Goal: Task Accomplishment & Management: Manage account settings

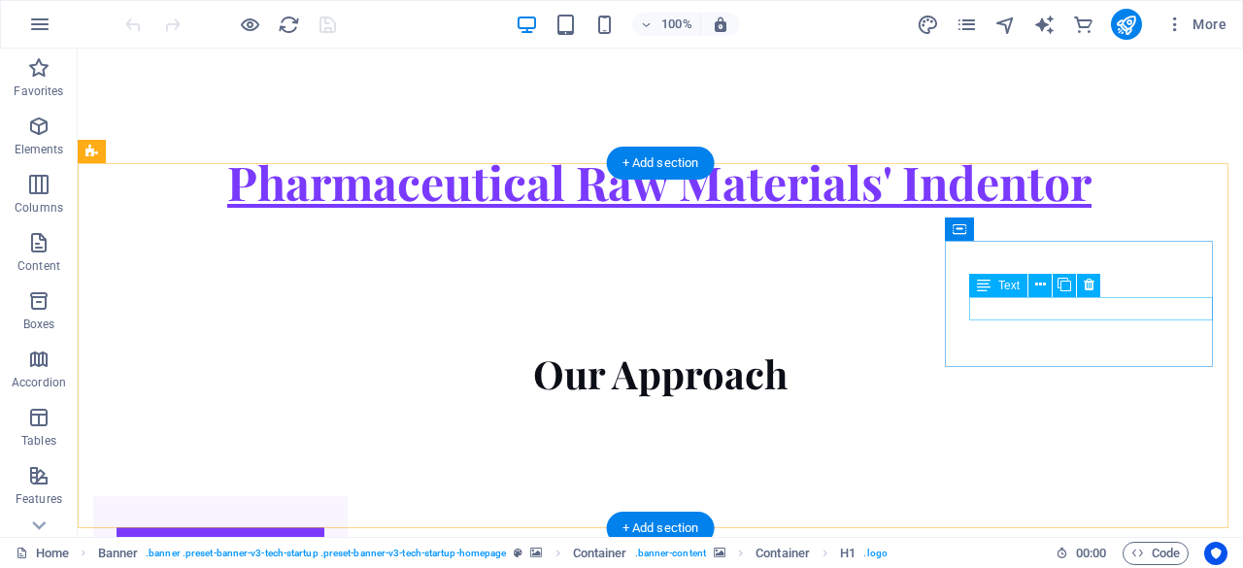
scroll to position [1873, 0]
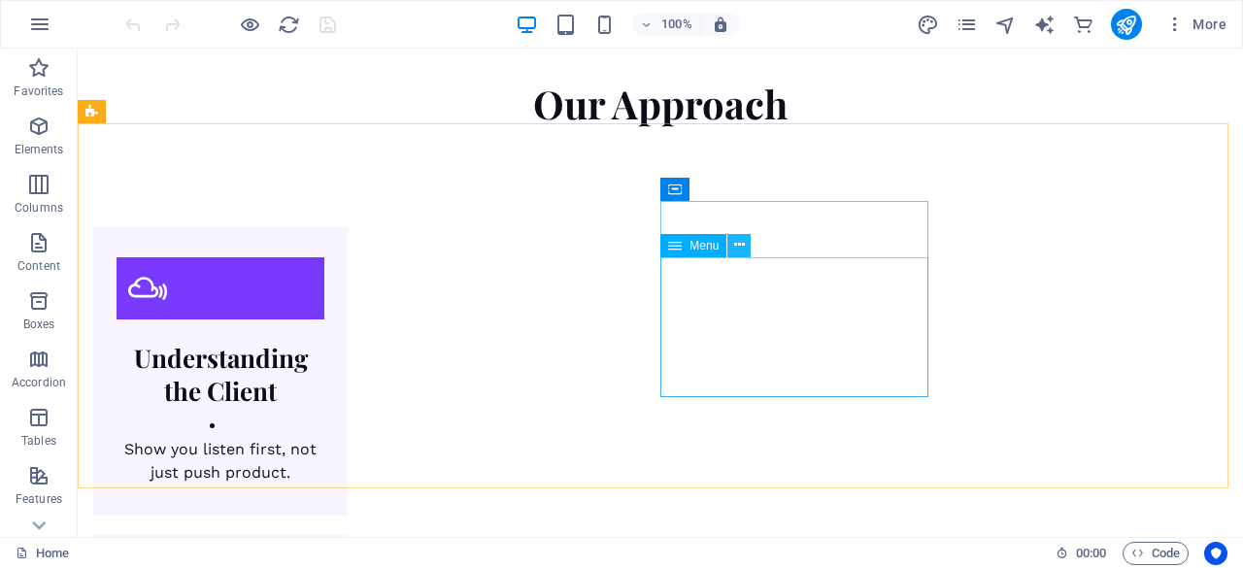
click at [742, 244] on icon at bounding box center [739, 245] width 11 height 20
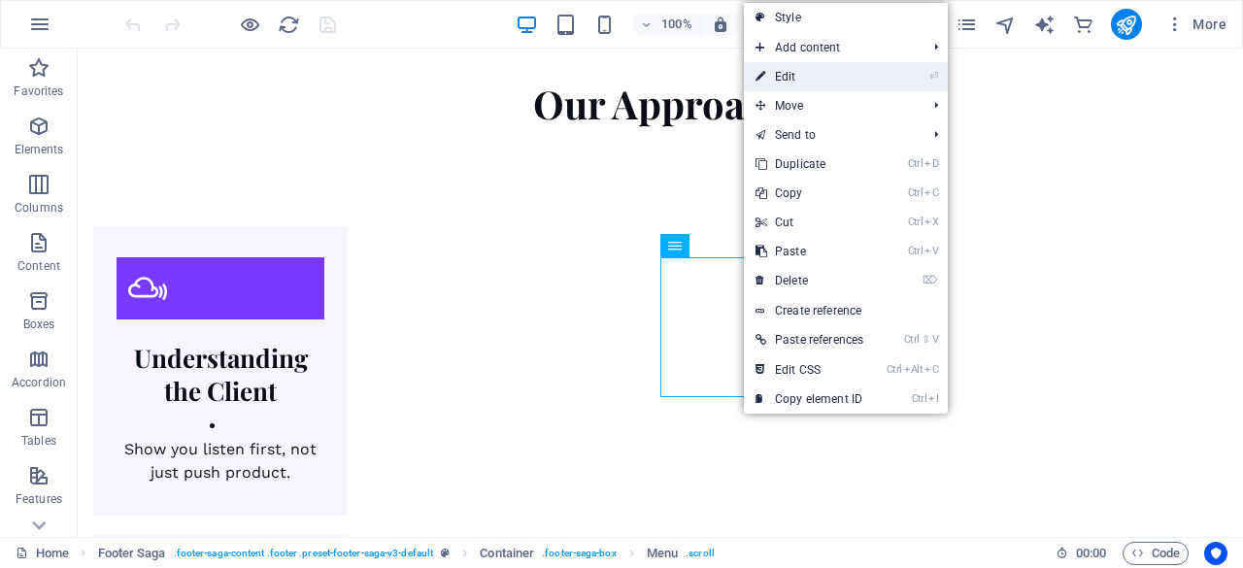
click at [823, 71] on link "⏎ Edit" at bounding box center [809, 76] width 131 height 29
select select
select select "2"
select select
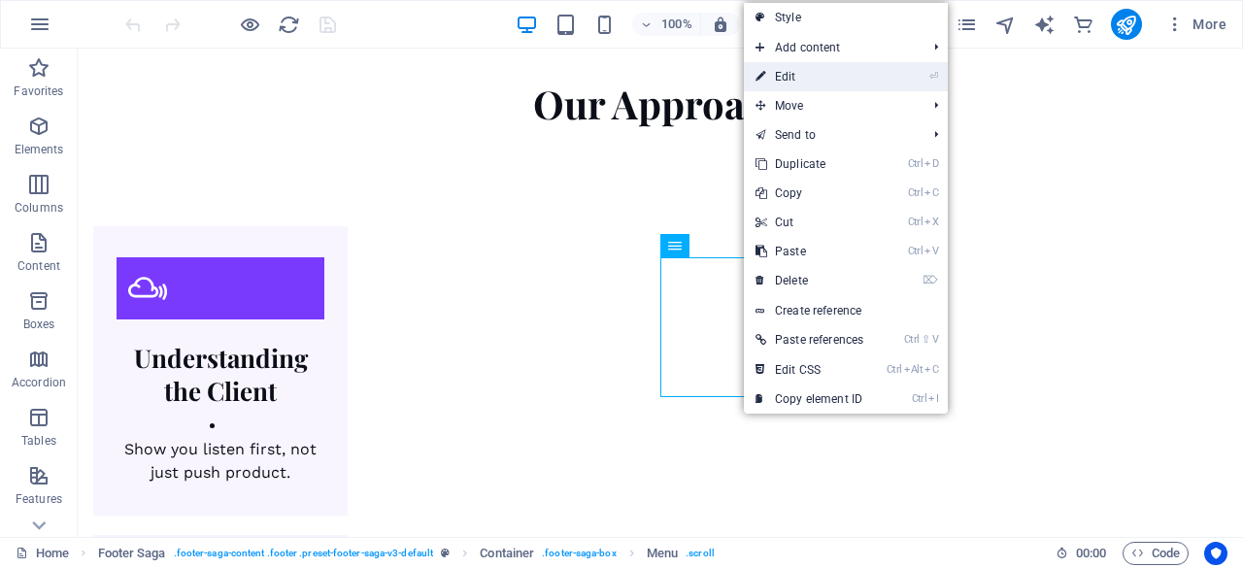
select select "3"
select select
select select "4"
select select
select select "5"
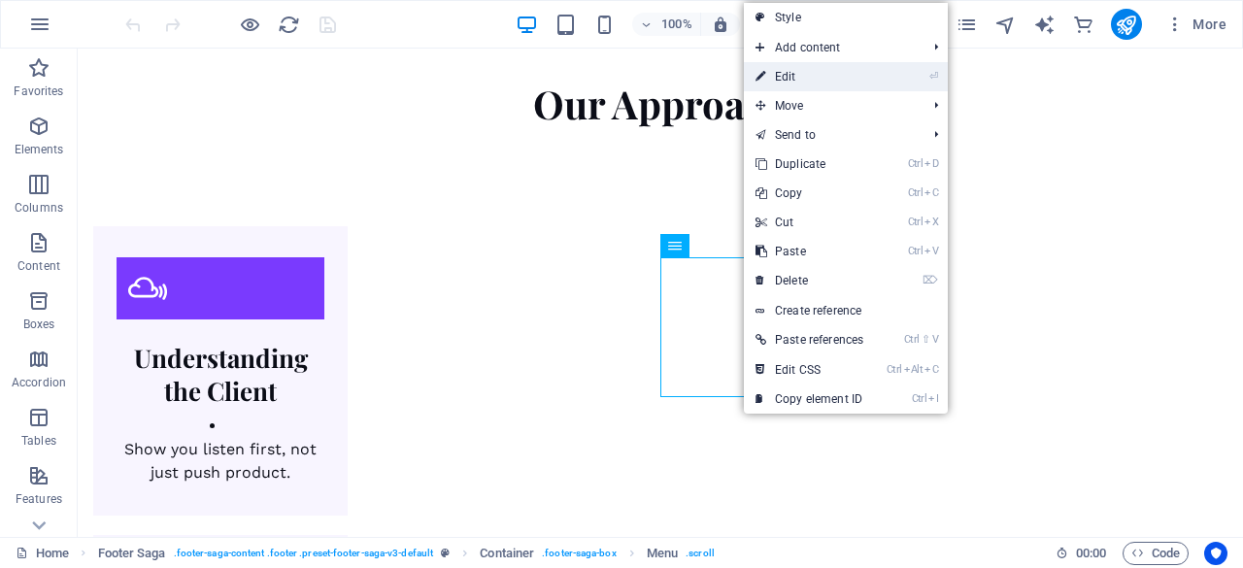
select select
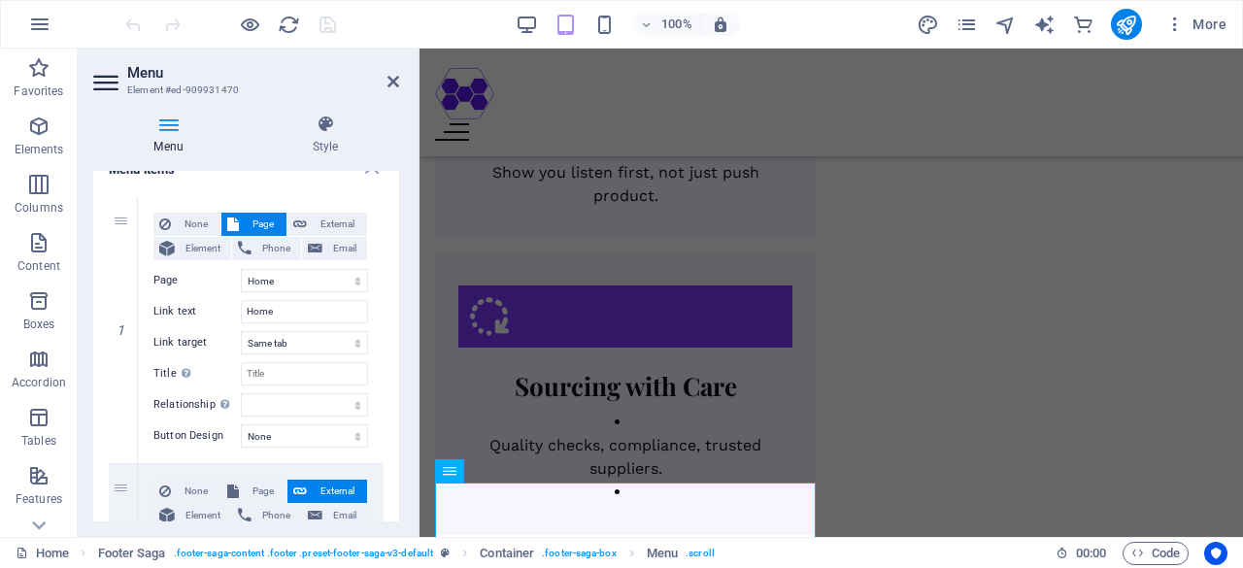
scroll to position [157, 0]
click at [335, 220] on span "External" at bounding box center [337, 225] width 49 height 23
select select "blank"
select select
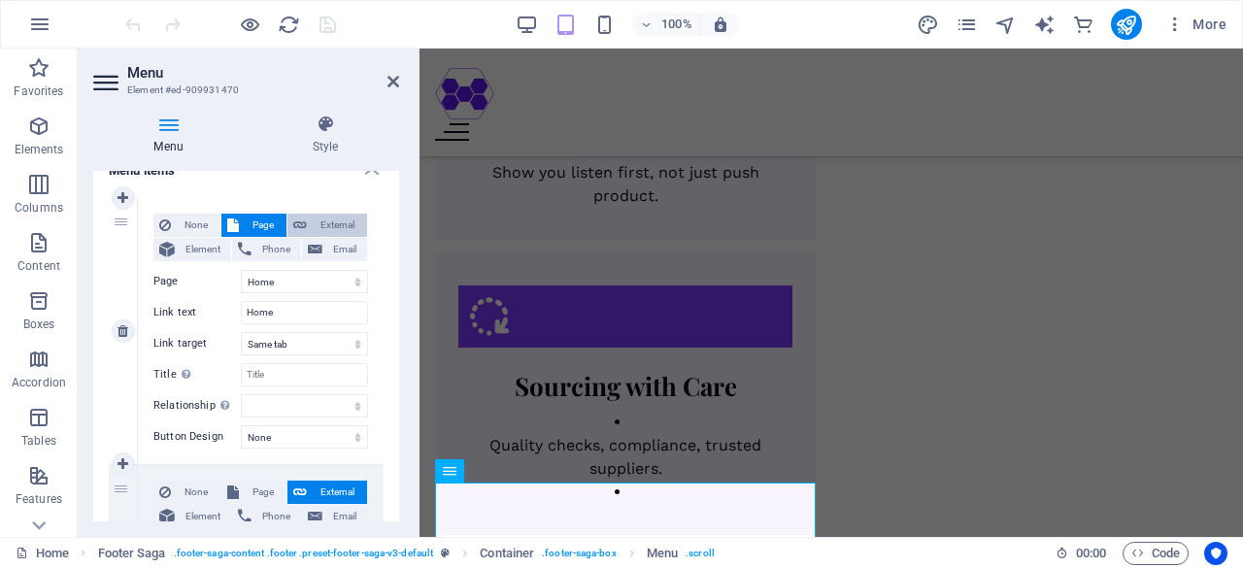
select select
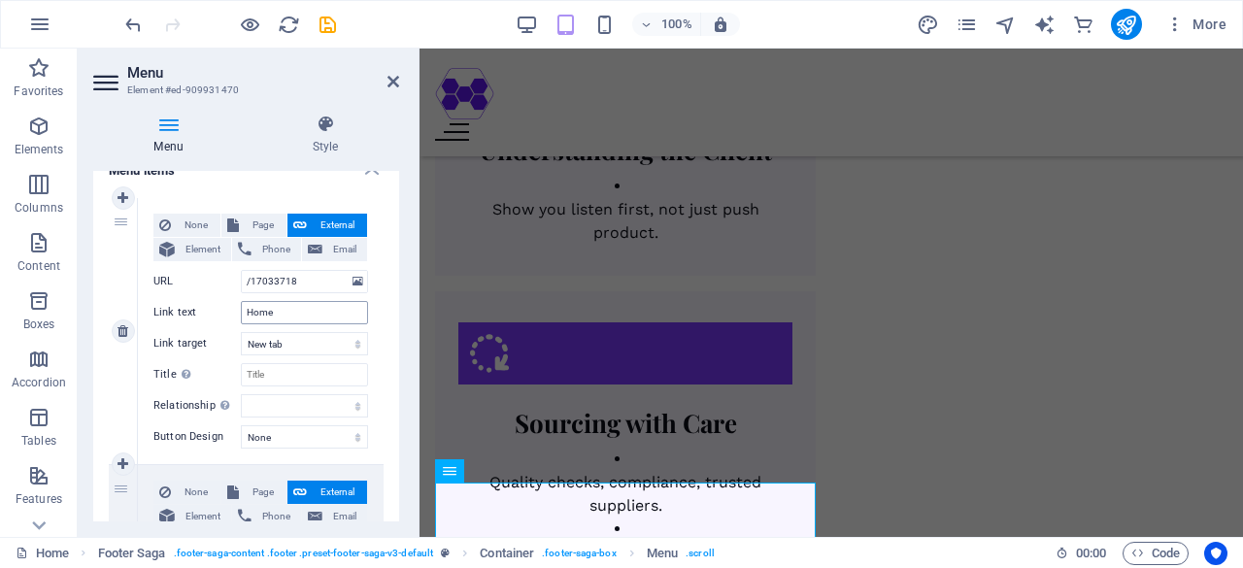
drag, startPoint x: 335, startPoint y: 220, endPoint x: 349, endPoint y: 308, distance: 88.5
click at [349, 308] on div "None Page External Element Phone Email Page Home About Products &amp; Services …" at bounding box center [260, 316] width 215 height 204
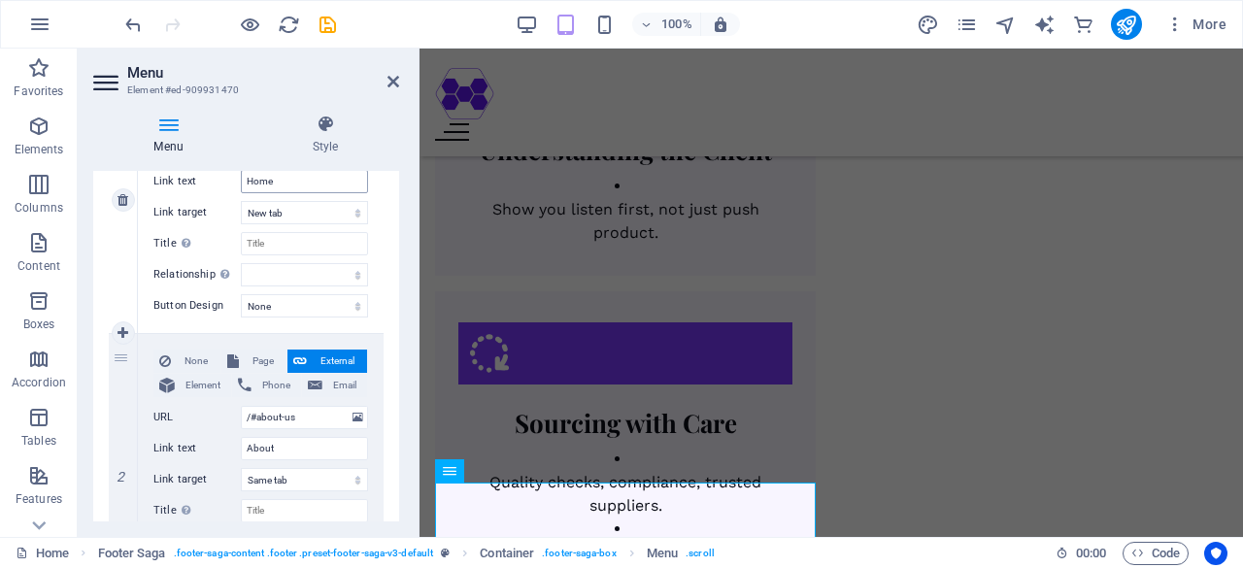
scroll to position [294, 0]
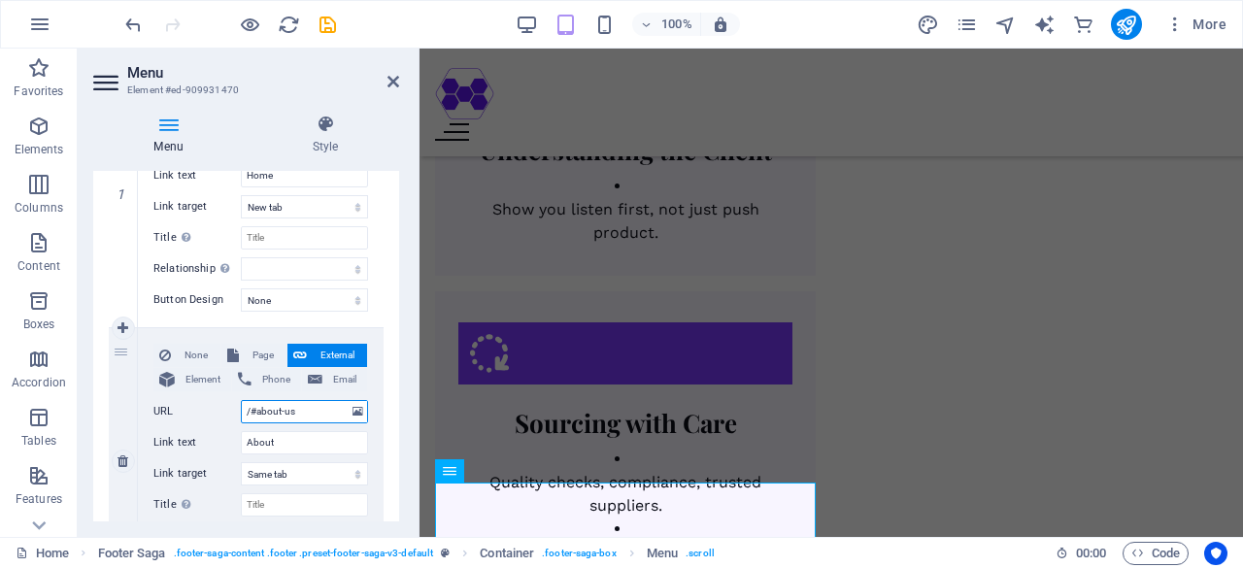
click at [324, 413] on input "/#about-us" at bounding box center [304, 411] width 127 height 23
type input "/#"
select select
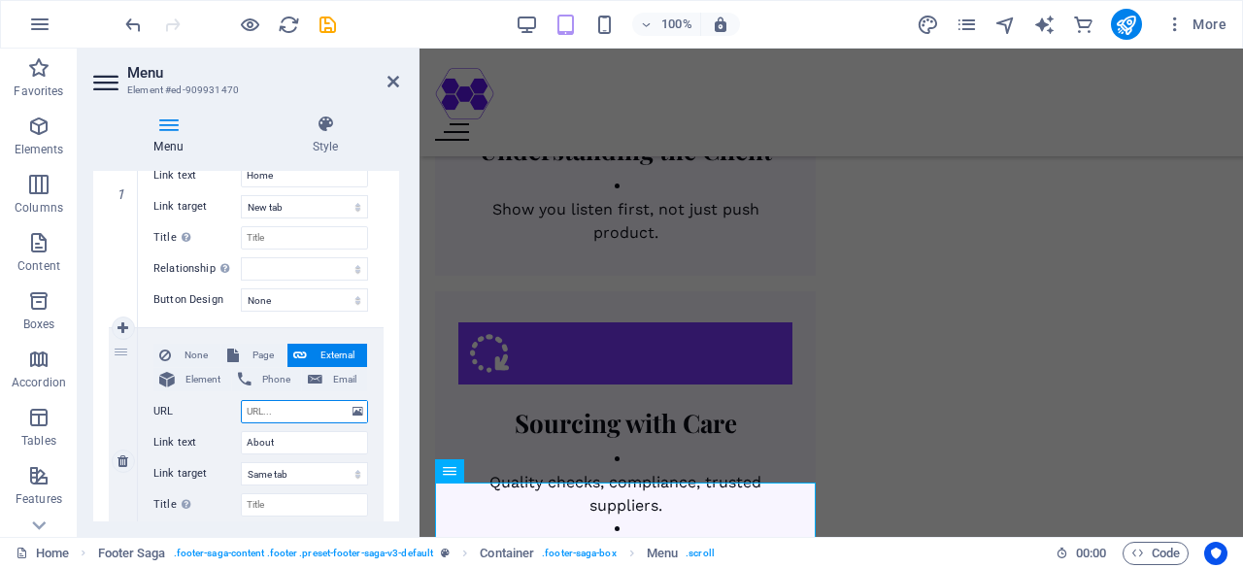
select select
click at [324, 413] on input "URL" at bounding box center [304, 411] width 127 height 23
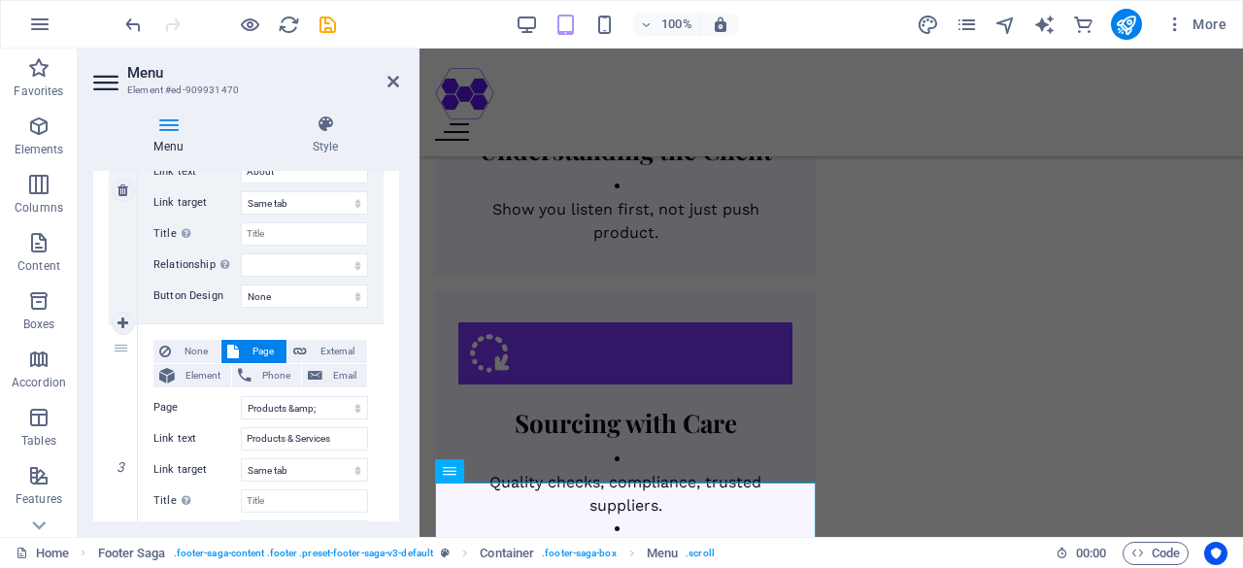
scroll to position [566, 0]
click at [340, 349] on span "External" at bounding box center [337, 350] width 49 height 23
select select
select select "blank"
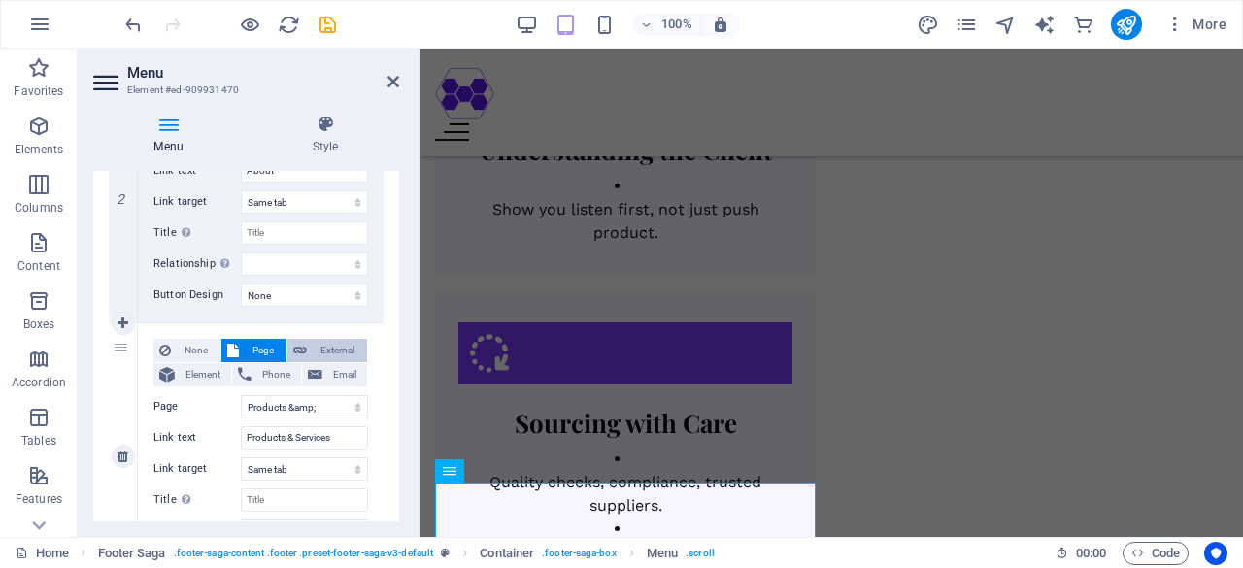
select select
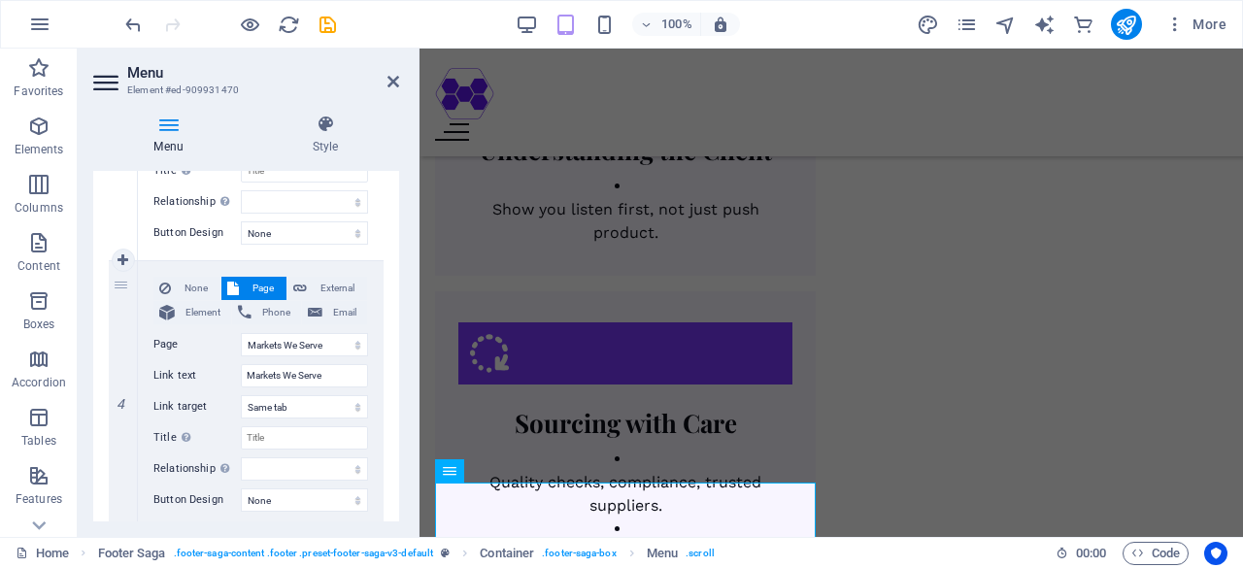
scroll to position [896, 0]
click at [342, 286] on span "External" at bounding box center [337, 287] width 49 height 23
select select
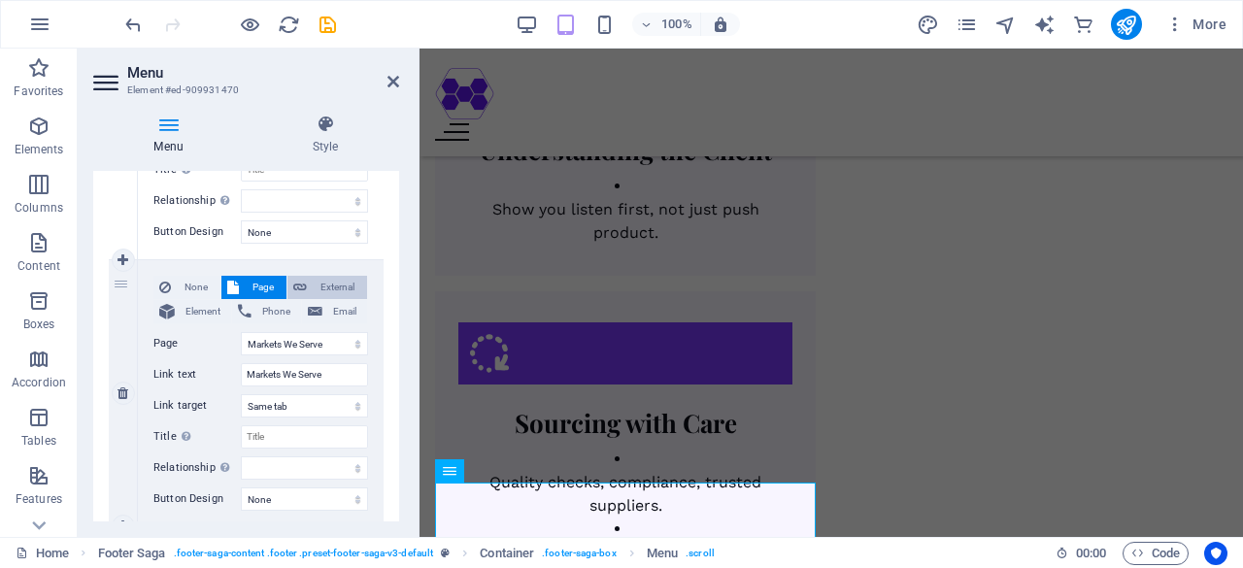
select select "blank"
select select
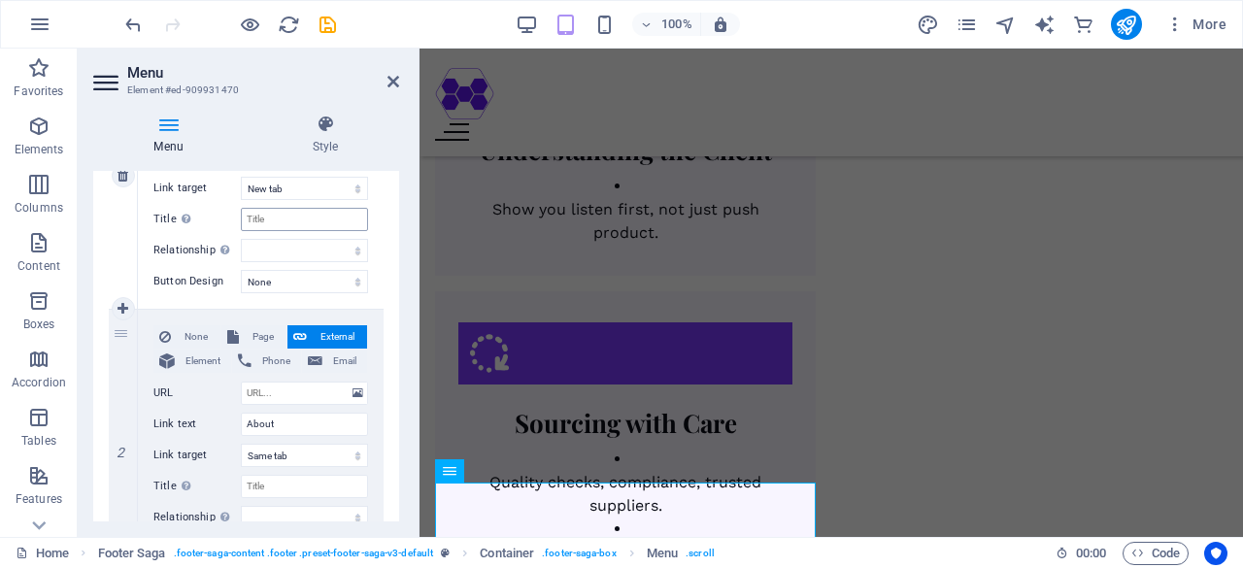
scroll to position [344, 0]
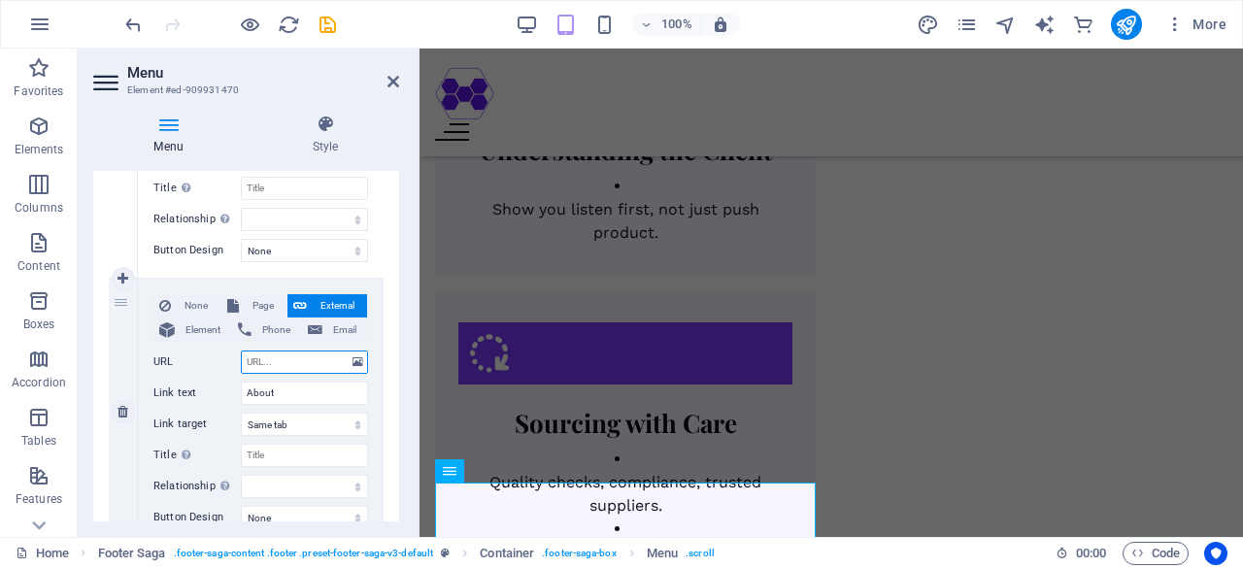
click at [308, 360] on input "URL" at bounding box center [304, 362] width 127 height 23
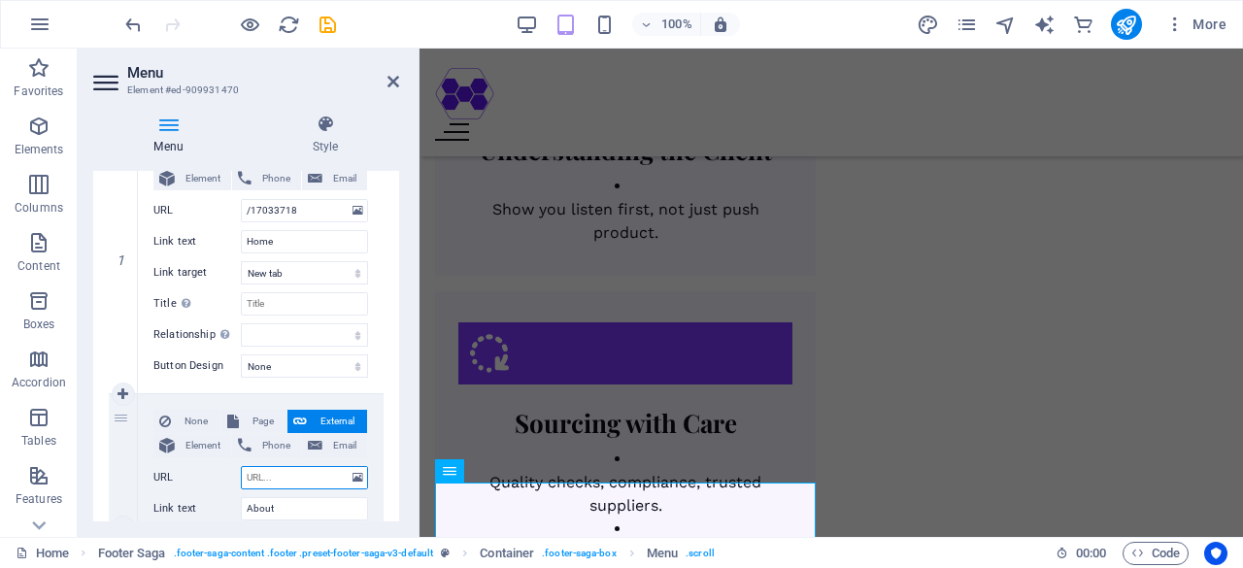
scroll to position [227, 0]
type input "/17033724"
select select
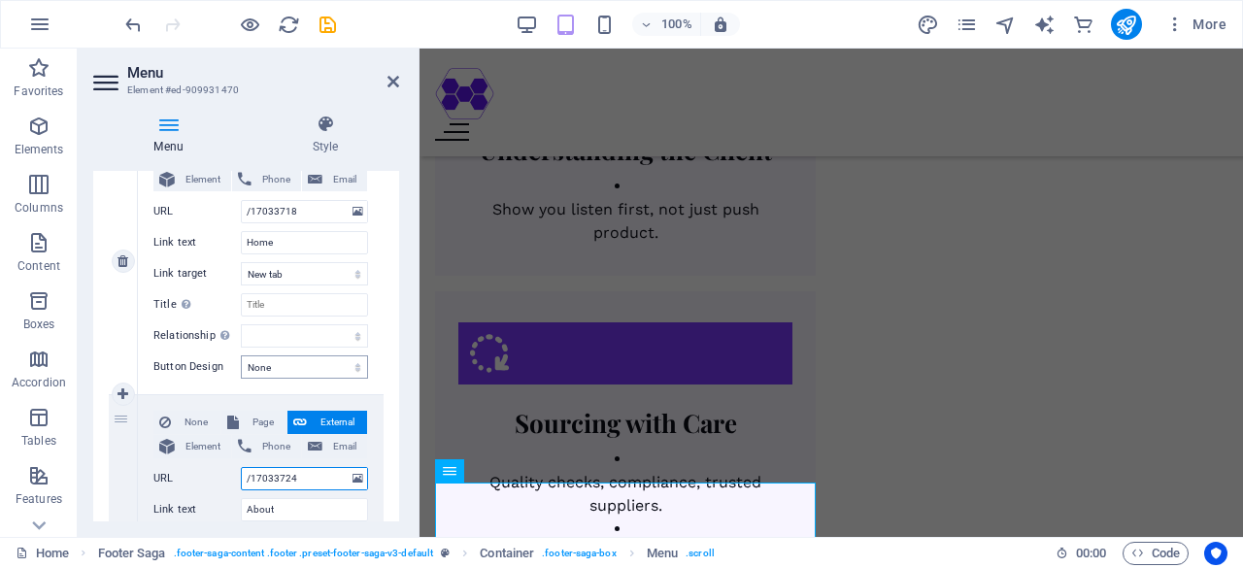
select select
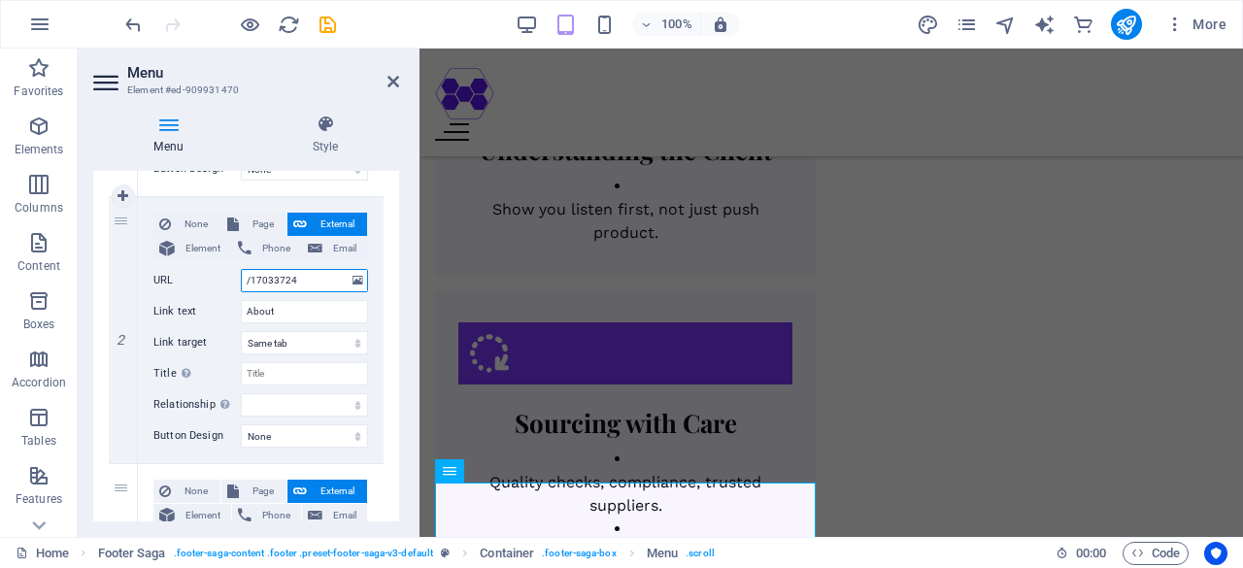
scroll to position [426, 0]
click at [308, 282] on input "/17033724" at bounding box center [304, 279] width 127 height 23
type input "/"
select select
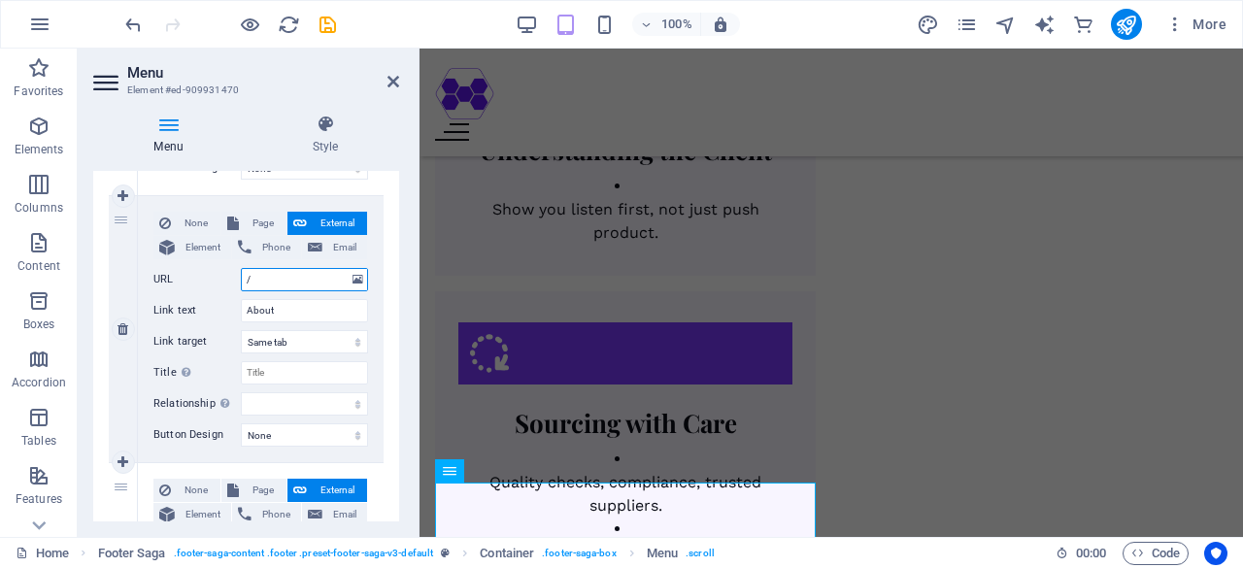
select select
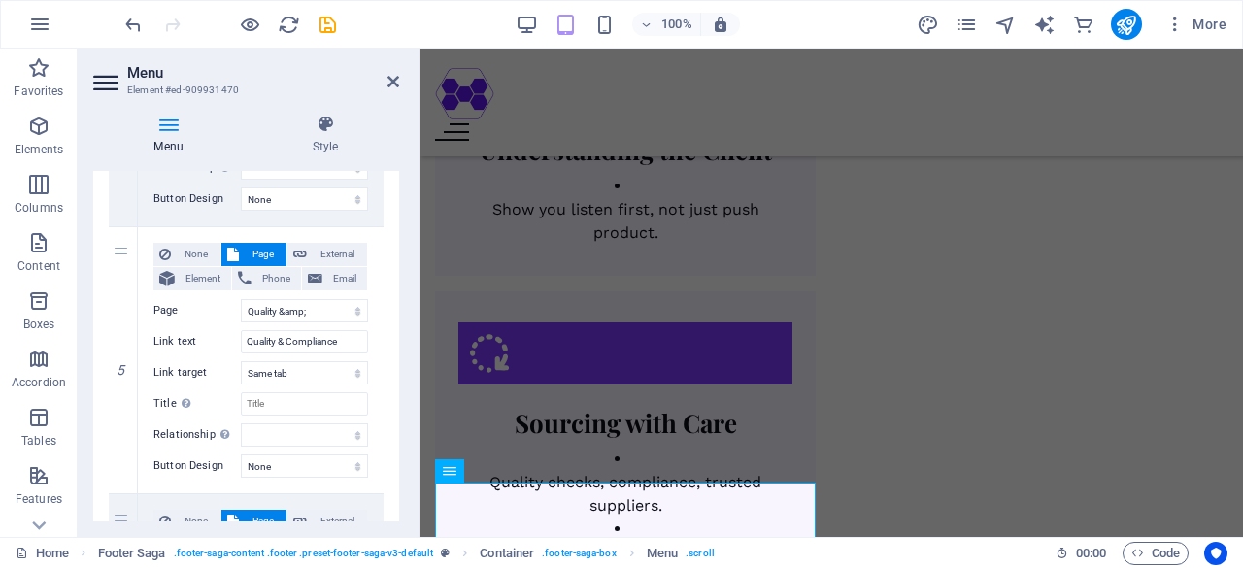
scroll to position [1198, 0]
type input "/"
click at [331, 252] on span "External" at bounding box center [337, 252] width 49 height 23
select select
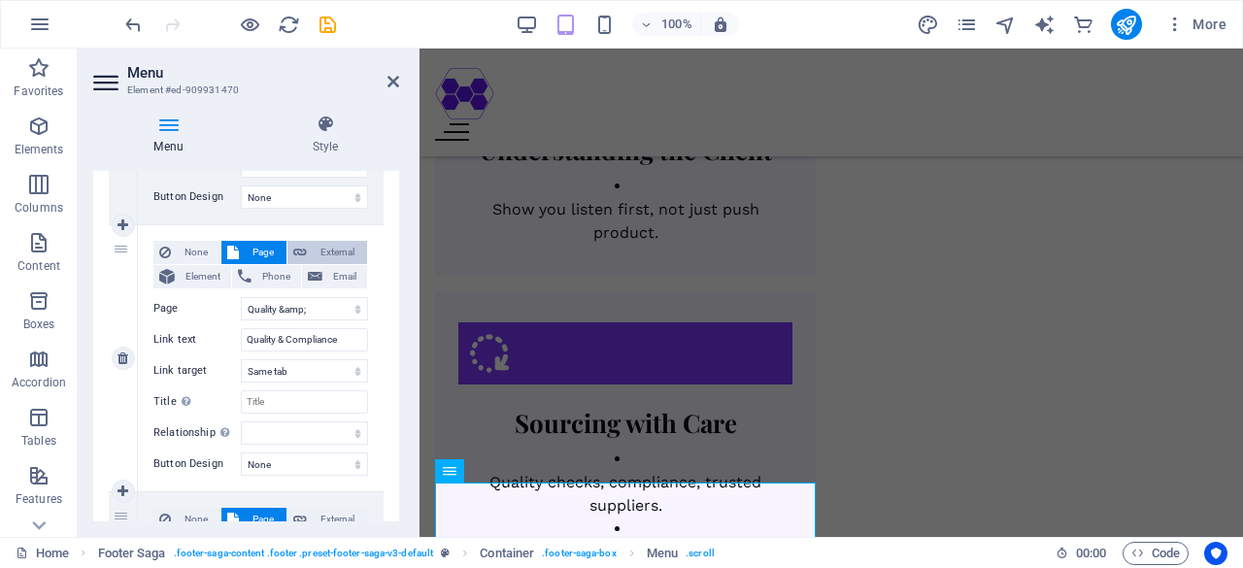
select select
select select "blank"
select select
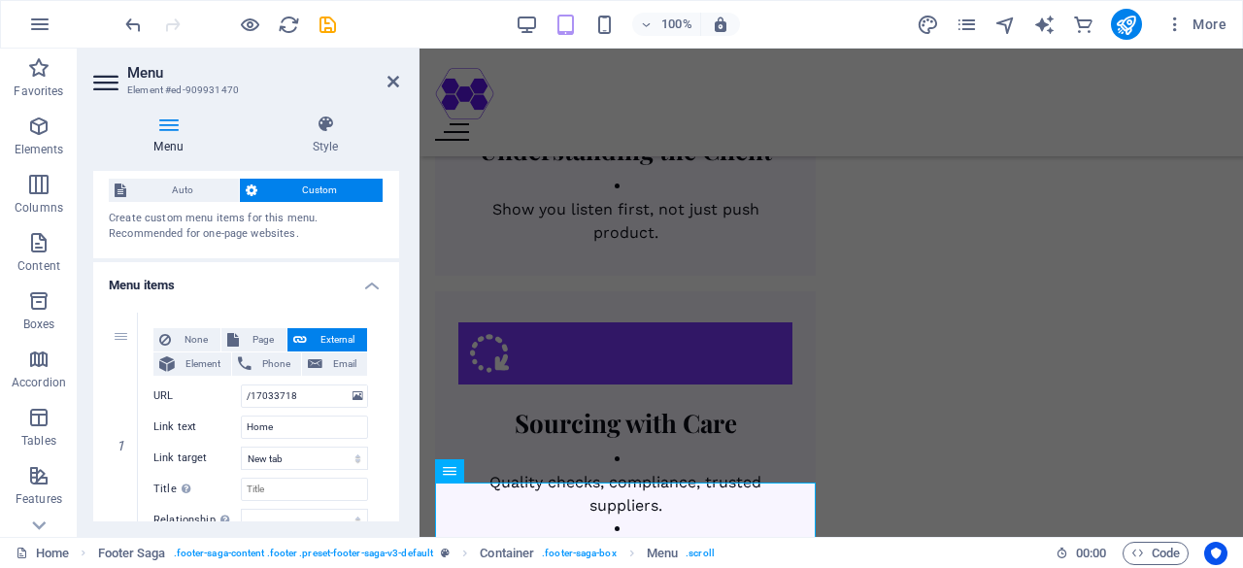
scroll to position [0, 0]
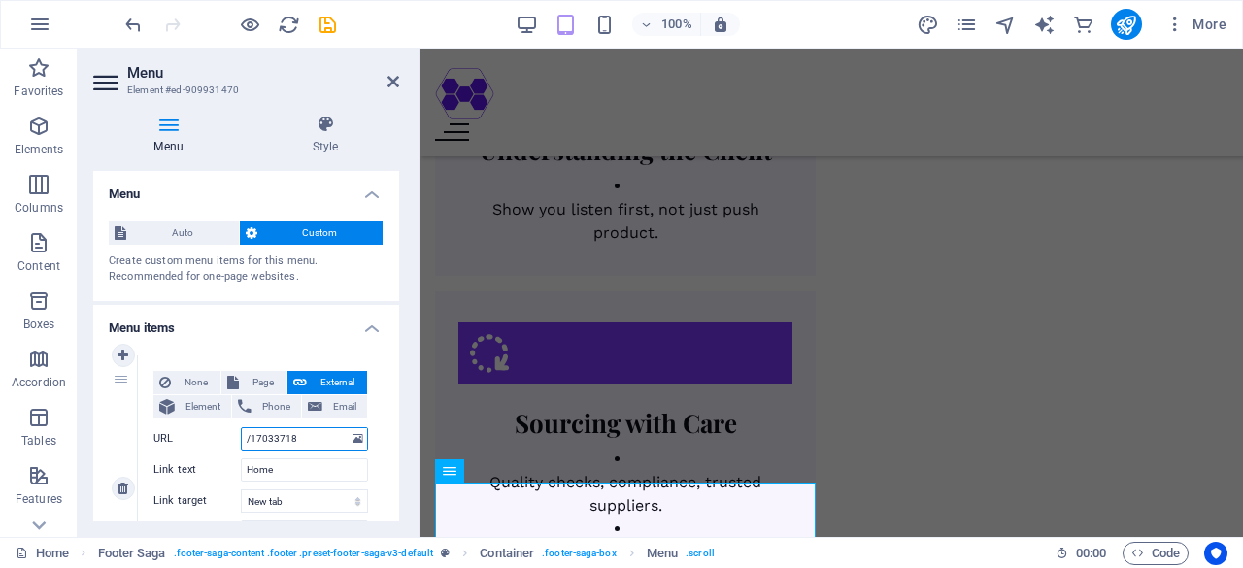
click at [308, 438] on input "/17033718" at bounding box center [304, 438] width 127 height 23
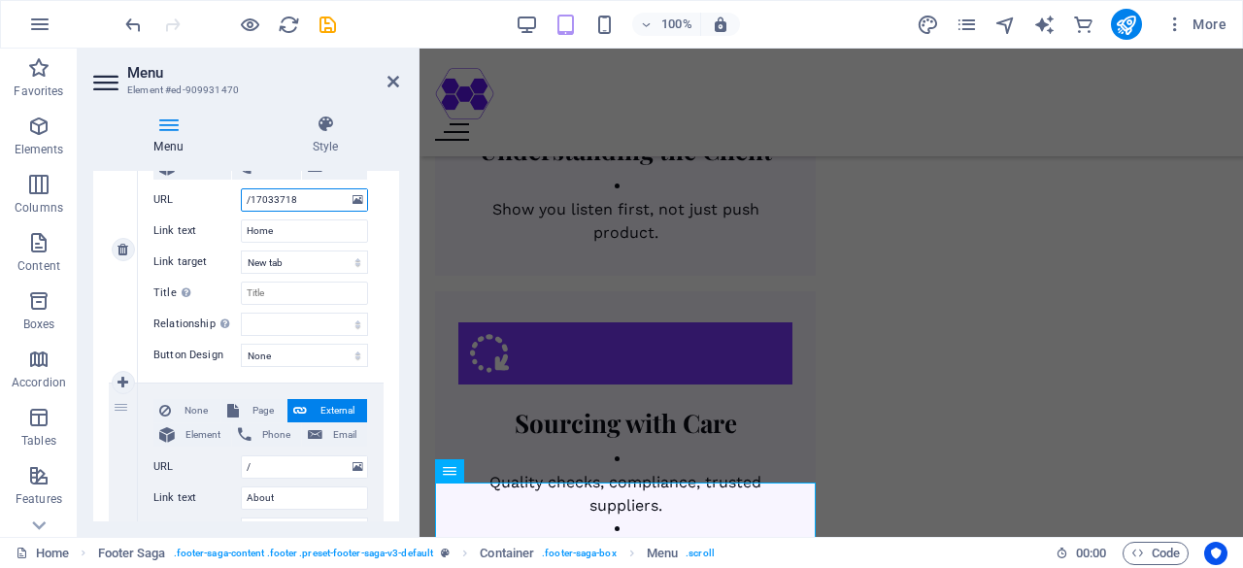
scroll to position [244, 0]
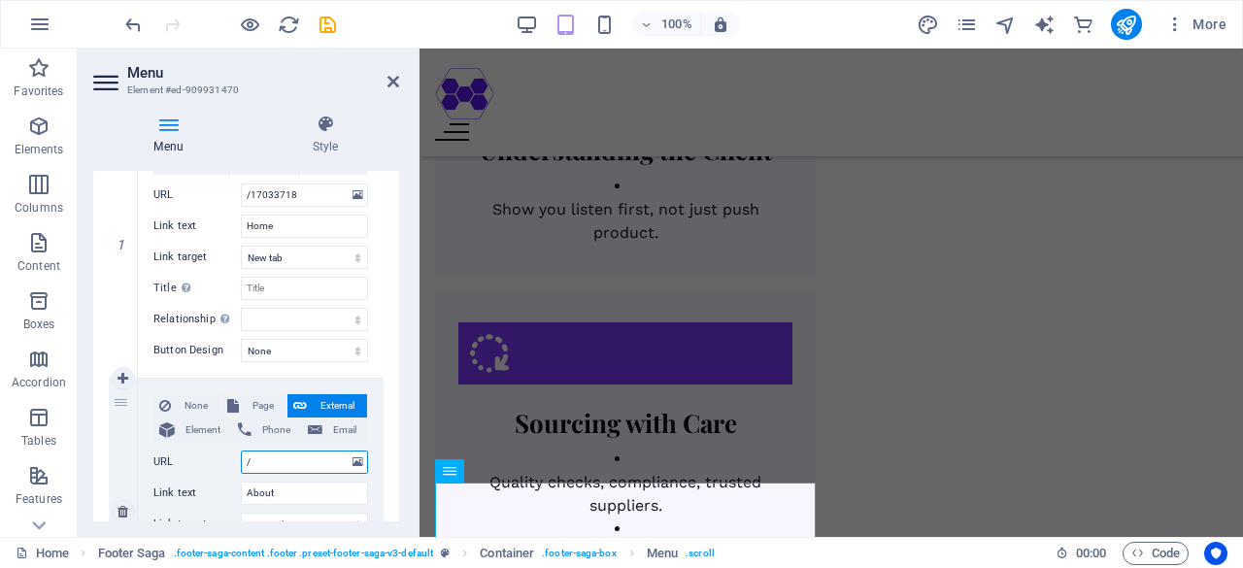
click at [297, 464] on input "/" at bounding box center [304, 462] width 127 height 23
paste input "17033718"
type input "/17033718"
select select
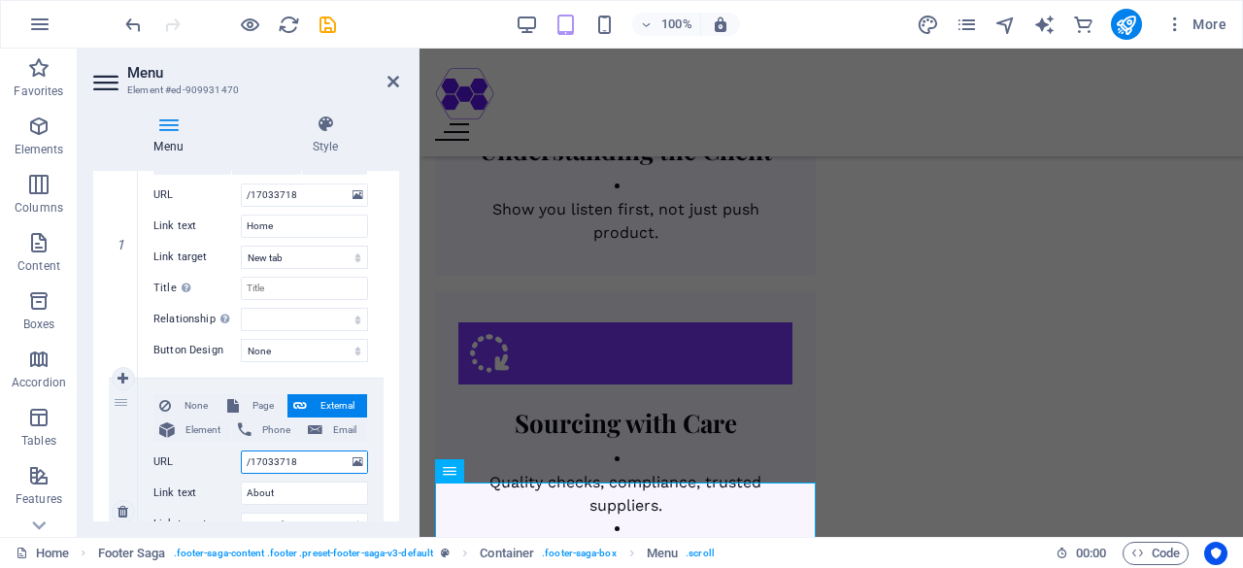
select select
type input "/17033718"
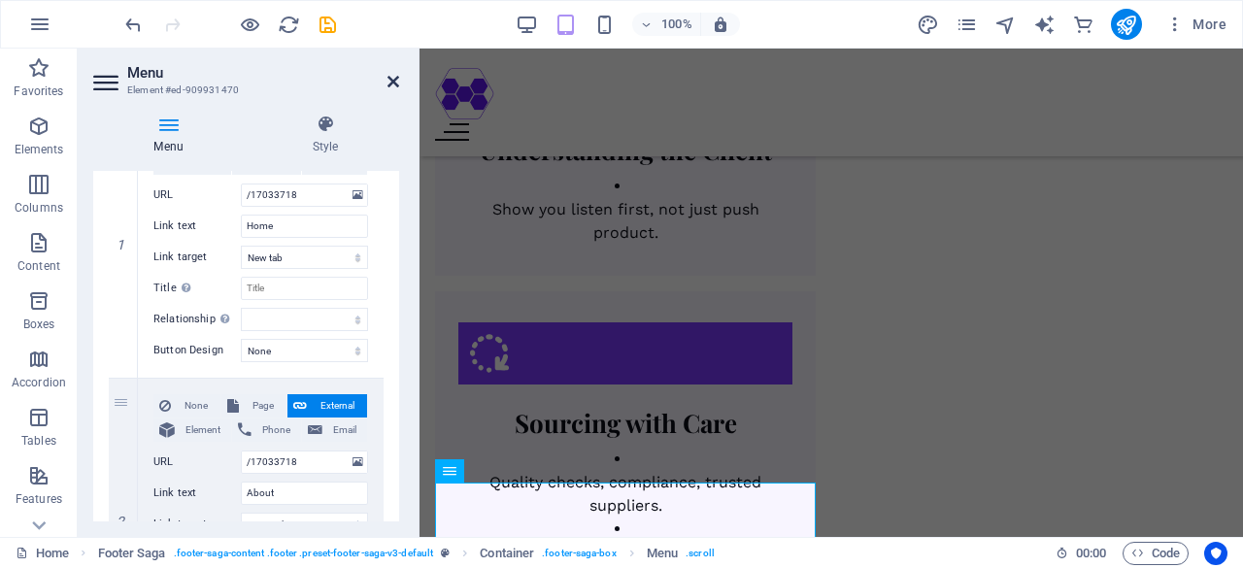
click at [391, 83] on icon at bounding box center [393, 82] width 12 height 16
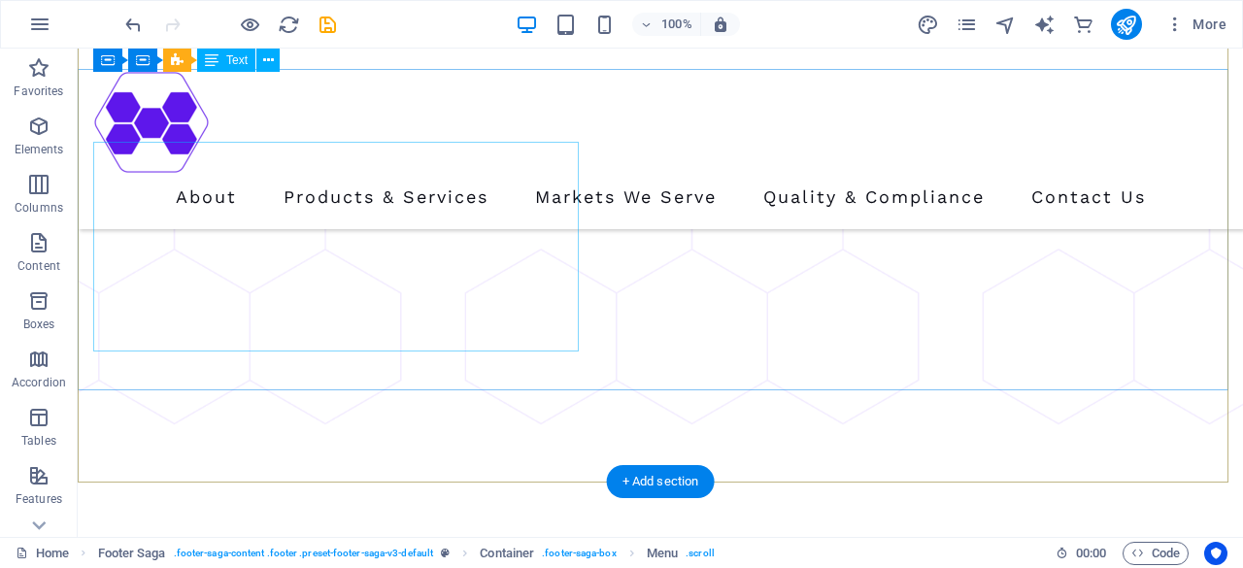
scroll to position [202, 0]
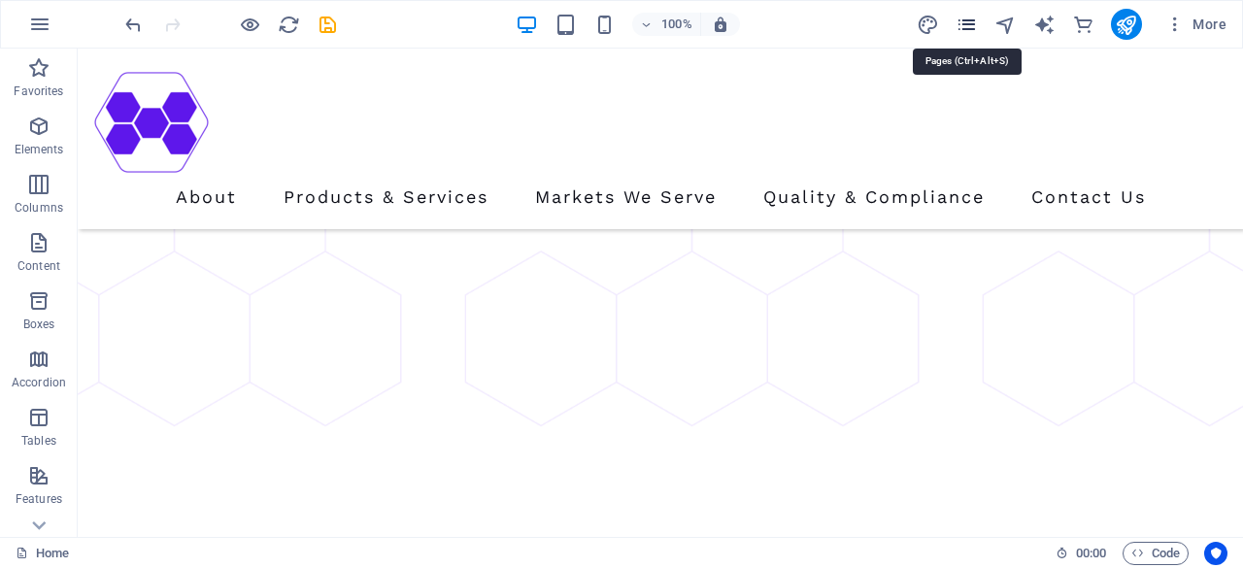
click at [971, 18] on icon "pages" at bounding box center [967, 25] width 22 height 22
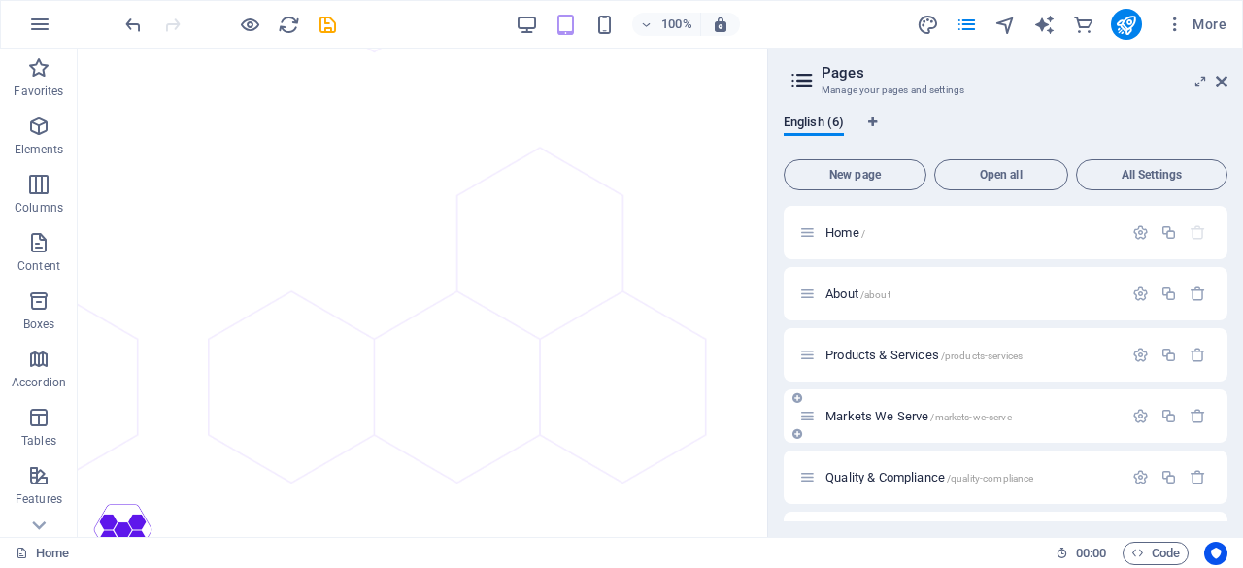
scroll to position [50, 0]
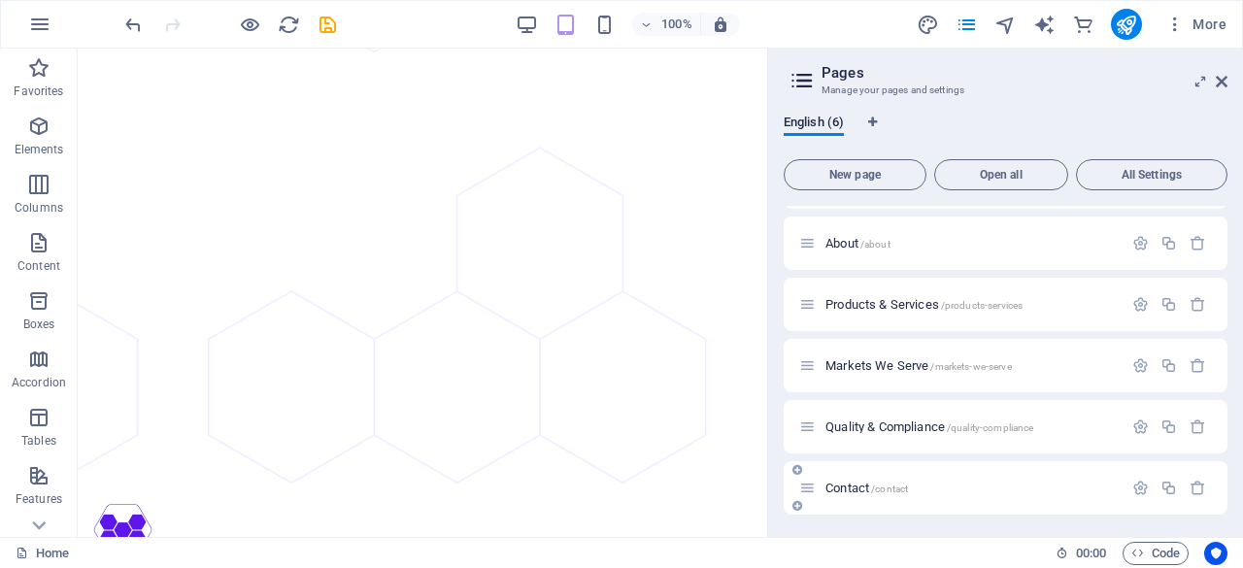
click at [858, 485] on span "Contact /contact" at bounding box center [866, 488] width 83 height 15
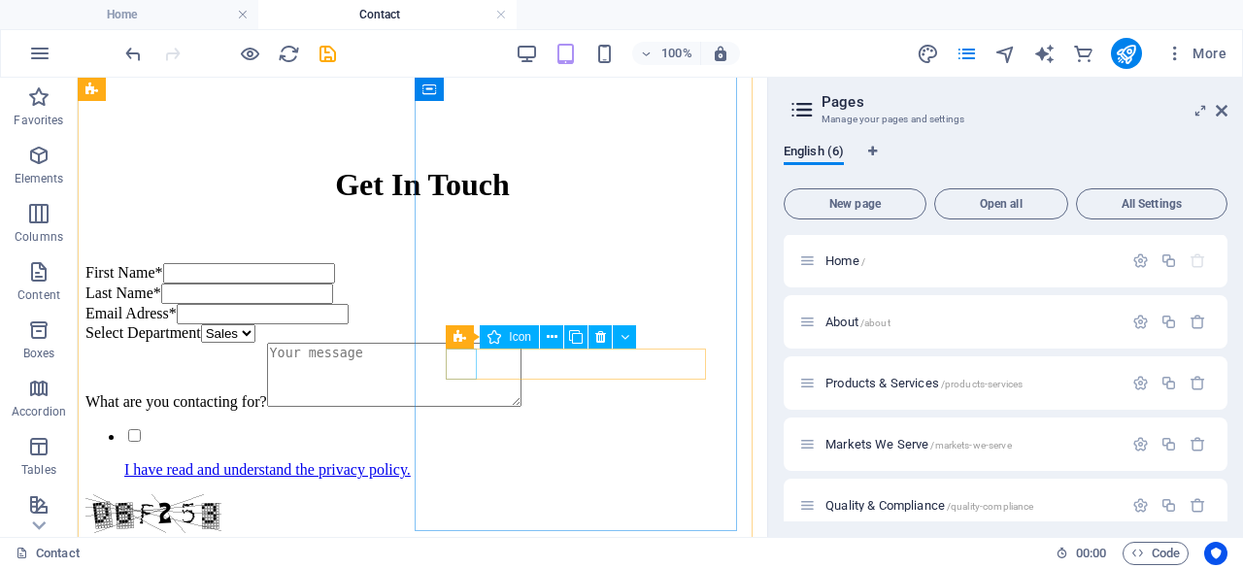
scroll to position [976, 0]
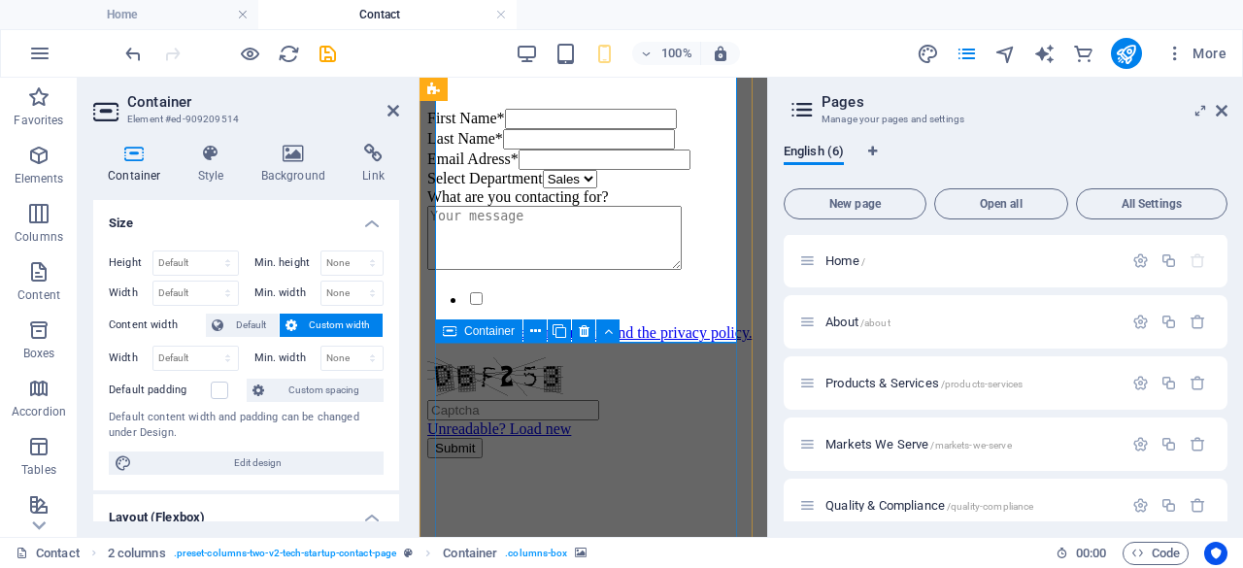
scroll to position [1343, 0]
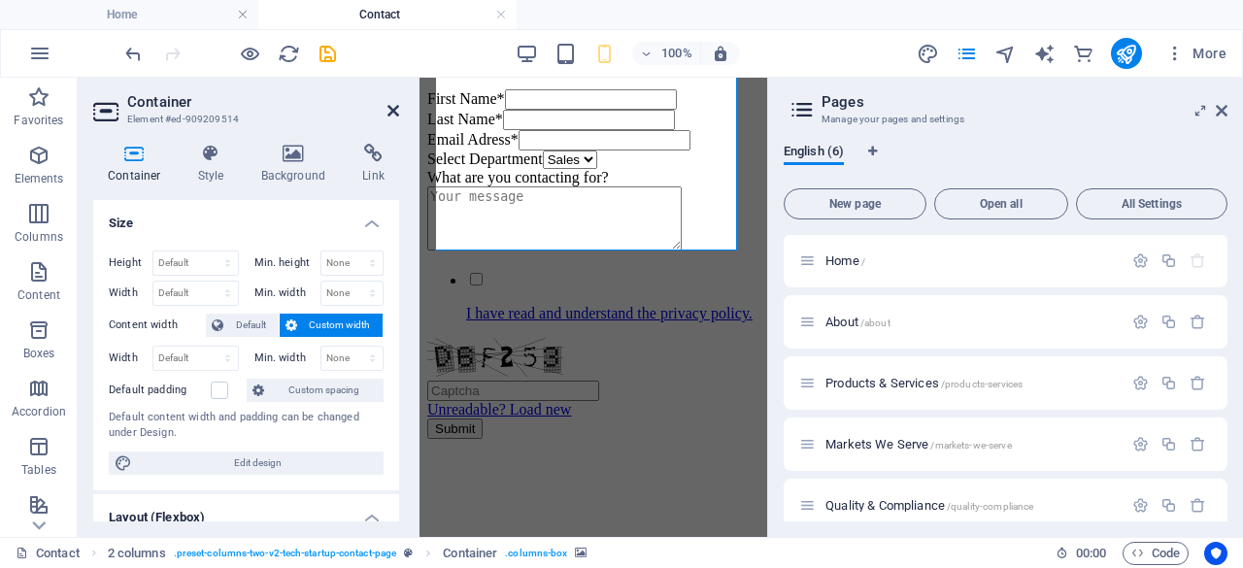
click at [387, 108] on icon at bounding box center [393, 111] width 12 height 16
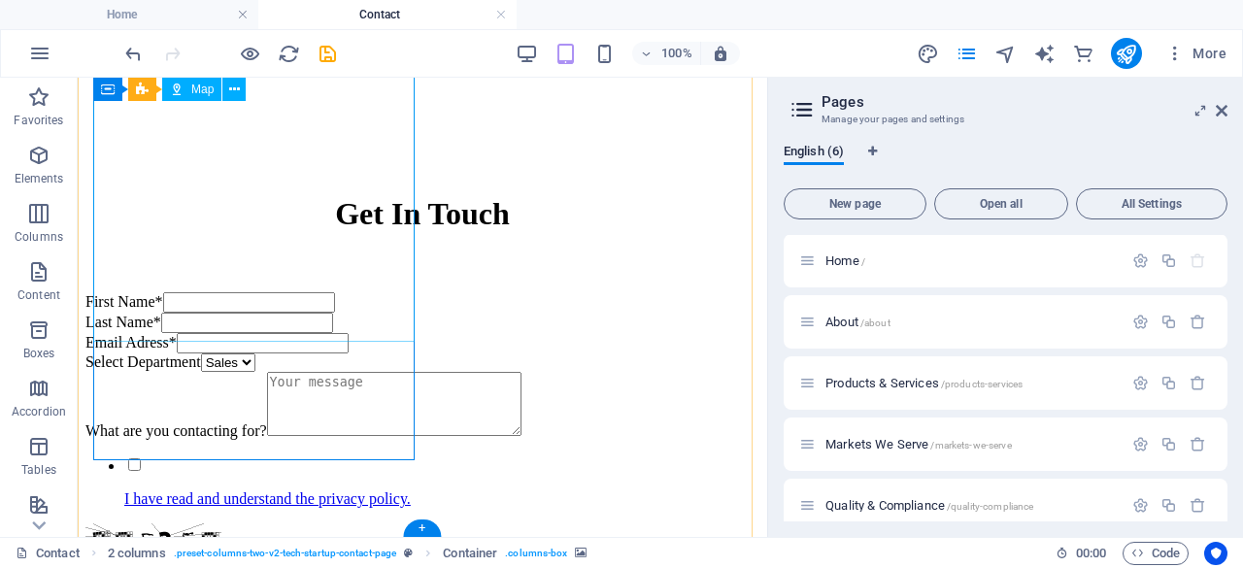
scroll to position [976, 0]
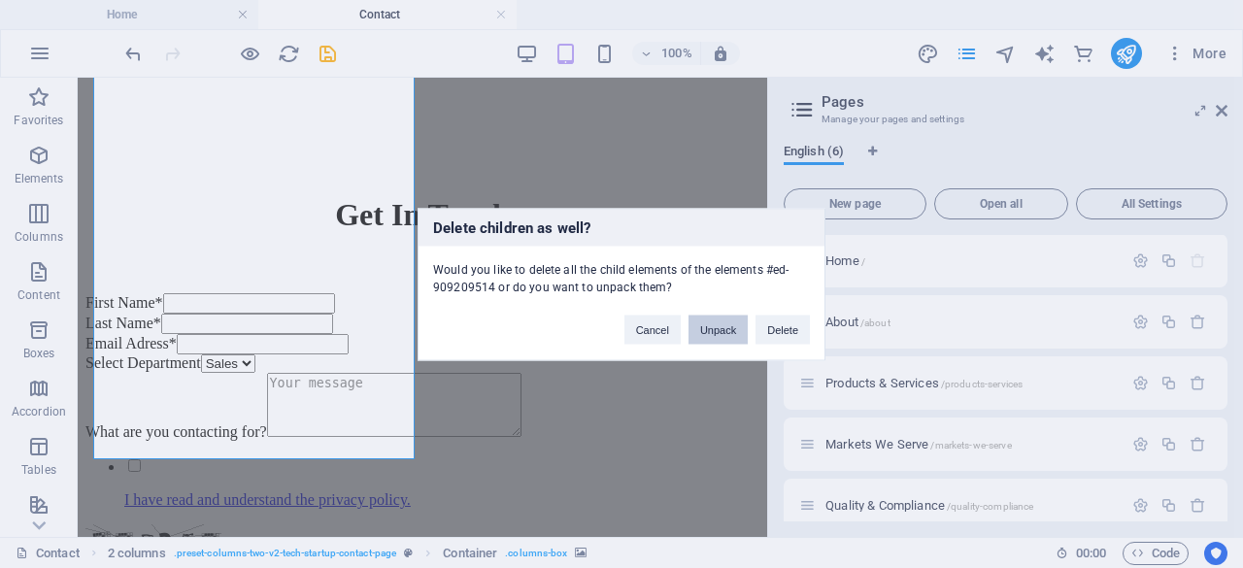
click at [699, 327] on button "Unpack" at bounding box center [718, 329] width 59 height 29
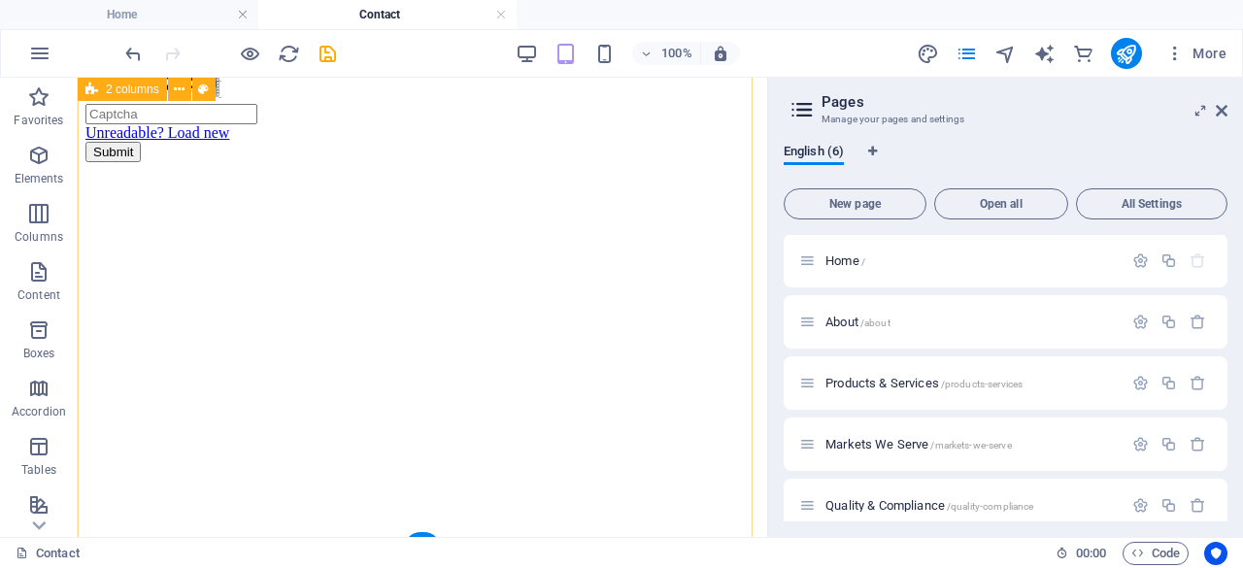
scroll to position [1312, 0]
click at [139, 47] on icon "undo" at bounding box center [133, 54] width 22 height 22
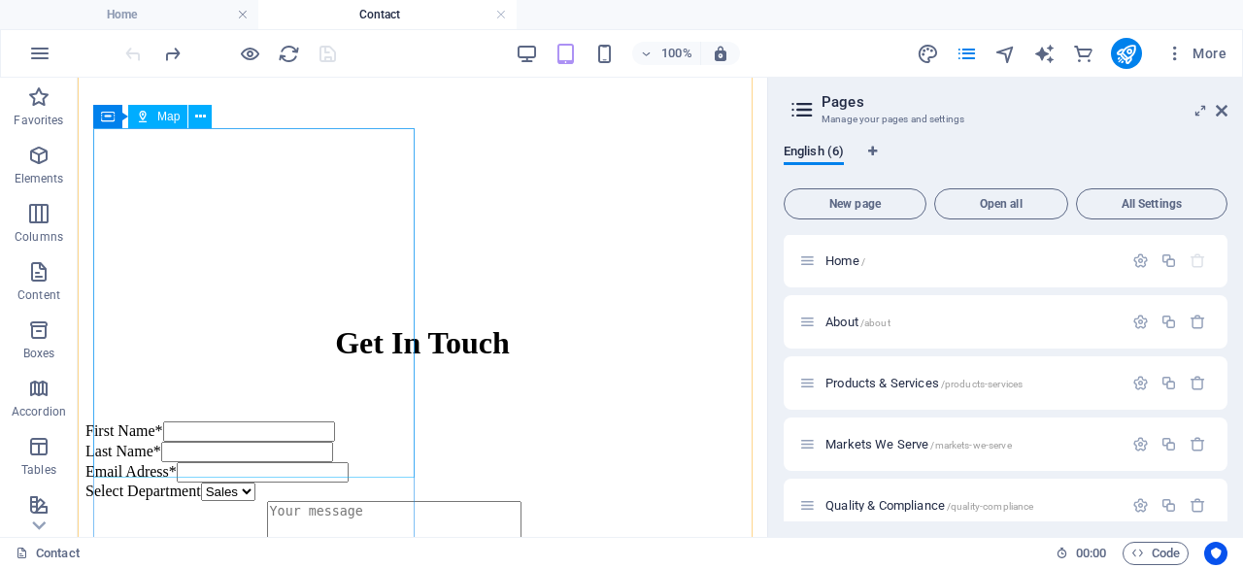
scroll to position [976, 0]
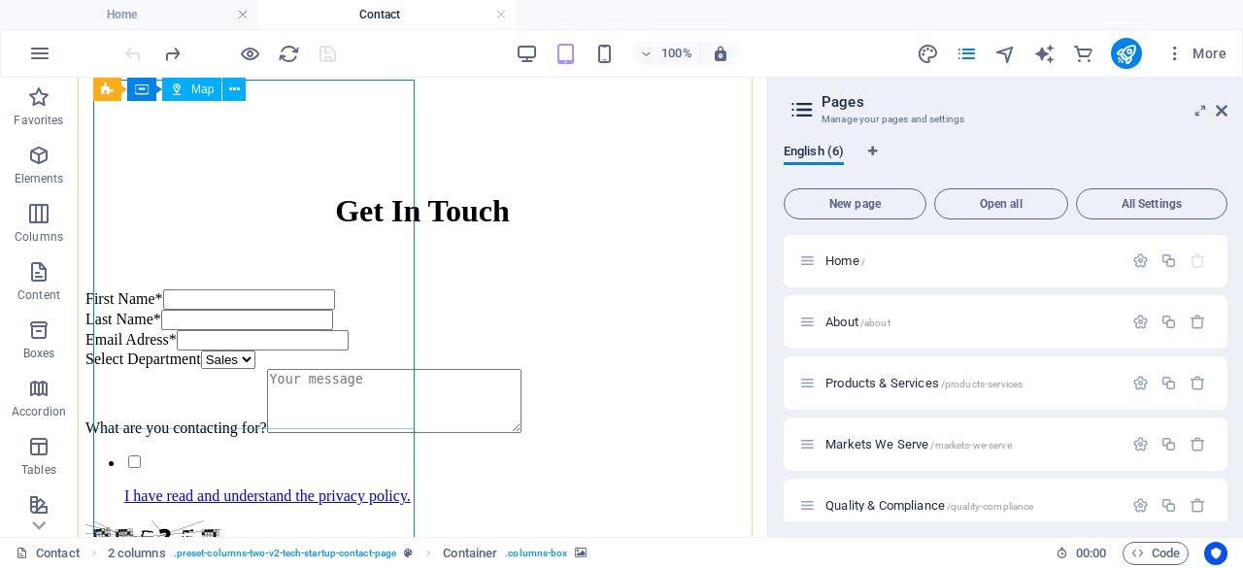
scroll to position [847, 0]
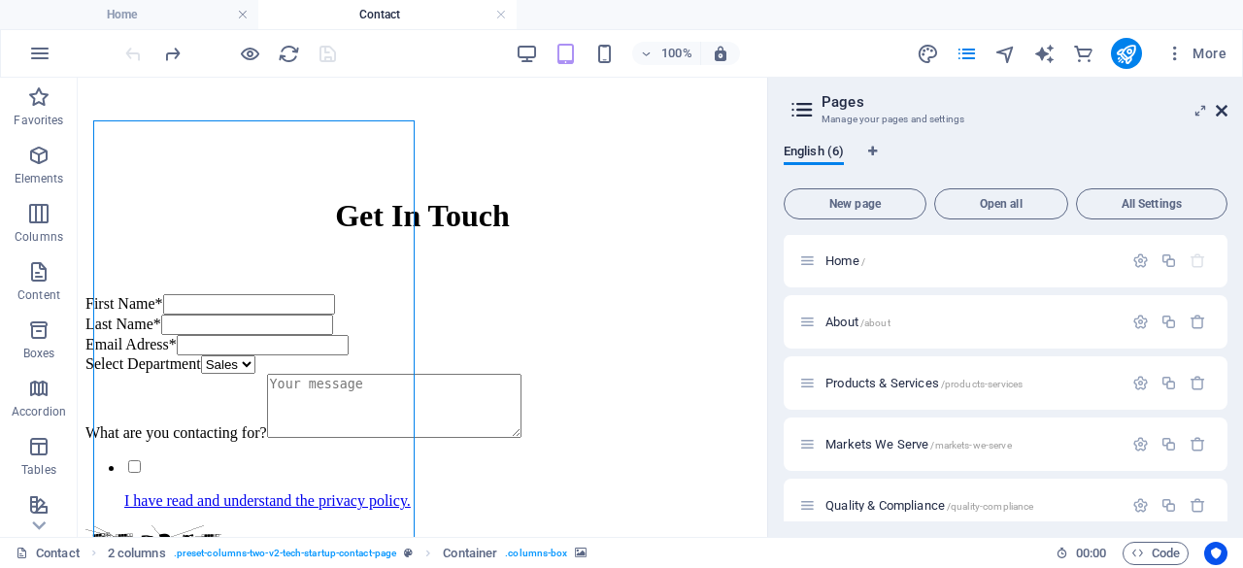
click at [1225, 110] on icon at bounding box center [1222, 111] width 12 height 16
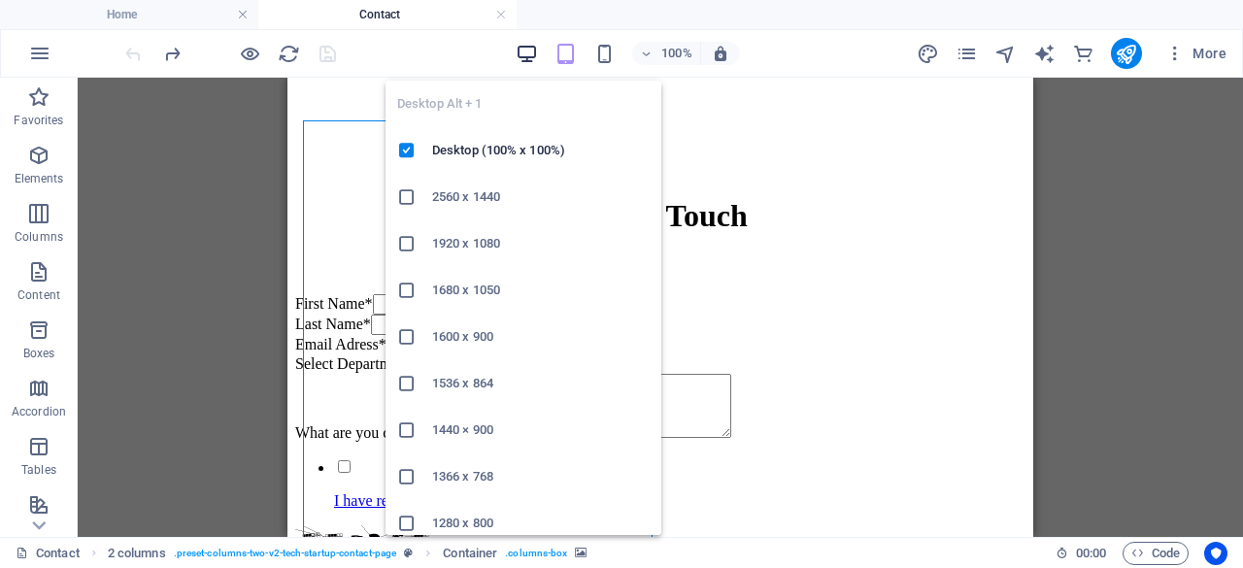
click at [519, 55] on icon "button" at bounding box center [527, 54] width 22 height 22
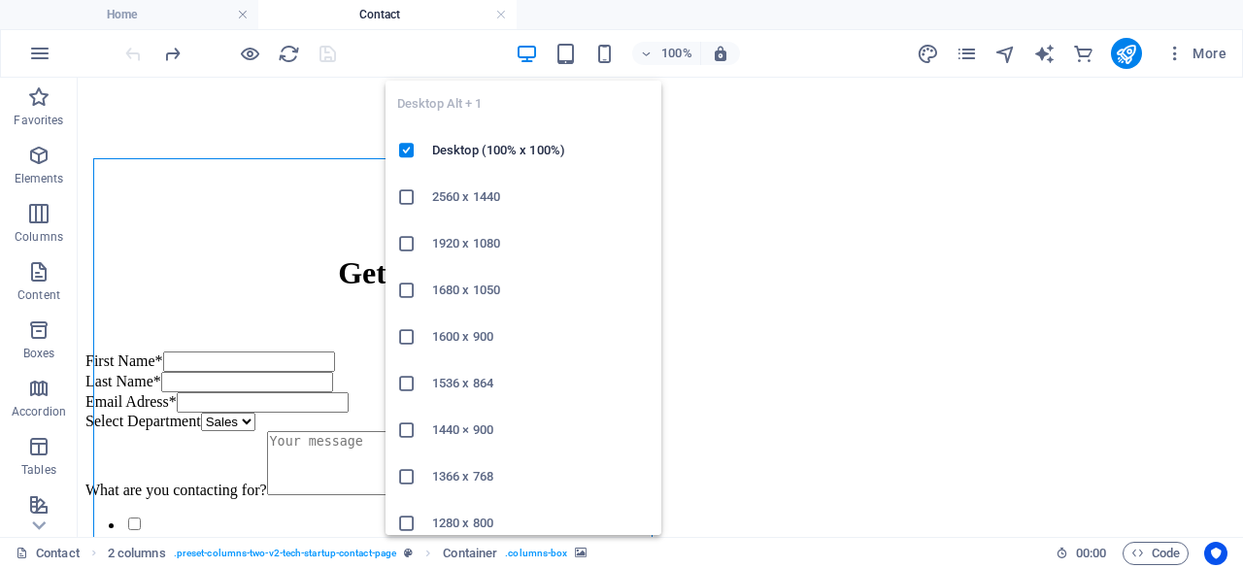
scroll to position [858, 0]
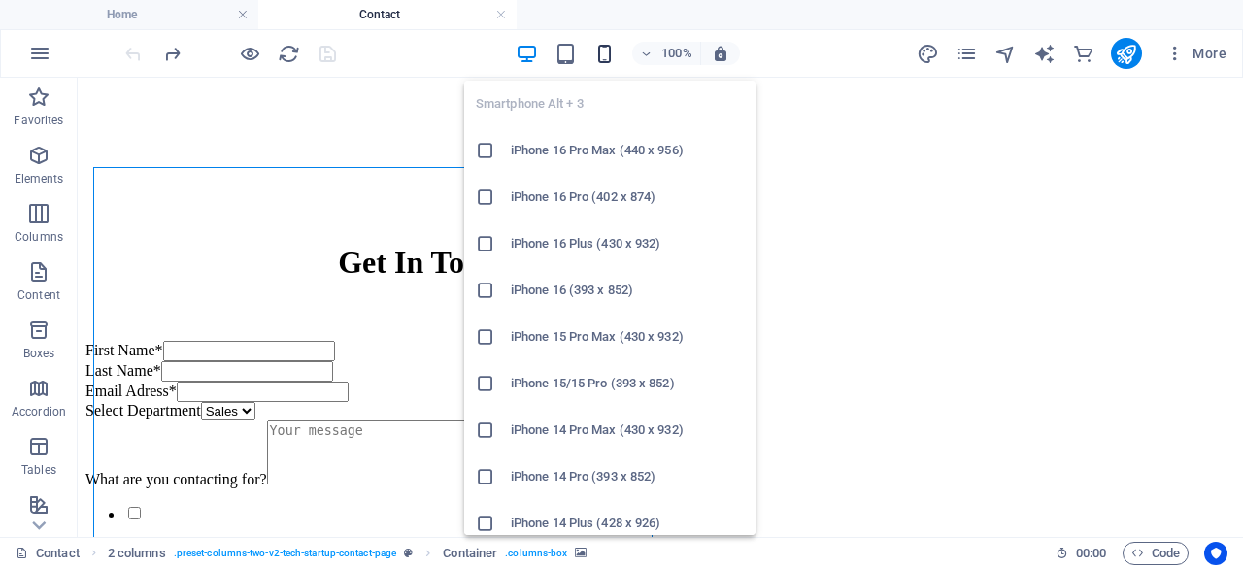
click at [607, 51] on icon "button" at bounding box center [604, 54] width 22 height 22
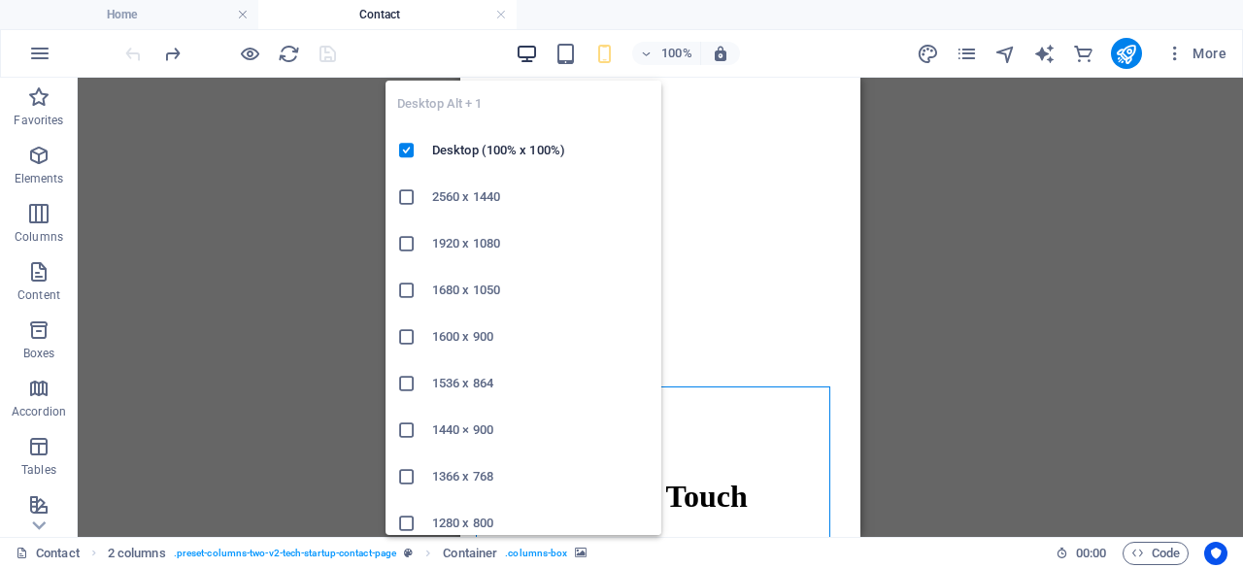
click at [525, 54] on icon "button" at bounding box center [527, 54] width 22 height 22
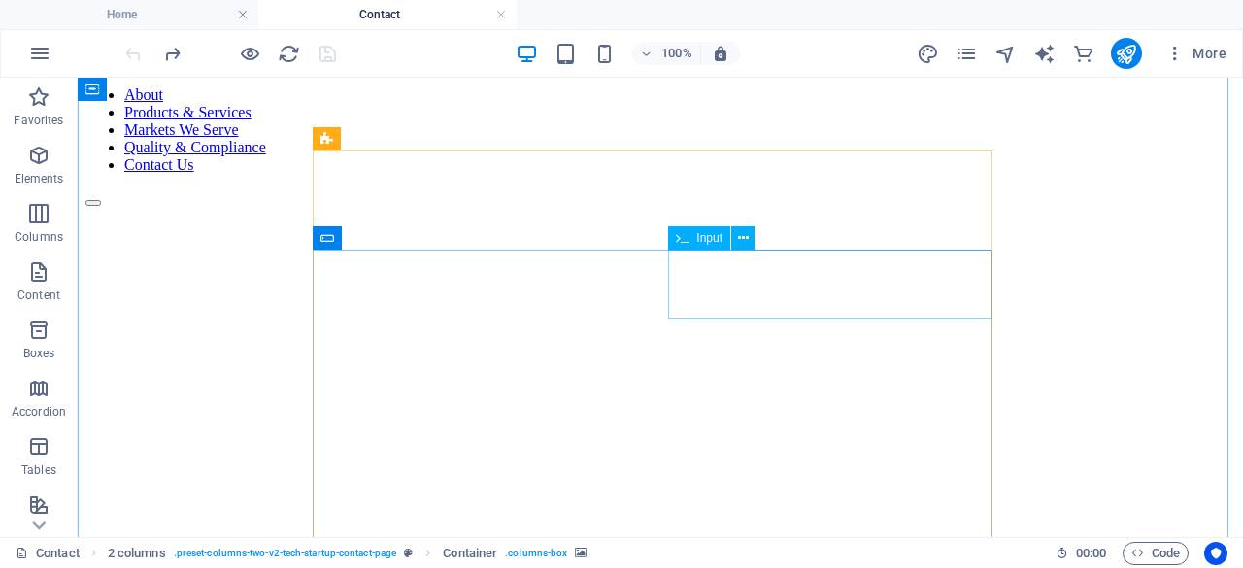
scroll to position [0, 0]
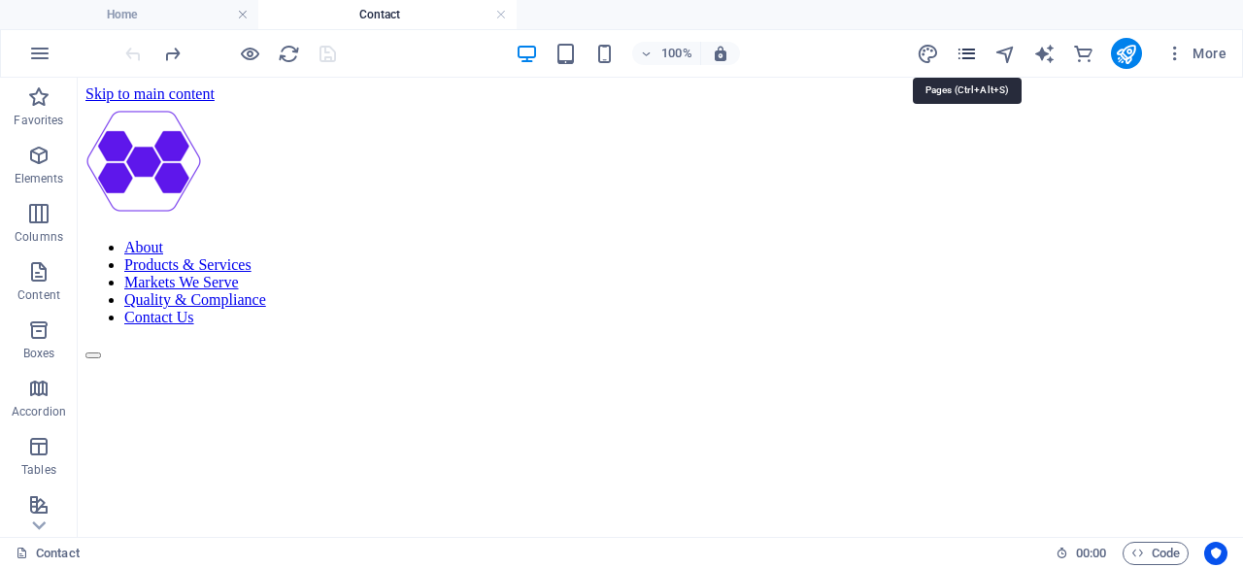
click at [963, 54] on icon "pages" at bounding box center [967, 54] width 22 height 22
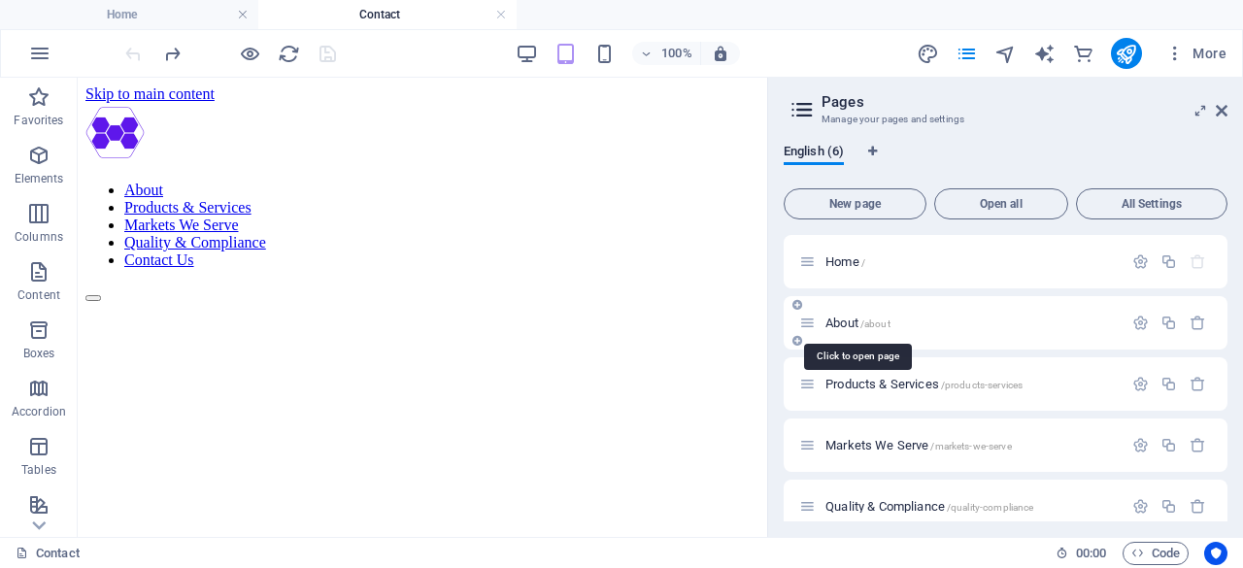
click at [851, 328] on span "About /about" at bounding box center [857, 323] width 65 height 15
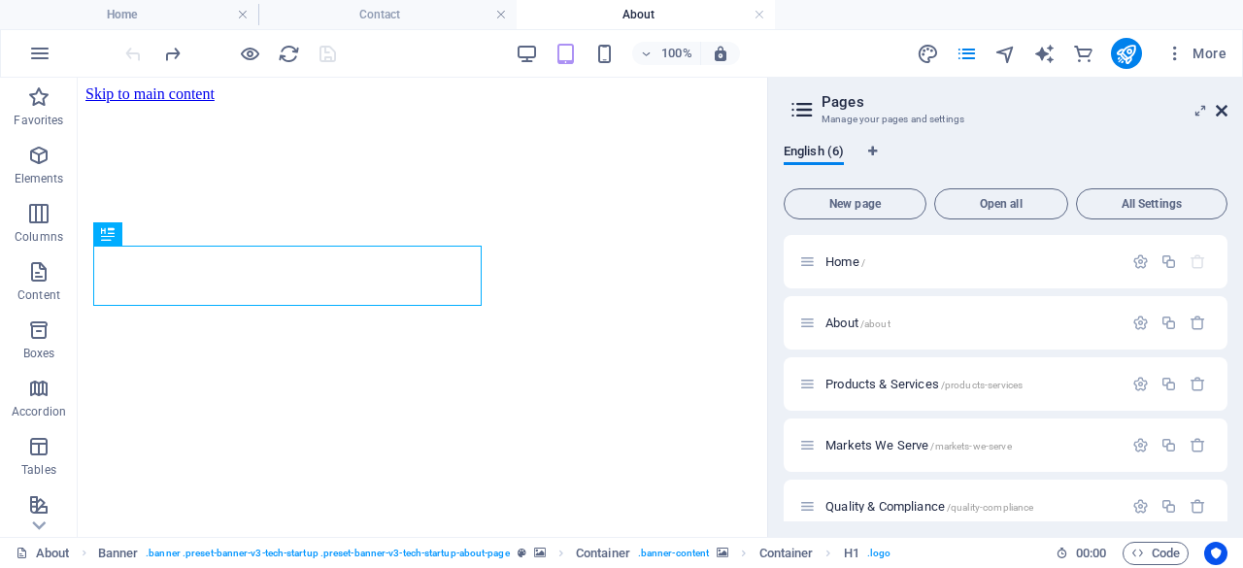
click at [1227, 118] on link at bounding box center [1222, 111] width 12 height 17
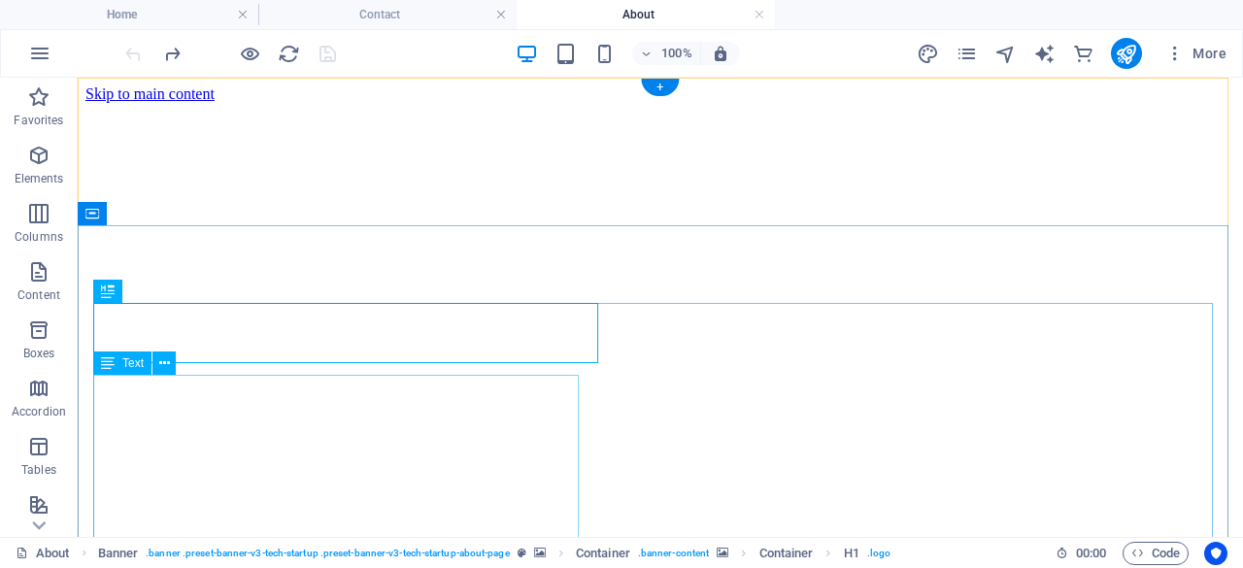
scroll to position [258, 0]
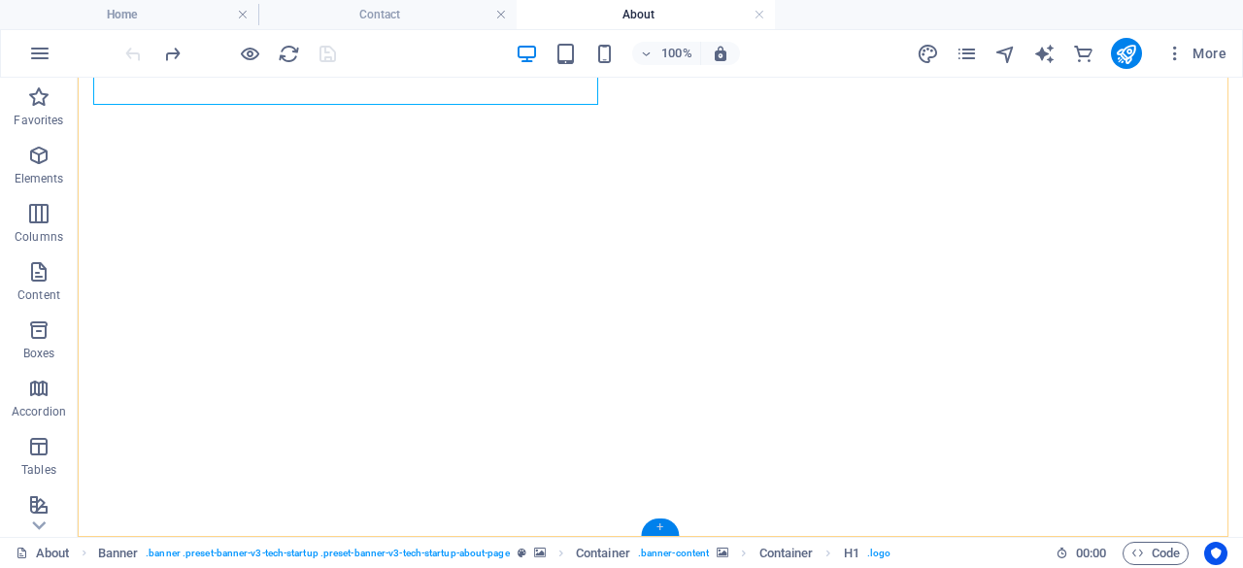
click at [666, 527] on div "+" at bounding box center [660, 527] width 38 height 17
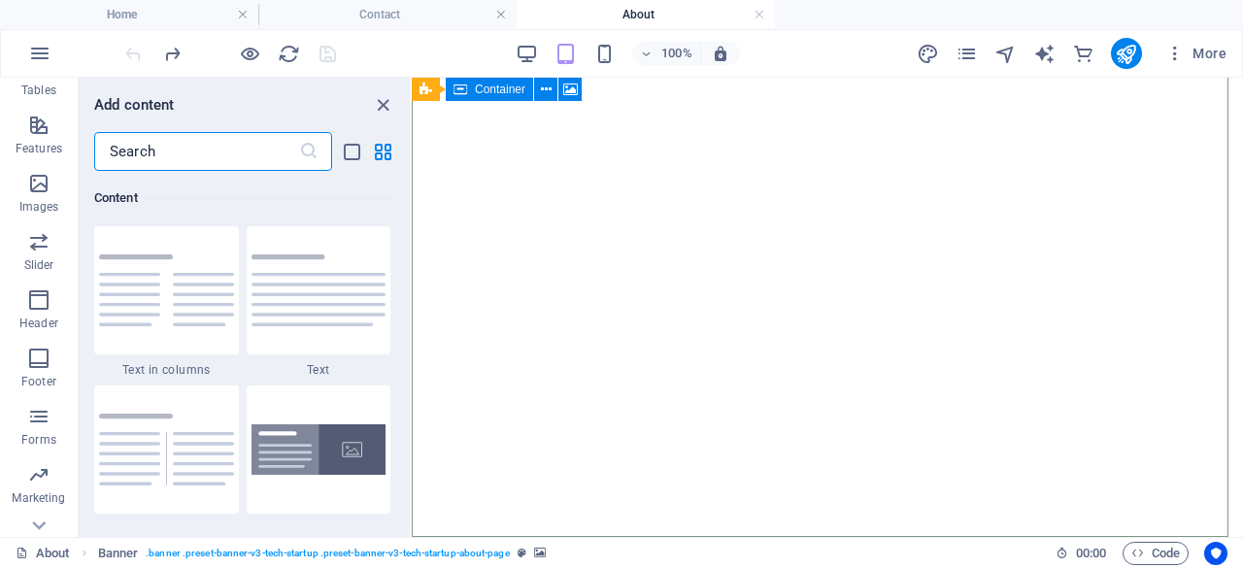
scroll to position [381, 0]
click at [43, 365] on icon "button" at bounding box center [38, 357] width 23 height 23
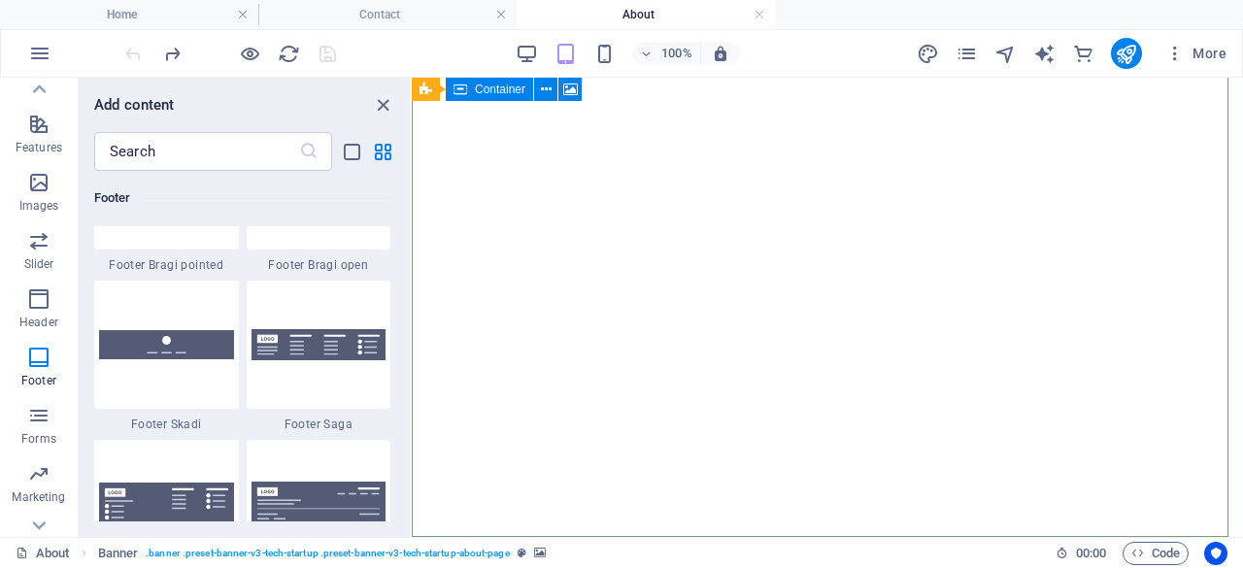
scroll to position [13600, 0]
click at [307, 348] on img at bounding box center [319, 344] width 135 height 32
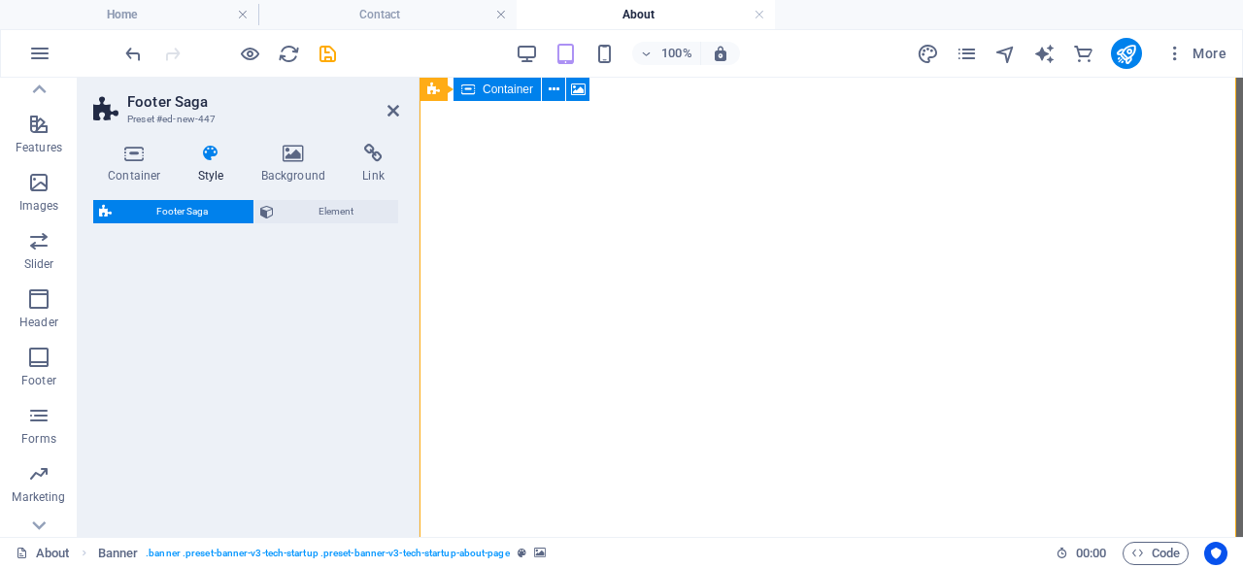
scroll to position [754, 0]
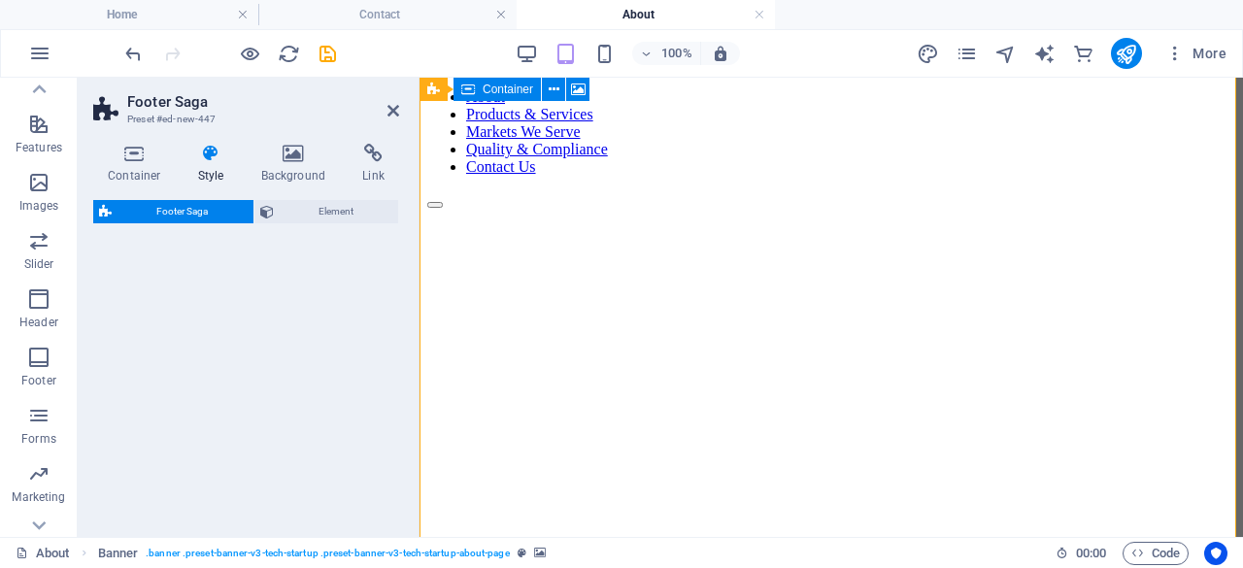
select select "rem"
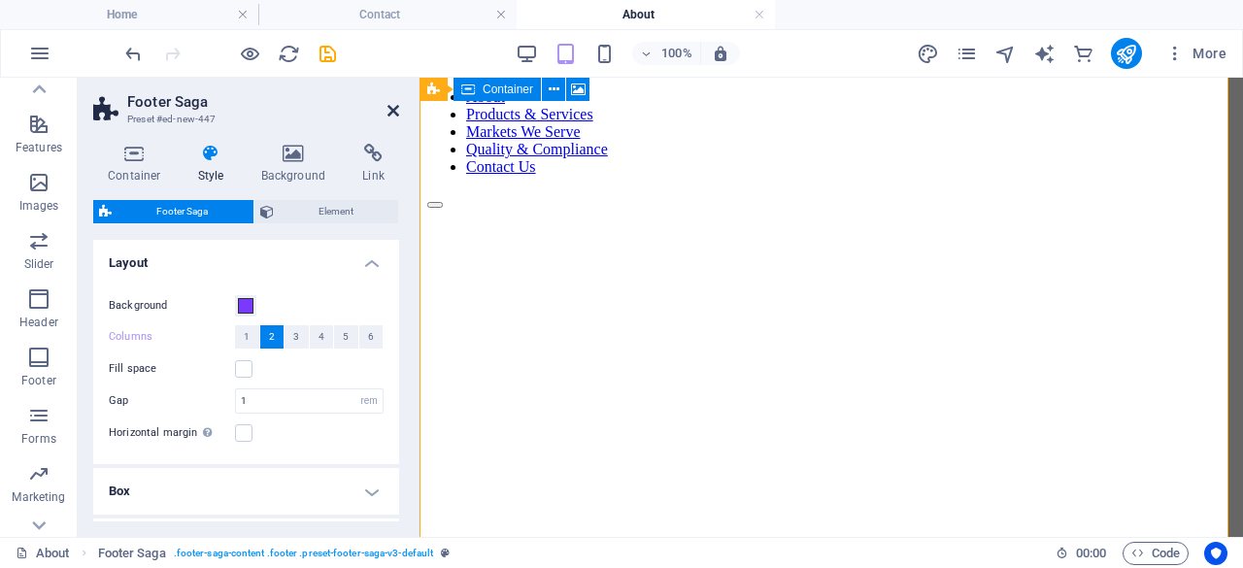
click at [395, 112] on icon at bounding box center [393, 111] width 12 height 16
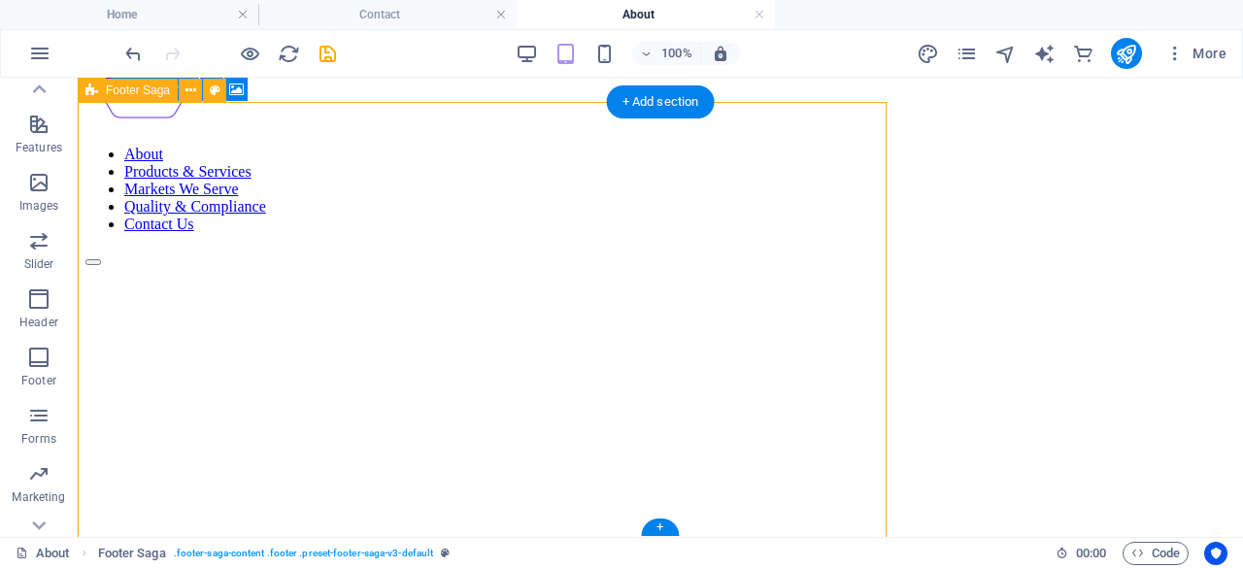
scroll to position [636, 0]
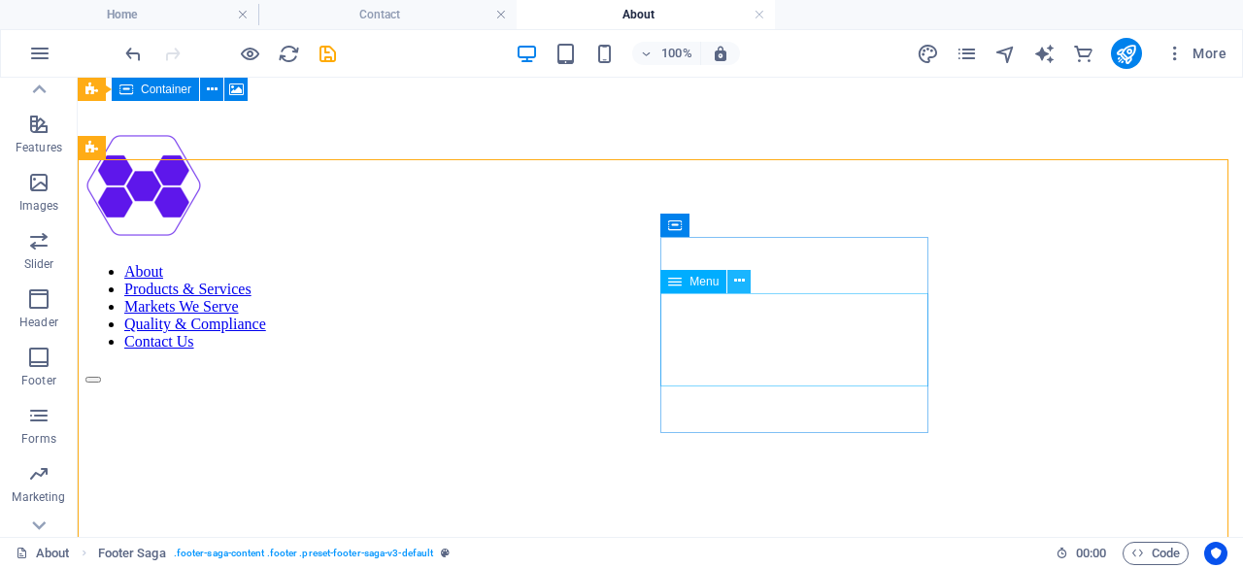
click at [737, 282] on icon at bounding box center [739, 281] width 11 height 20
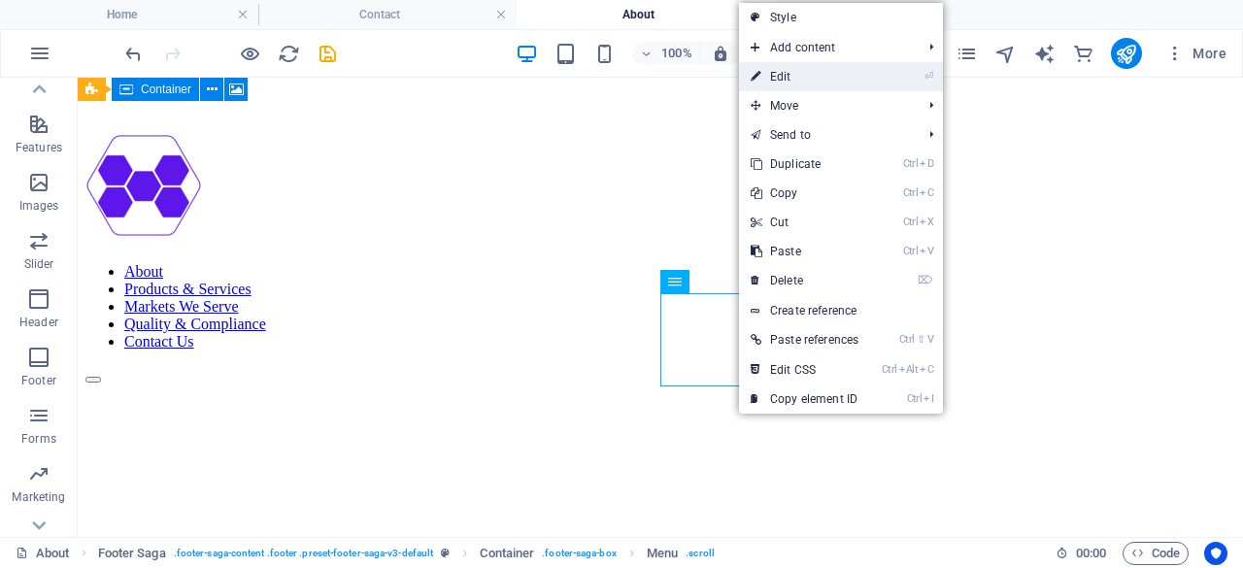
click at [829, 71] on link "⏎ Edit" at bounding box center [804, 76] width 131 height 29
select select
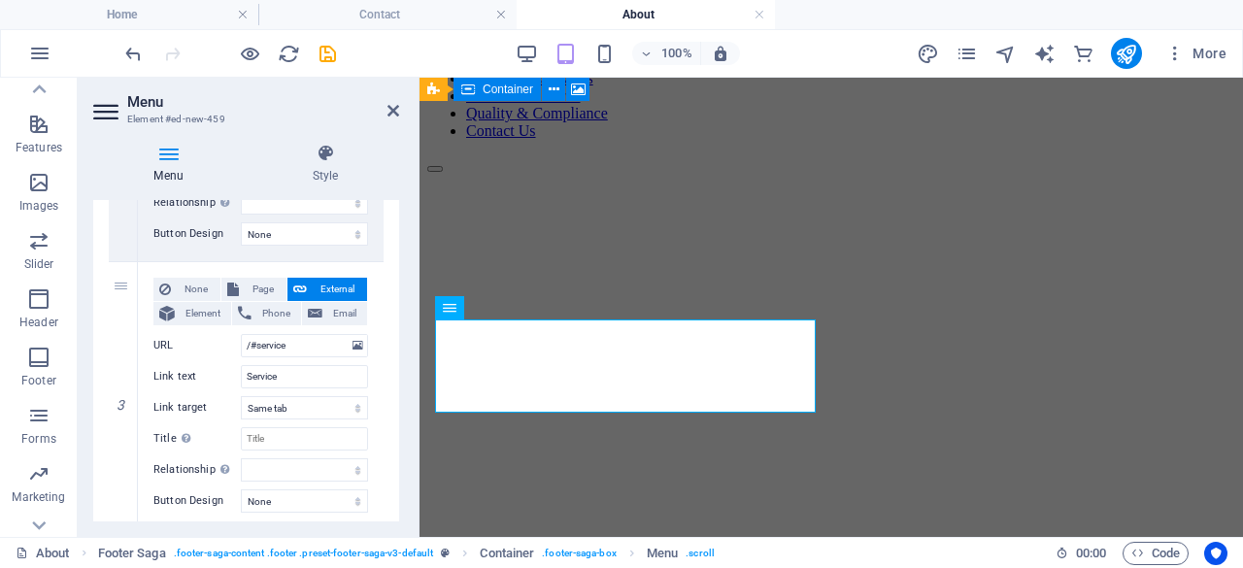
scroll to position [663, 0]
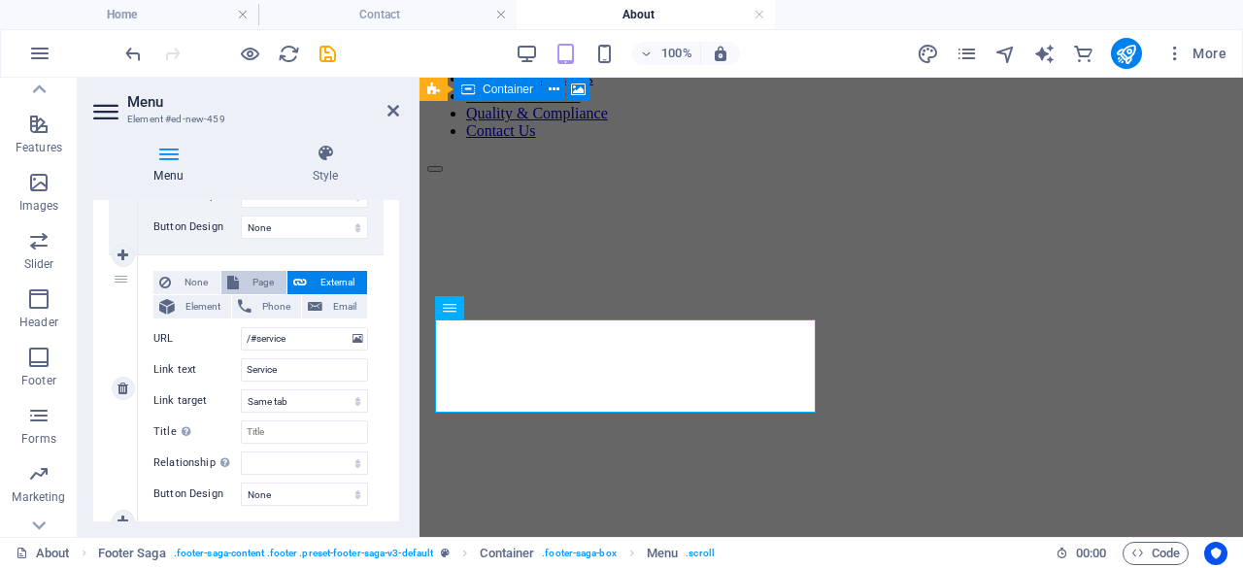
click at [262, 282] on span "Page" at bounding box center [263, 282] width 36 height 23
select select
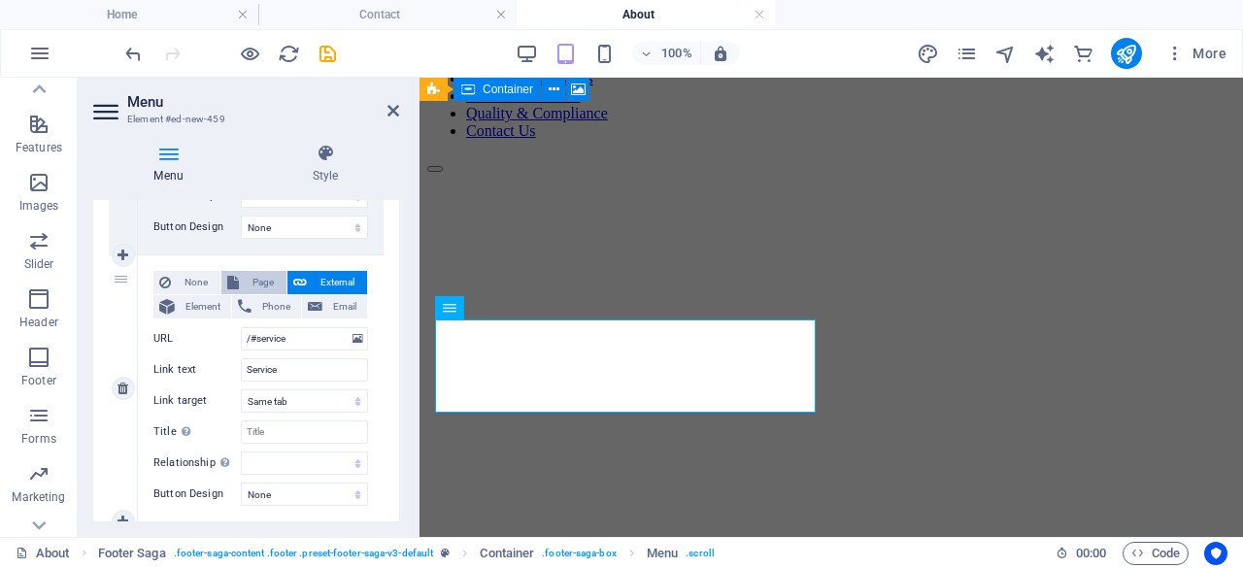
select select
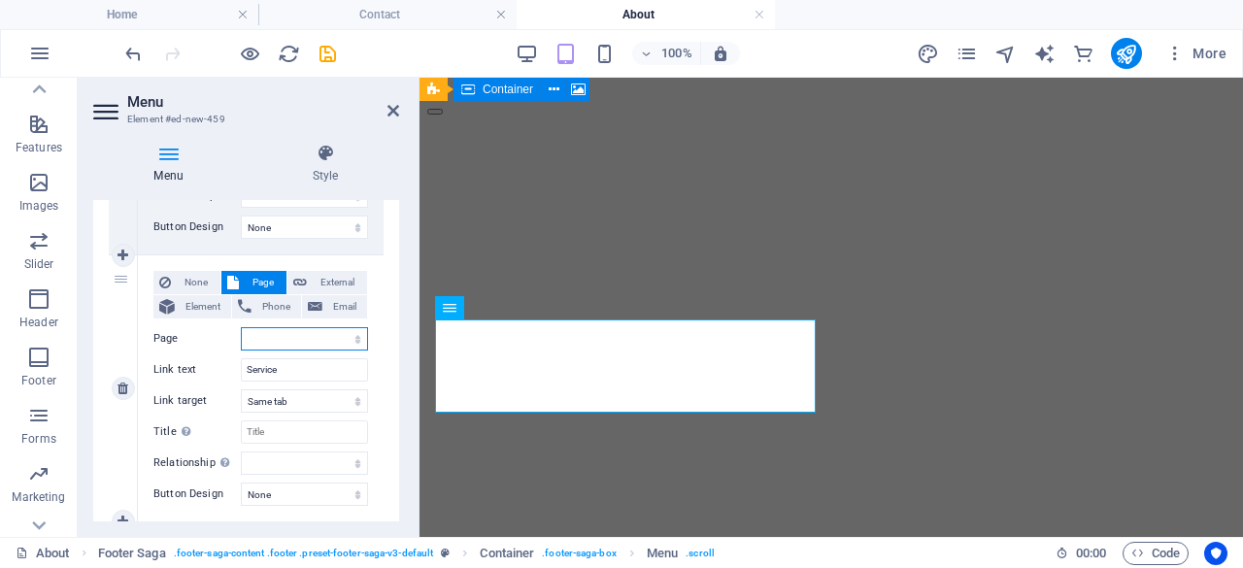
click at [277, 337] on select "Home About Products &amp; Services Markets We Serve Quality &amp; Compliance Co…" at bounding box center [304, 338] width 127 height 23
select select "2"
click at [241, 327] on select "Home About Products &amp; Services Markets We Serve Quality &amp; Compliance Co…" at bounding box center [304, 338] width 127 height 23
select select
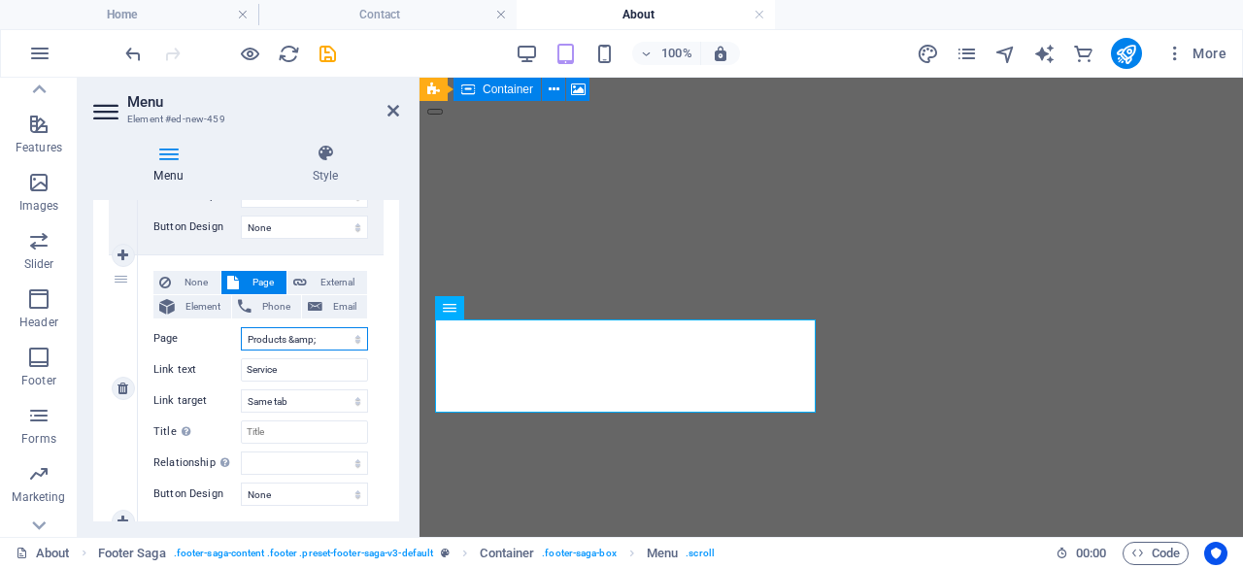
select select
drag, startPoint x: 324, startPoint y: 373, endPoint x: 218, endPoint y: 371, distance: 106.8
click at [218, 371] on div "Link text Service" at bounding box center [260, 369] width 215 height 23
type input "Product"
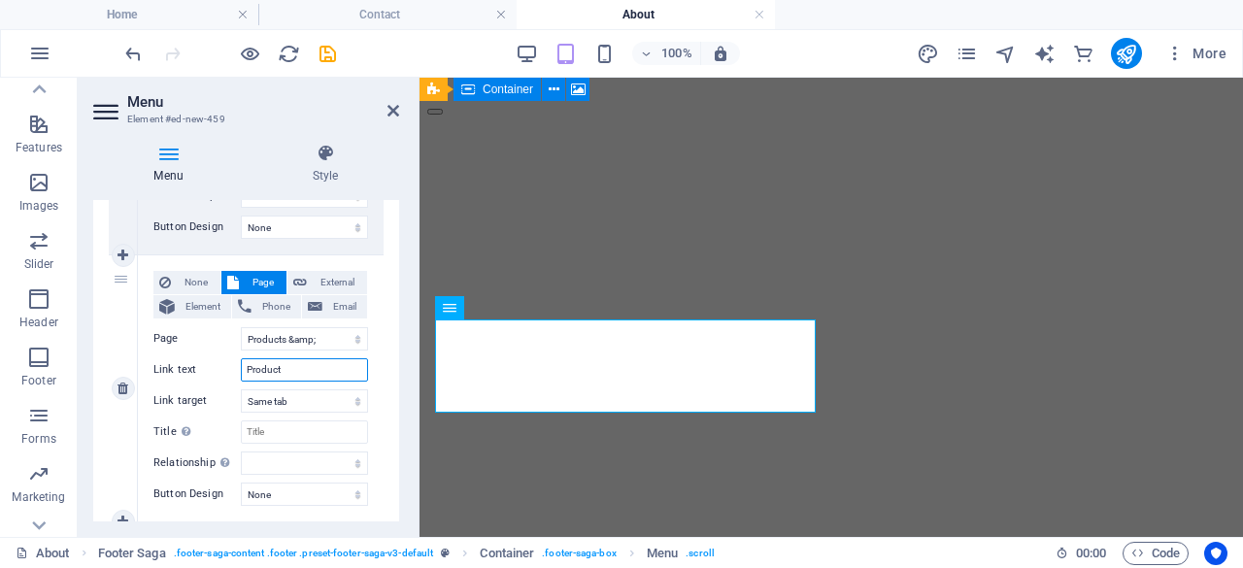
select select
type input "Product & S"
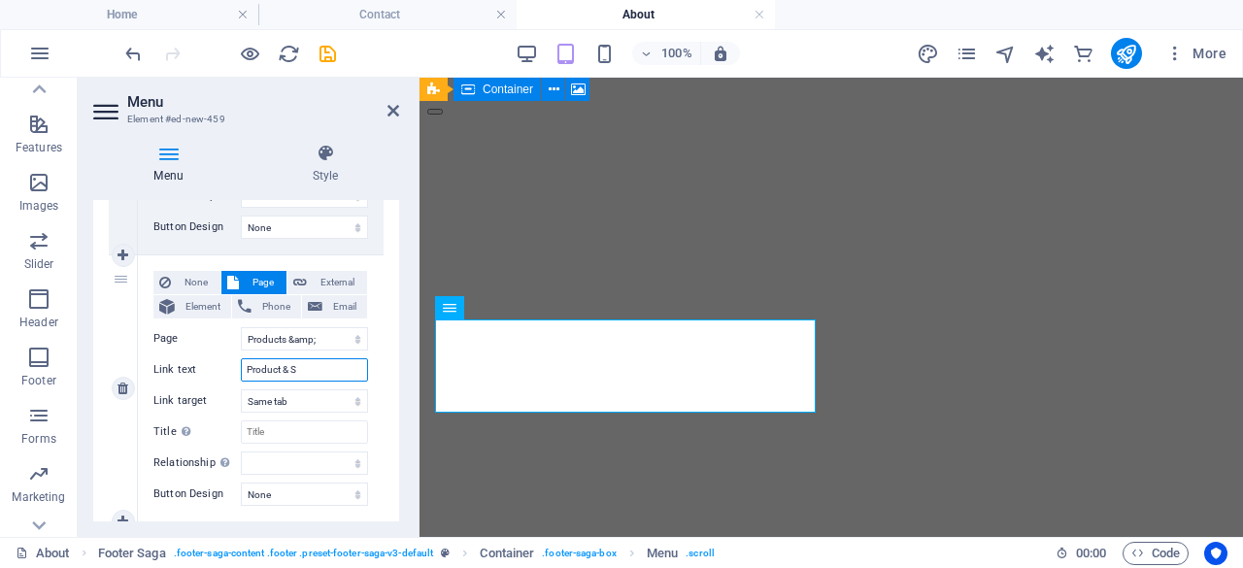
select select
type input "Product & Servies"
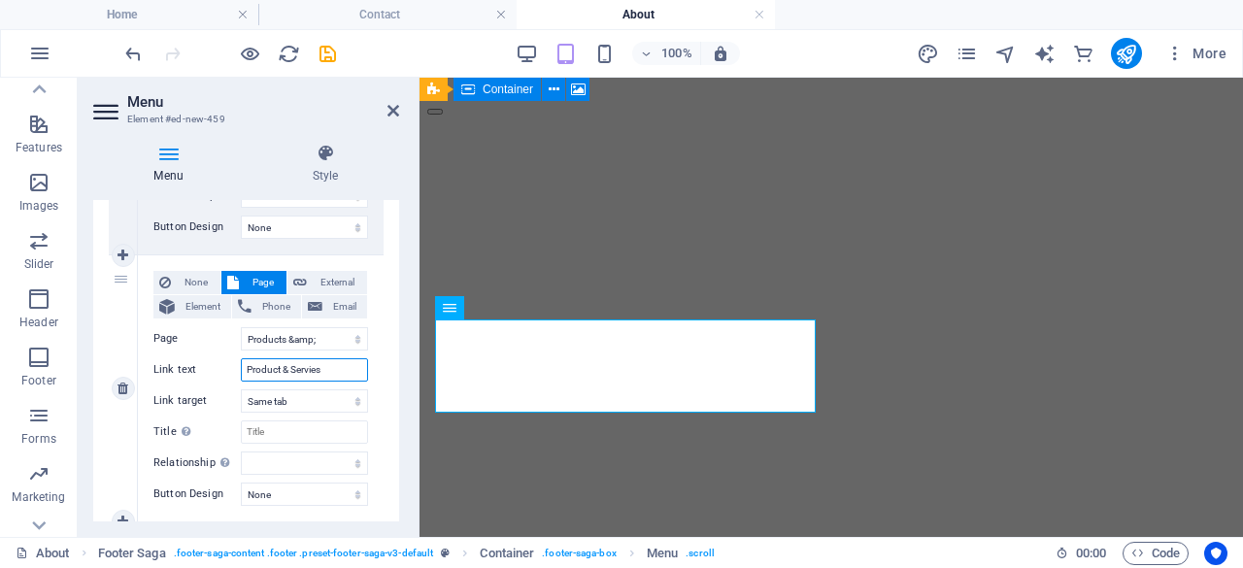
select select
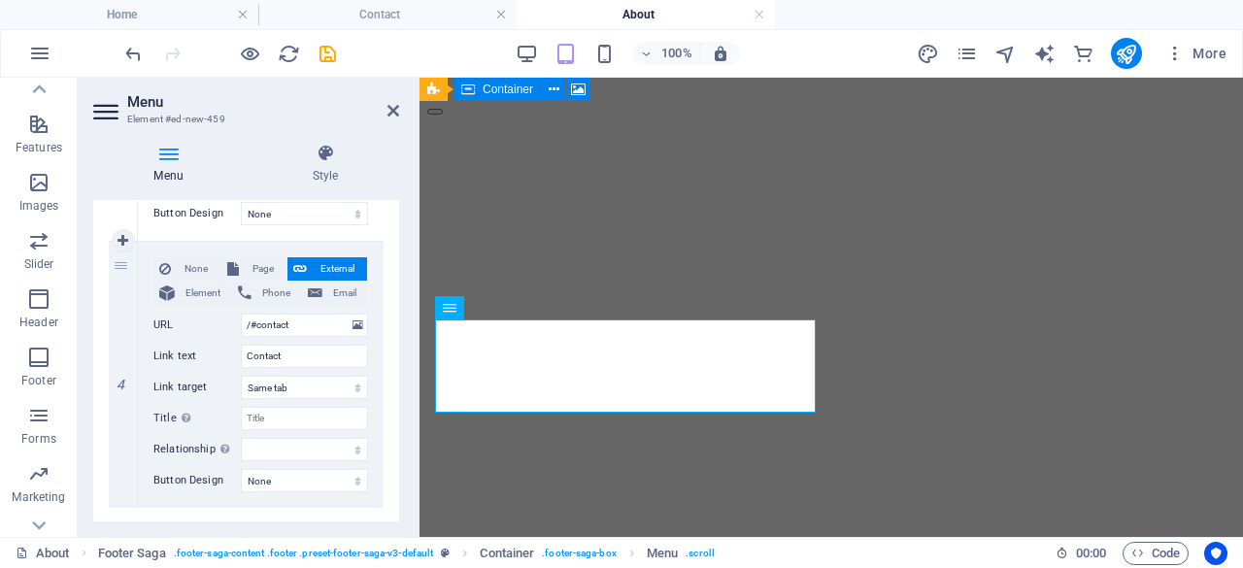
scroll to position [945, 0]
type input "Product & Servies"
click at [258, 264] on span "Page" at bounding box center [263, 267] width 36 height 23
select select
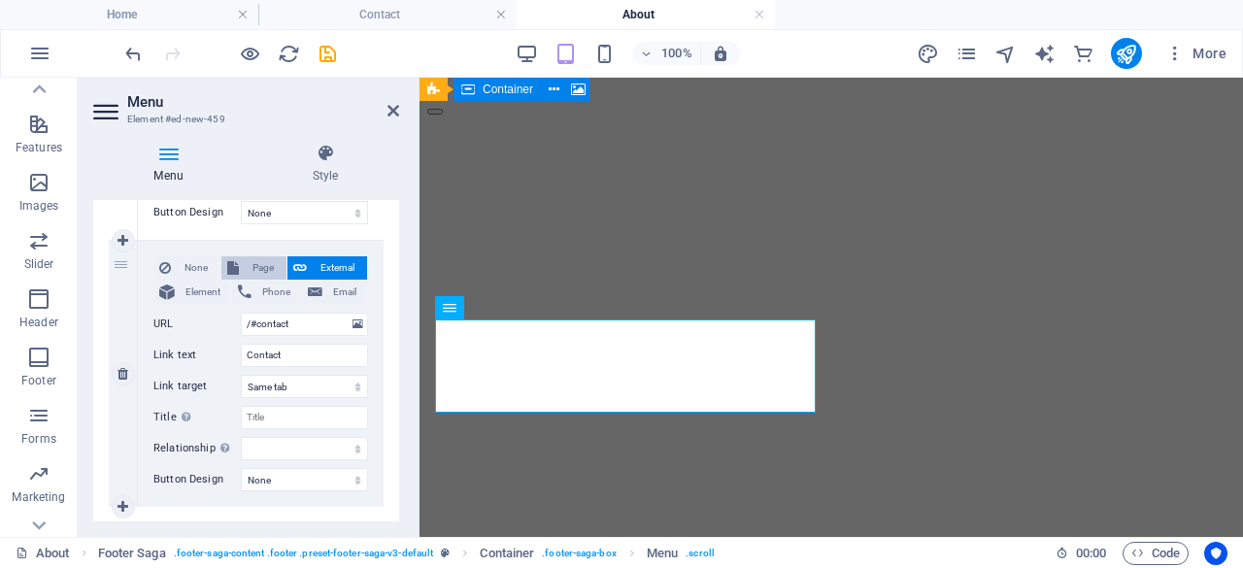
select select
click at [285, 322] on select "Home About Products &amp; Services Markets We Serve Quality &amp; Compliance Co…" at bounding box center [304, 324] width 127 height 23
select select "3"
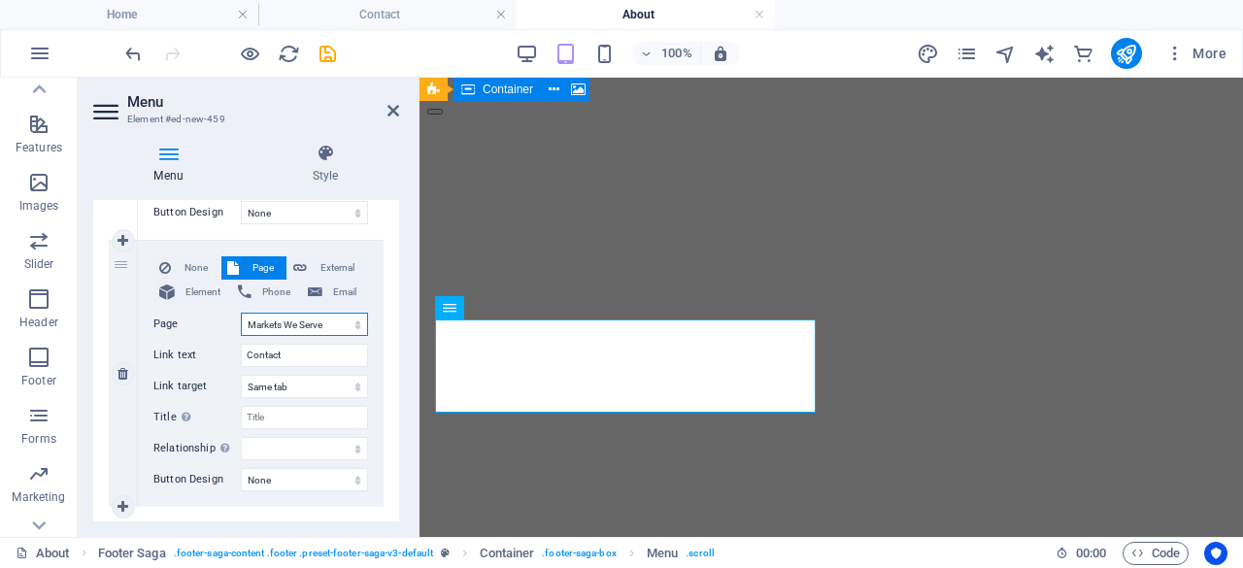
click at [241, 313] on select "Home About Products &amp; Services Markets We Serve Quality &amp; Compliance Co…" at bounding box center [304, 324] width 127 height 23
select select
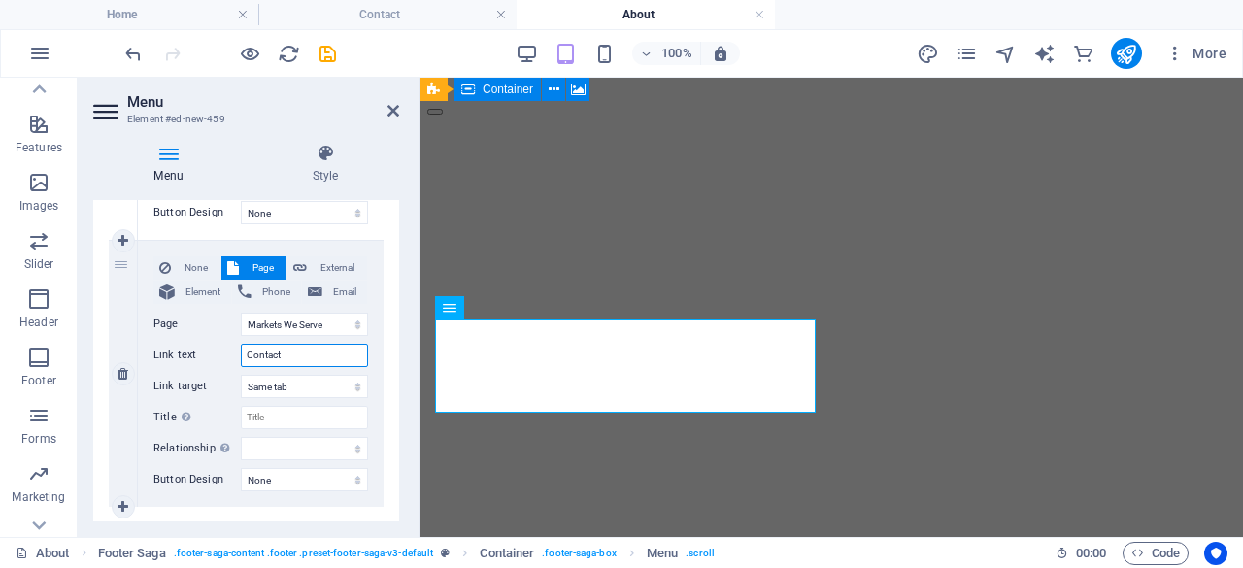
drag, startPoint x: 305, startPoint y: 351, endPoint x: 209, endPoint y: 352, distance: 96.1
click at [209, 352] on div "Link text Contact" at bounding box center [260, 355] width 215 height 23
type input "Markets W"
select select
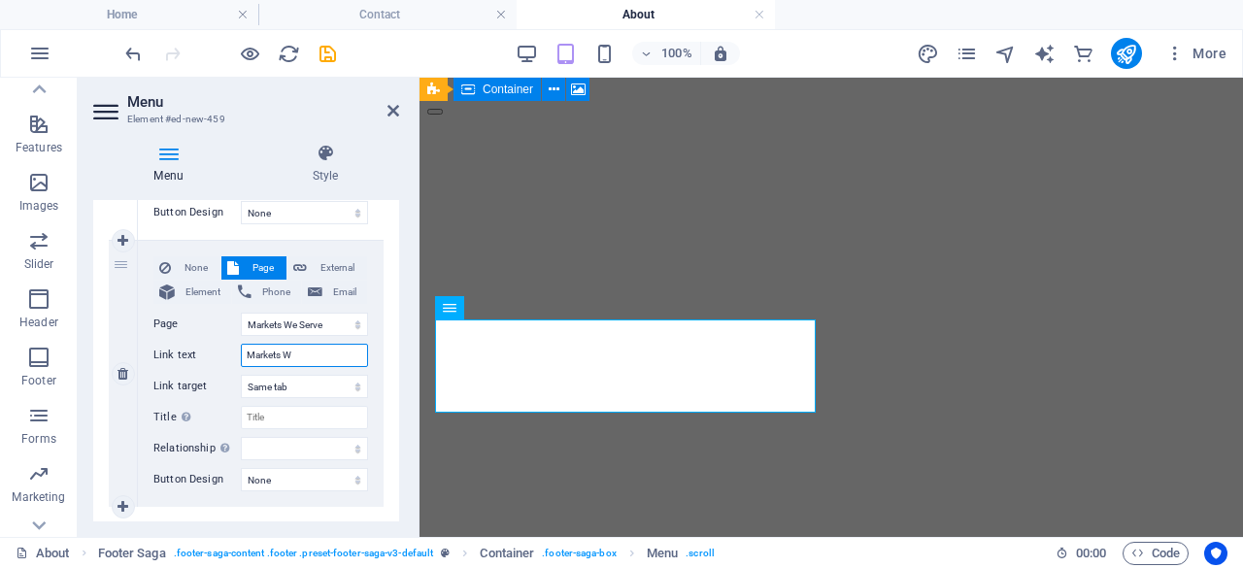
select select
type input "Markets We S"
select select
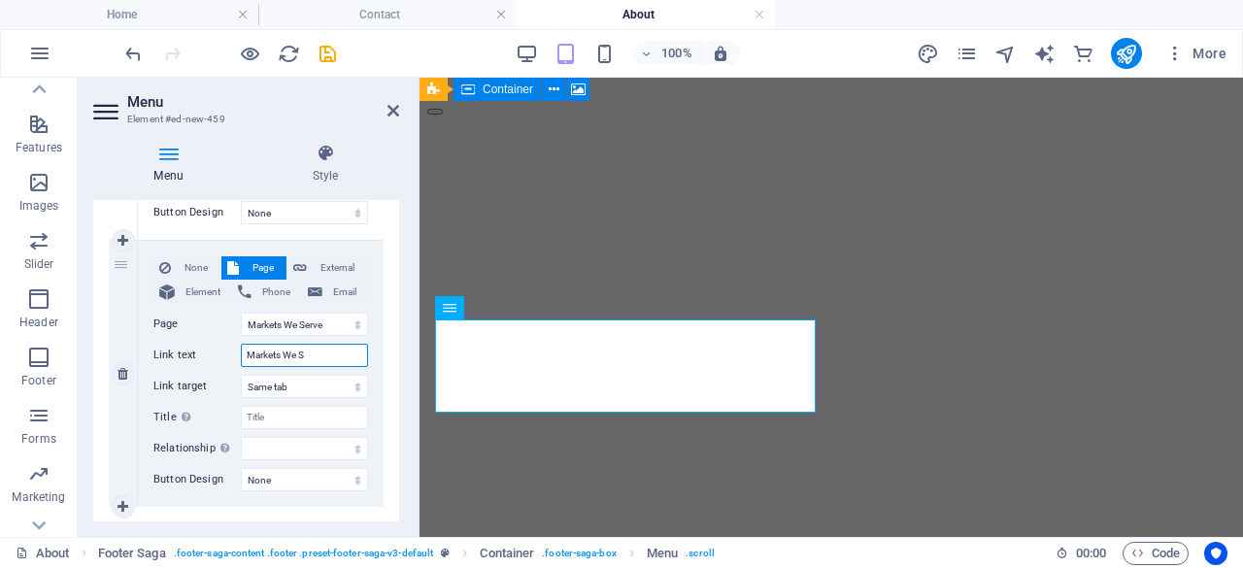
select select
type input "Markets We Serve"
select select
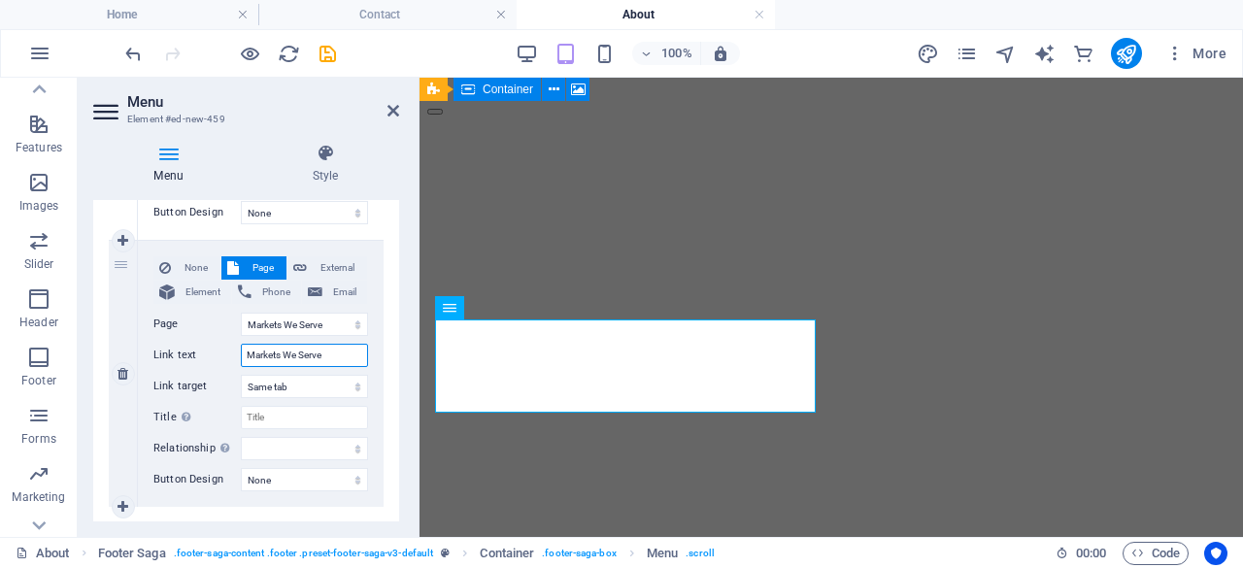
select select
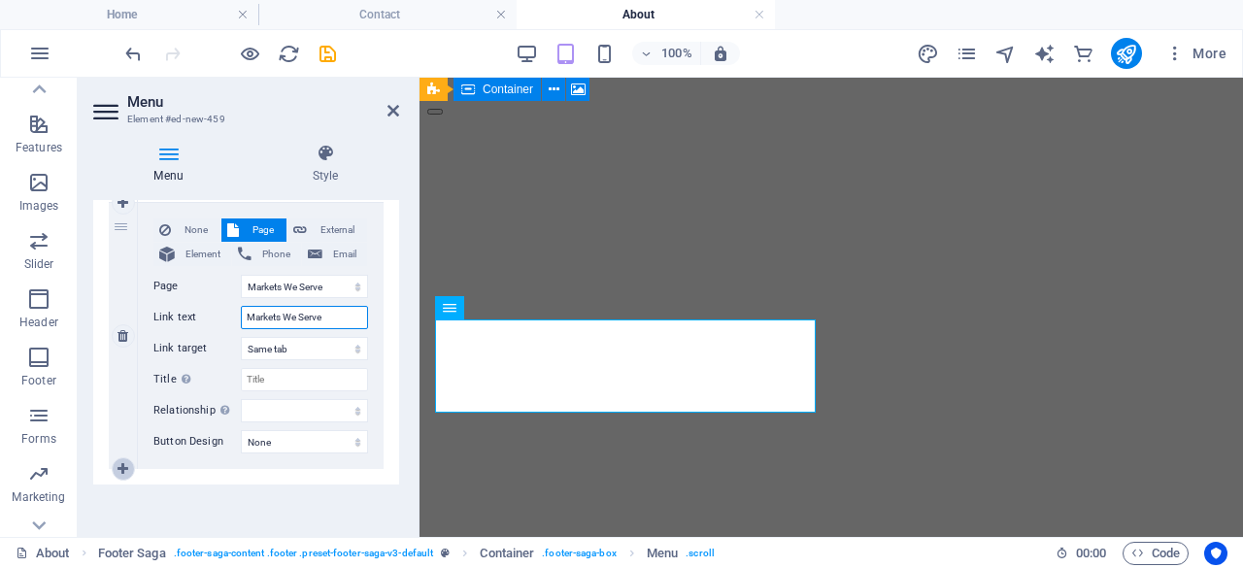
type input "Markets We Serve"
click at [126, 467] on icon at bounding box center [123, 469] width 11 height 14
select select
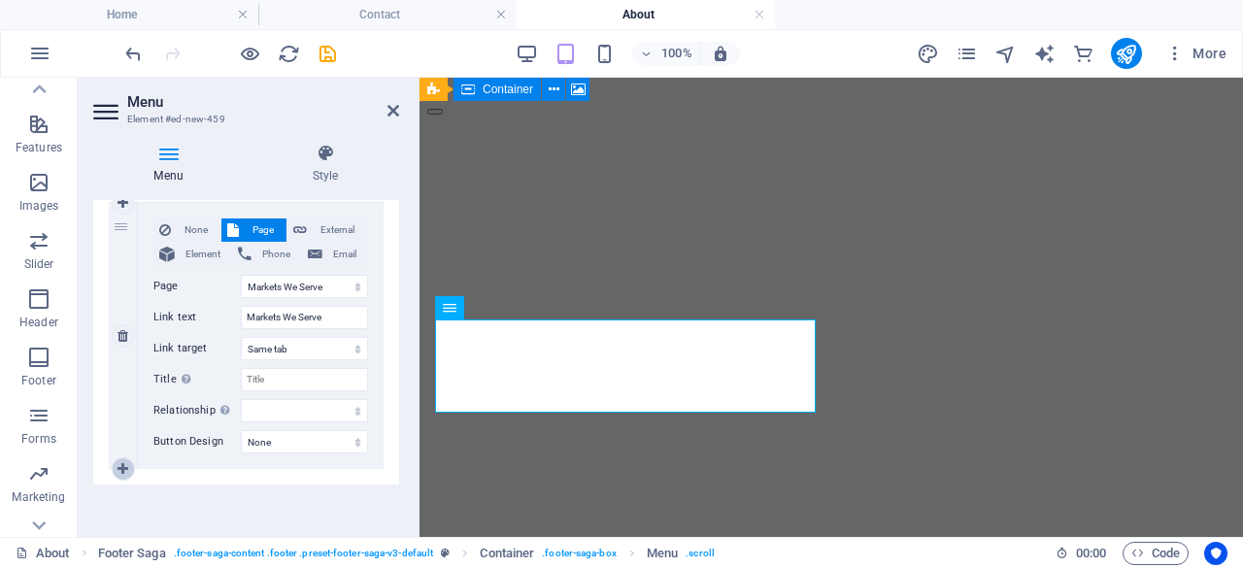
select select
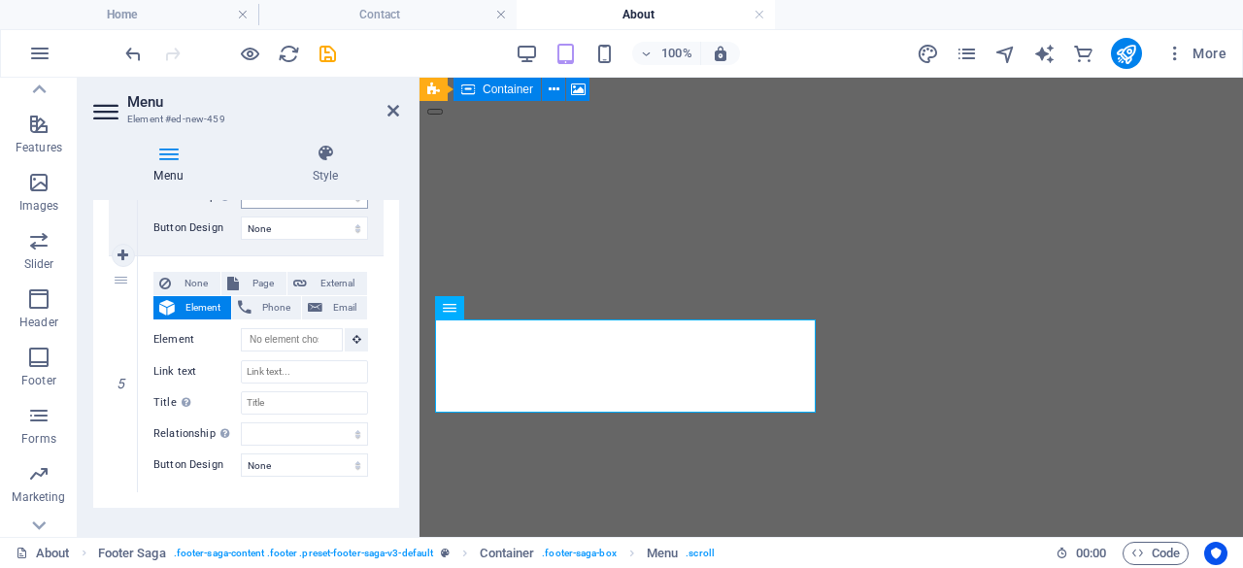
scroll to position [1196, 0]
click at [272, 281] on span "Page" at bounding box center [263, 283] width 36 height 23
select select
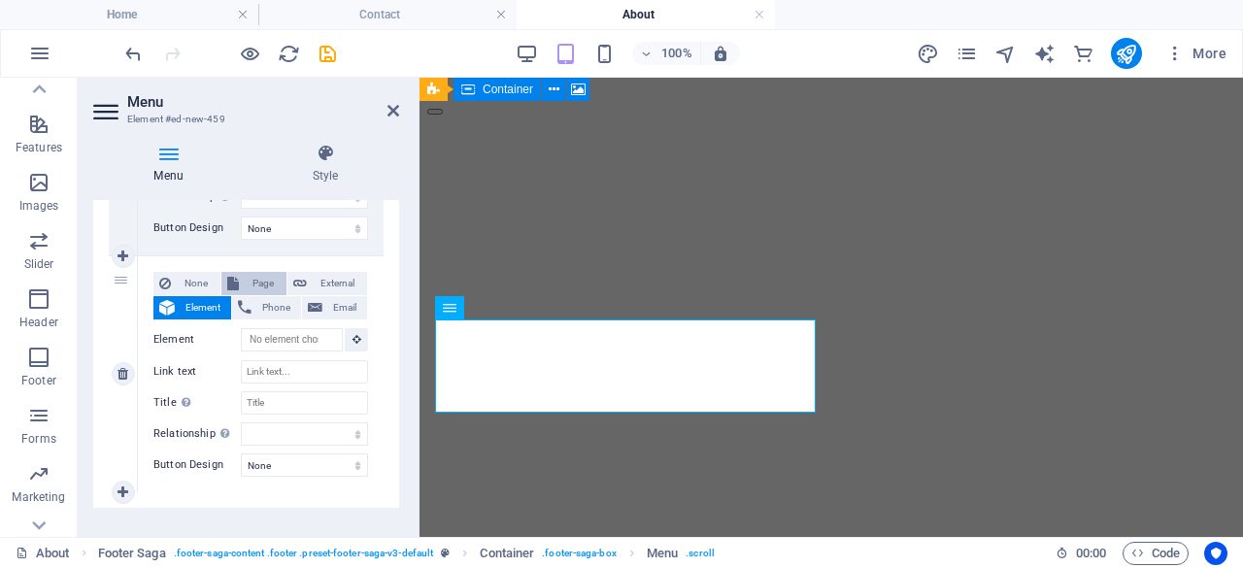
select select
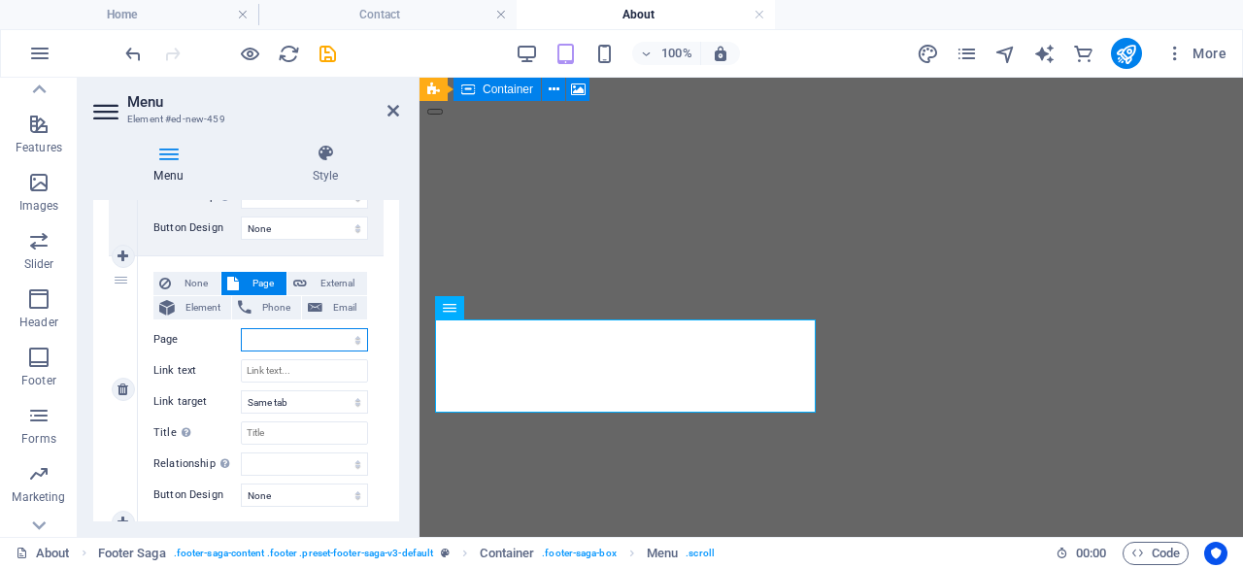
click at [311, 331] on select "Home About Products &amp; Services Markets We Serve Quality &amp; Compliance Co…" at bounding box center [304, 339] width 127 height 23
select select "4"
click at [241, 328] on select "Home About Products &amp; Services Markets We Serve Quality &amp; Compliance Co…" at bounding box center [304, 339] width 127 height 23
select select
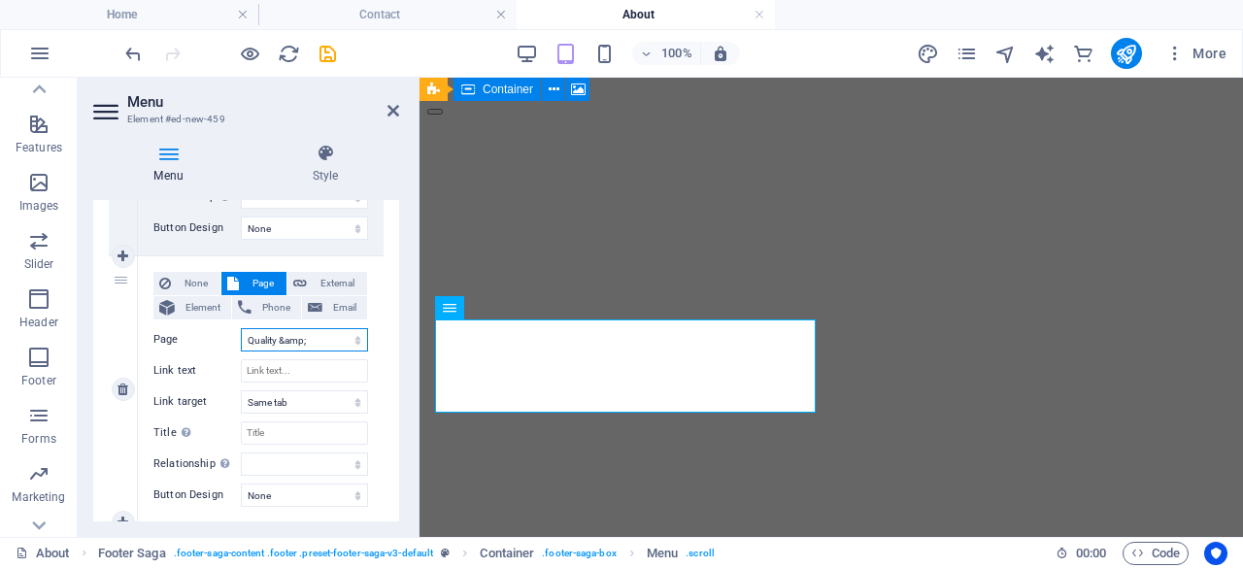
select select
click at [324, 369] on input "Link text" at bounding box center [304, 370] width 127 height 23
type input "Quality"
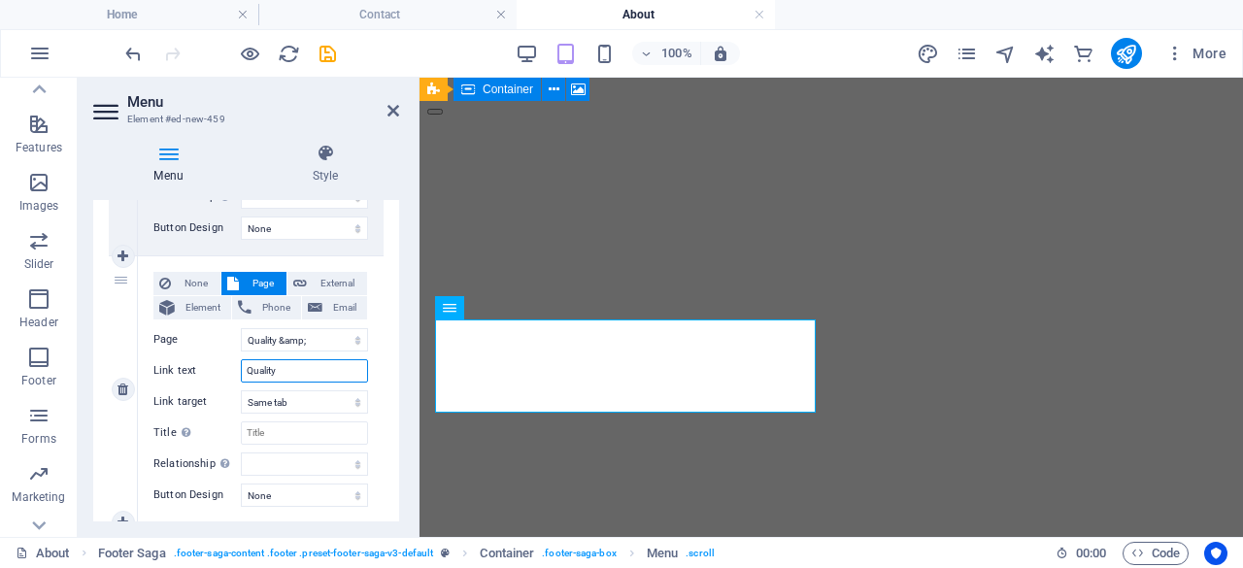
select select
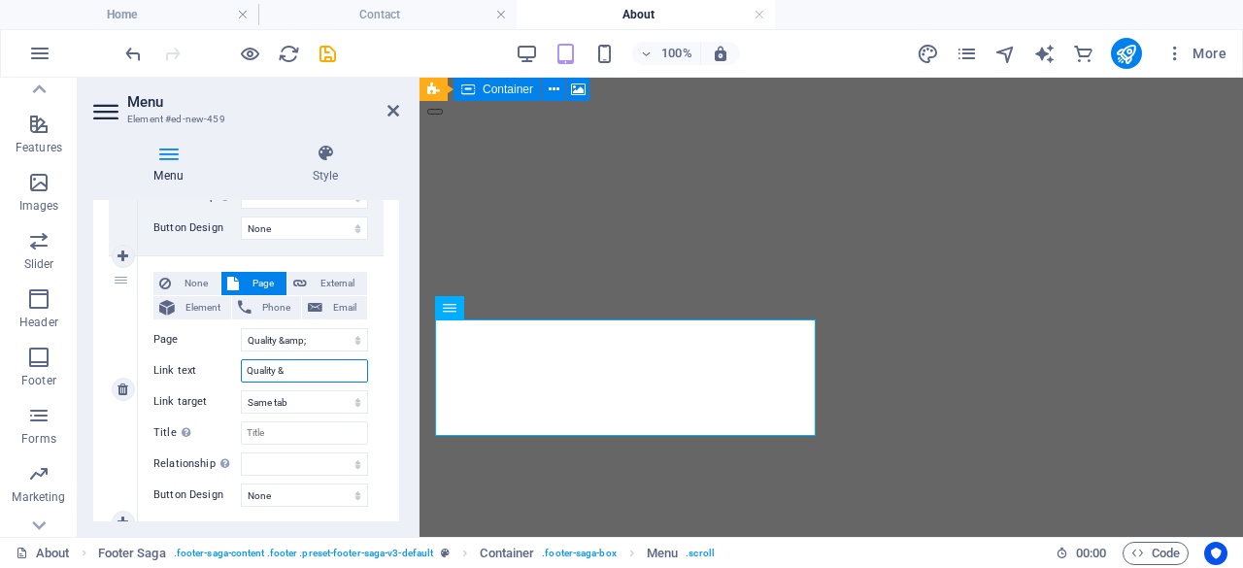
type input "Quality &"
select select
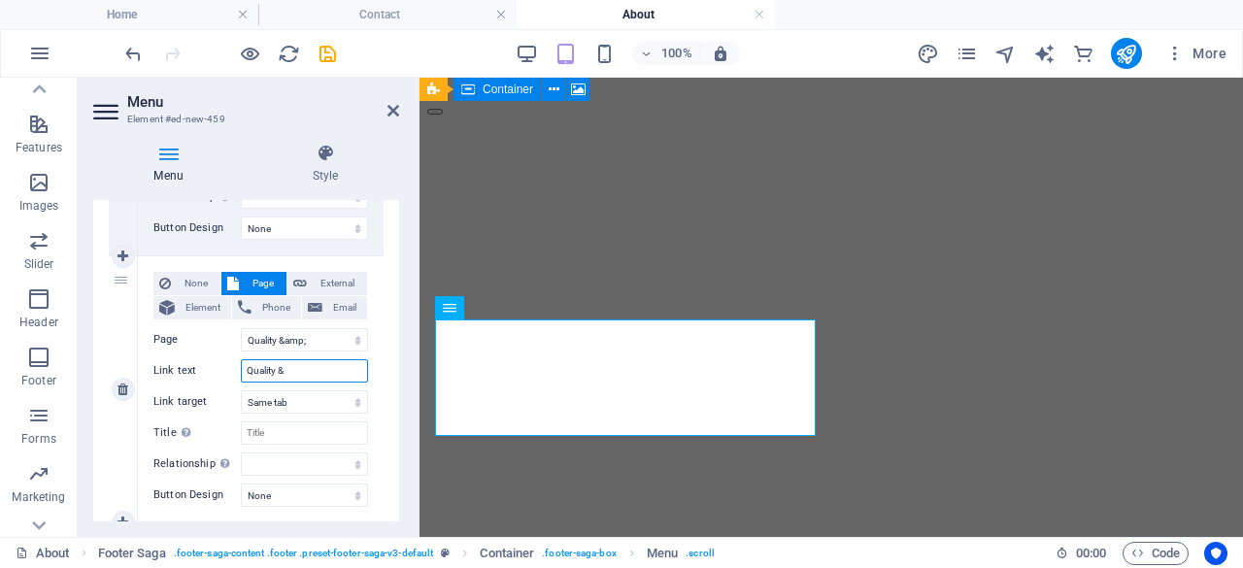
select select
type input "Quality & Compl"
select select
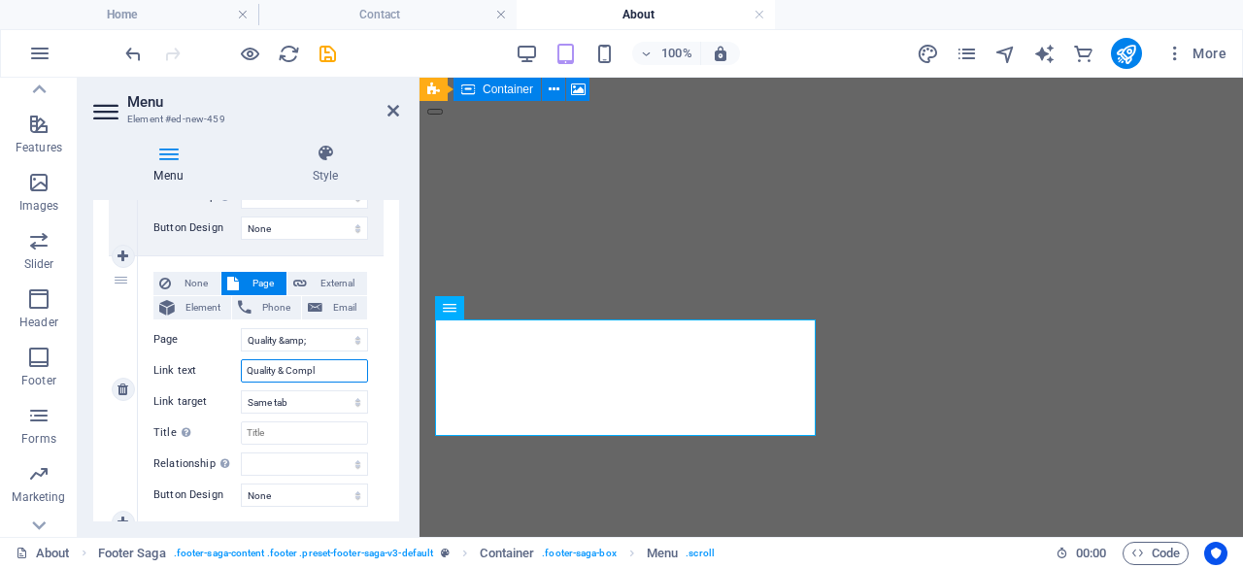
select select
type input "Quality & Compliance"
select select
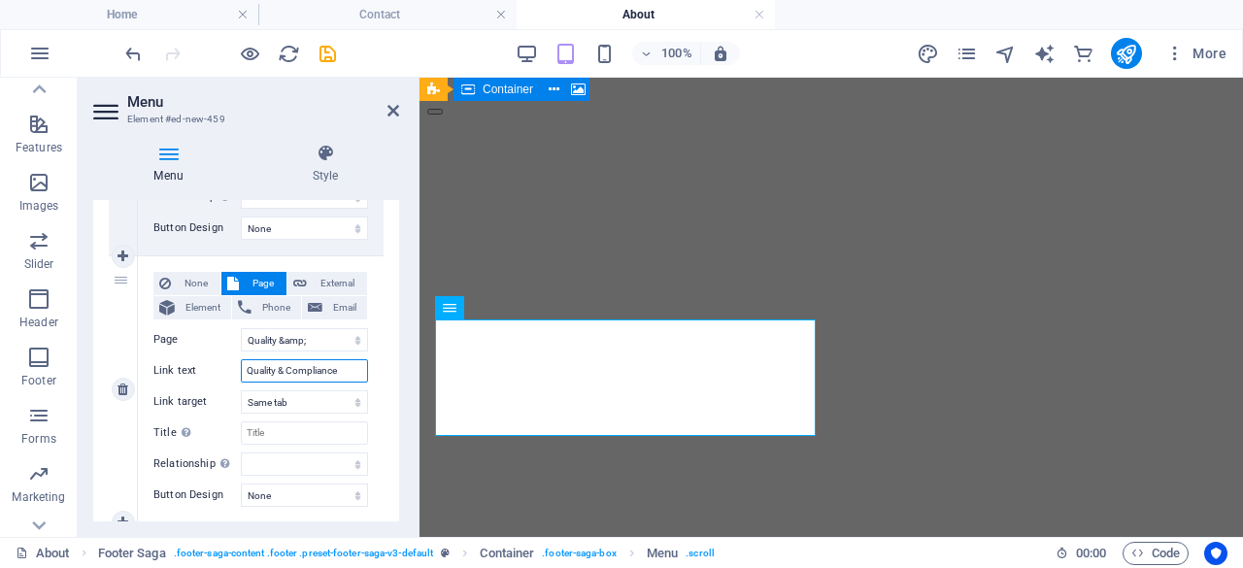
select select
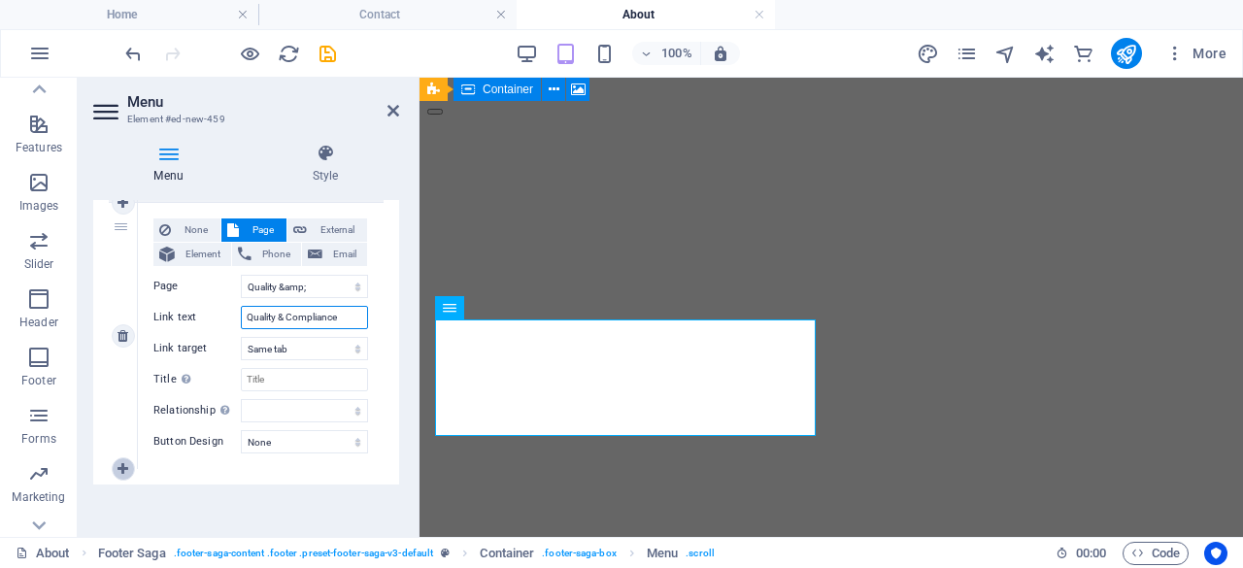
type input "Quality & Compliance"
click at [124, 463] on icon at bounding box center [123, 469] width 11 height 14
select select
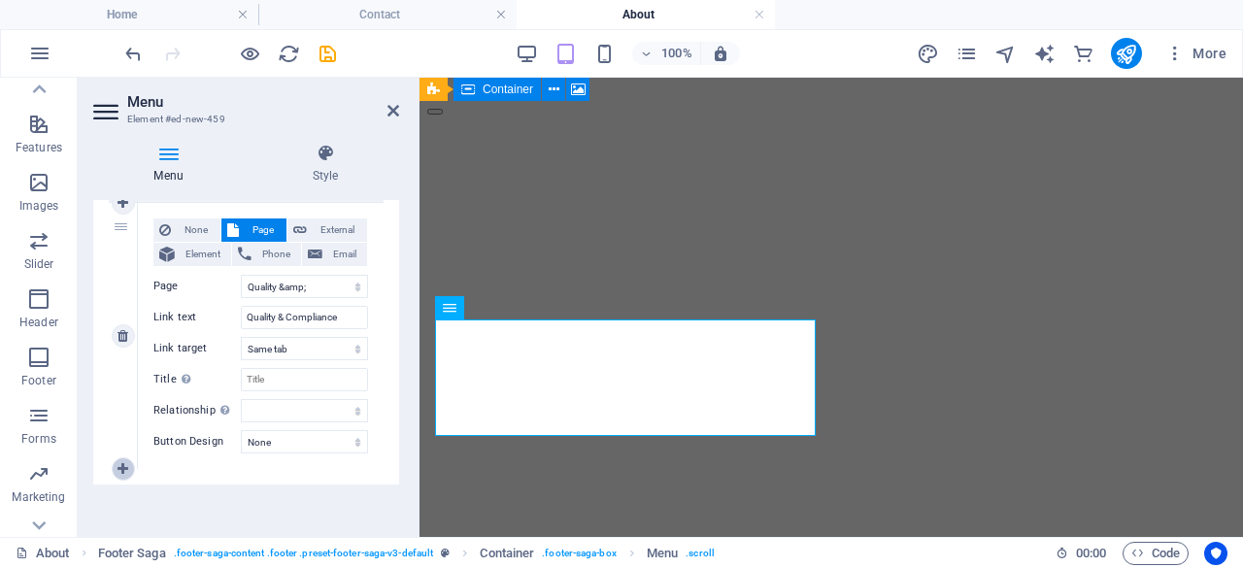
select select
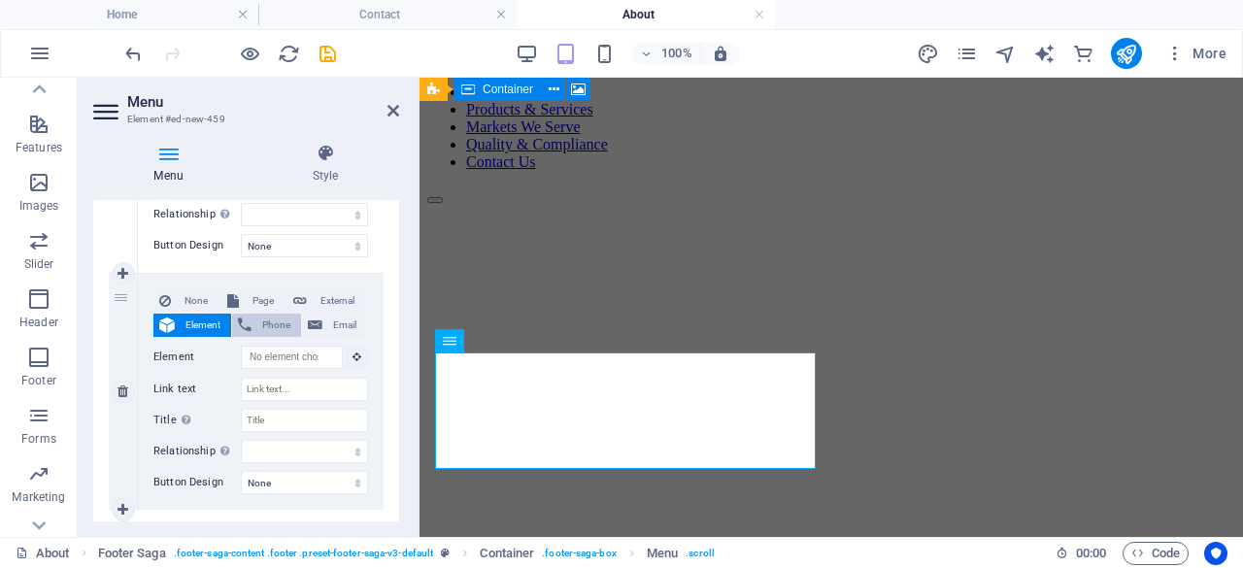
scroll to position [757, 0]
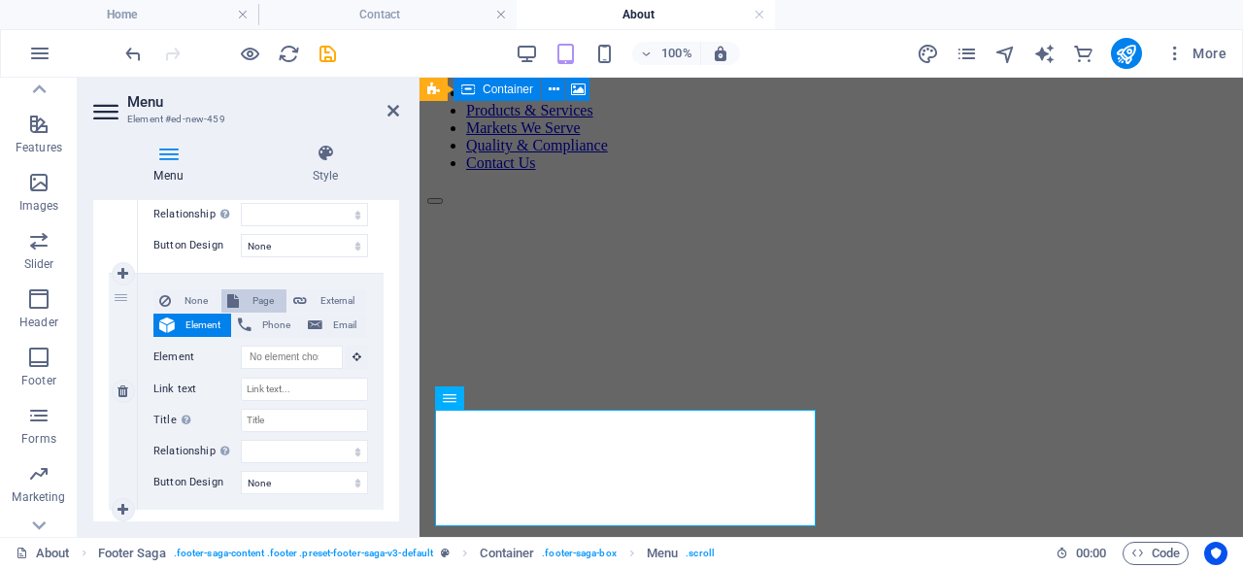
click at [264, 302] on span "Page" at bounding box center [263, 300] width 36 height 23
select select
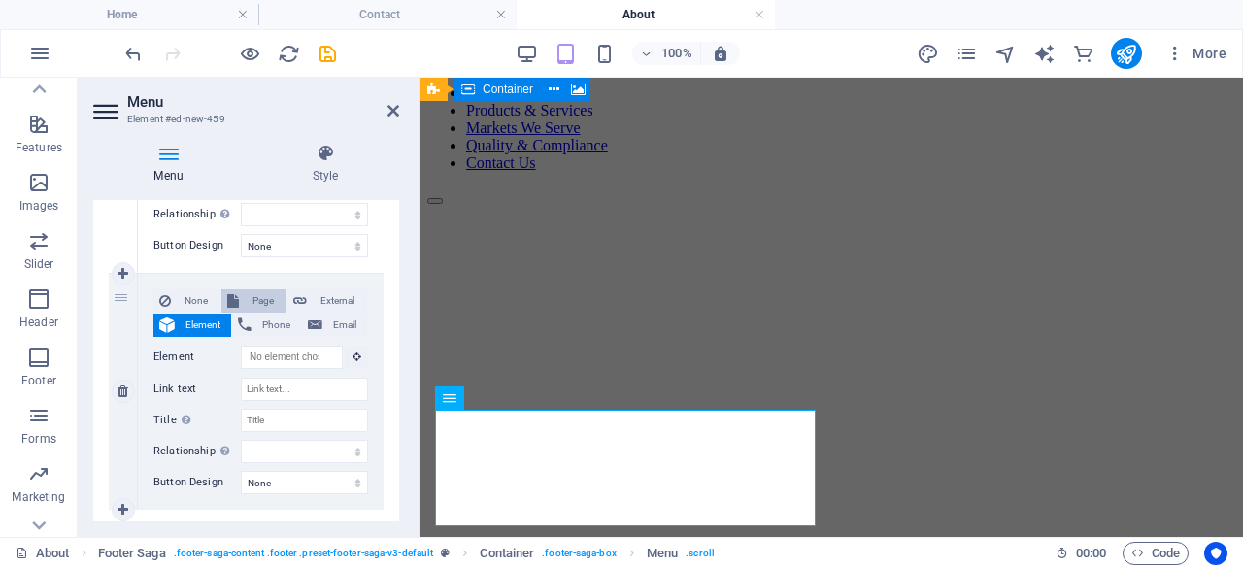
select select
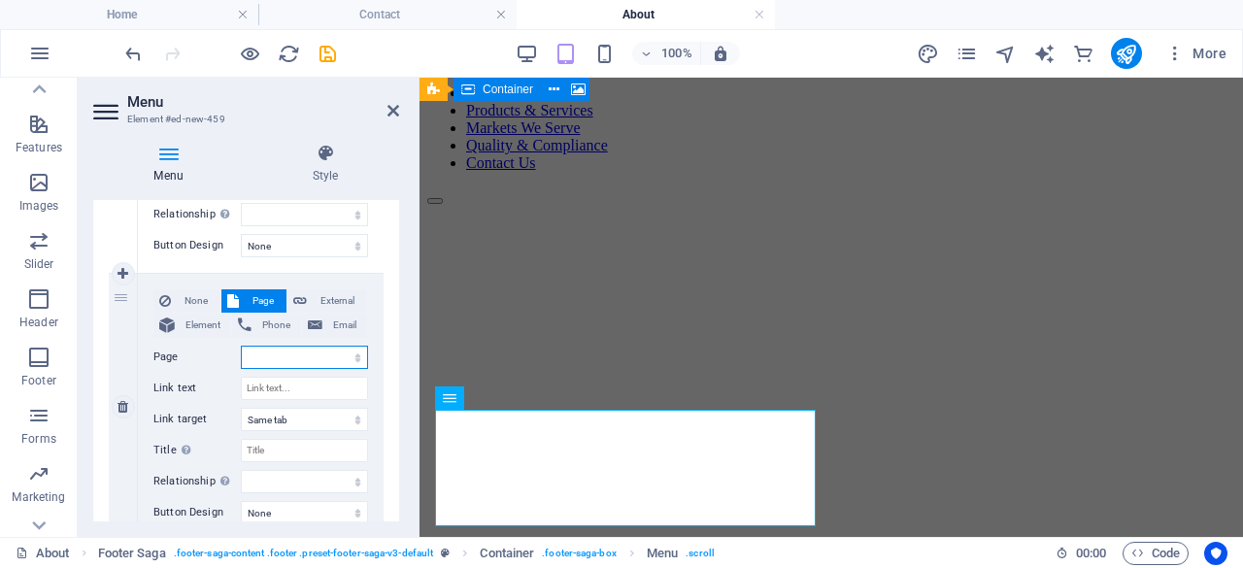
click at [295, 359] on select "Home About Products &amp; Services Markets We Serve Quality &amp; Compliance Co…" at bounding box center [304, 357] width 127 height 23
select select "5"
click at [241, 346] on select "Home About Products &amp; Services Markets We Serve Quality &amp; Compliance Co…" at bounding box center [304, 357] width 127 height 23
select select
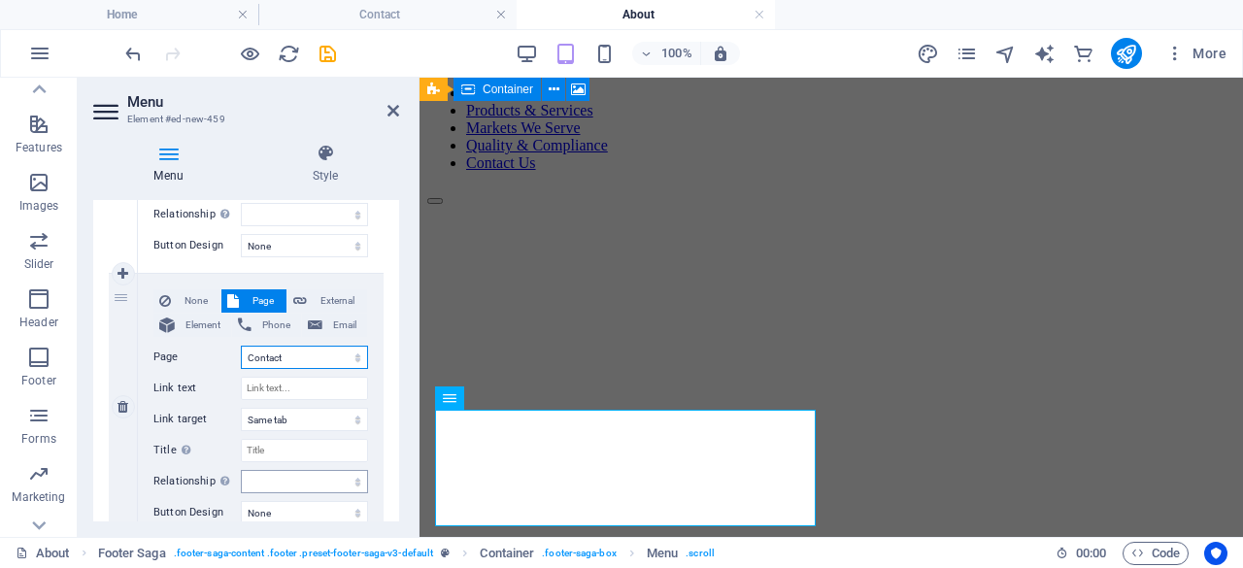
select select
click at [299, 383] on input "Link text" at bounding box center [304, 388] width 127 height 23
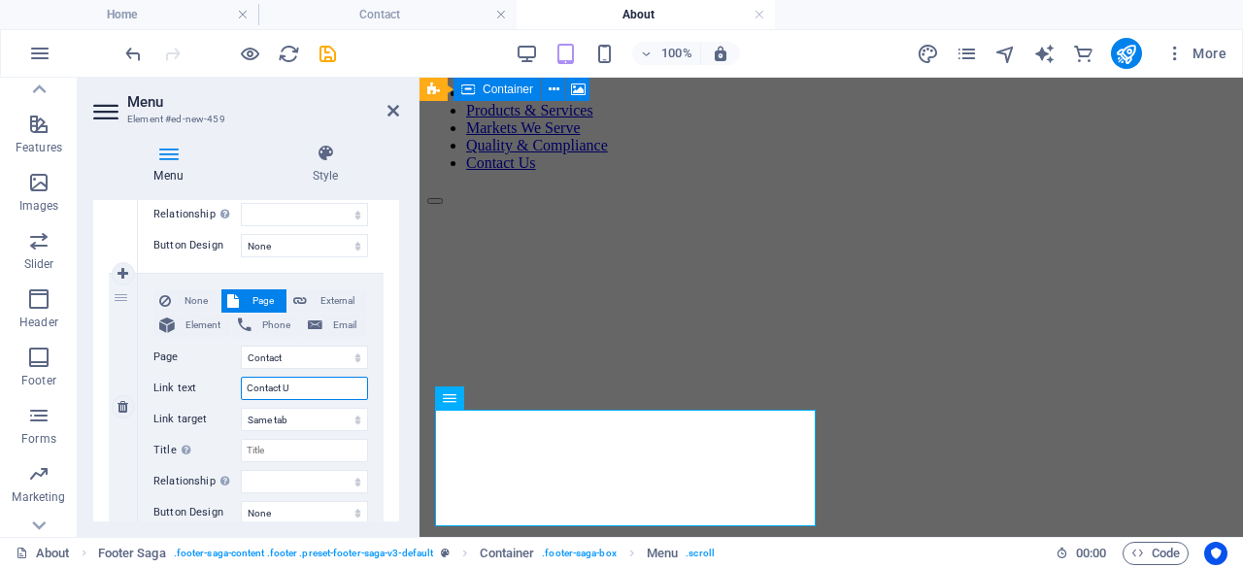
type input "Contact Us"
select select
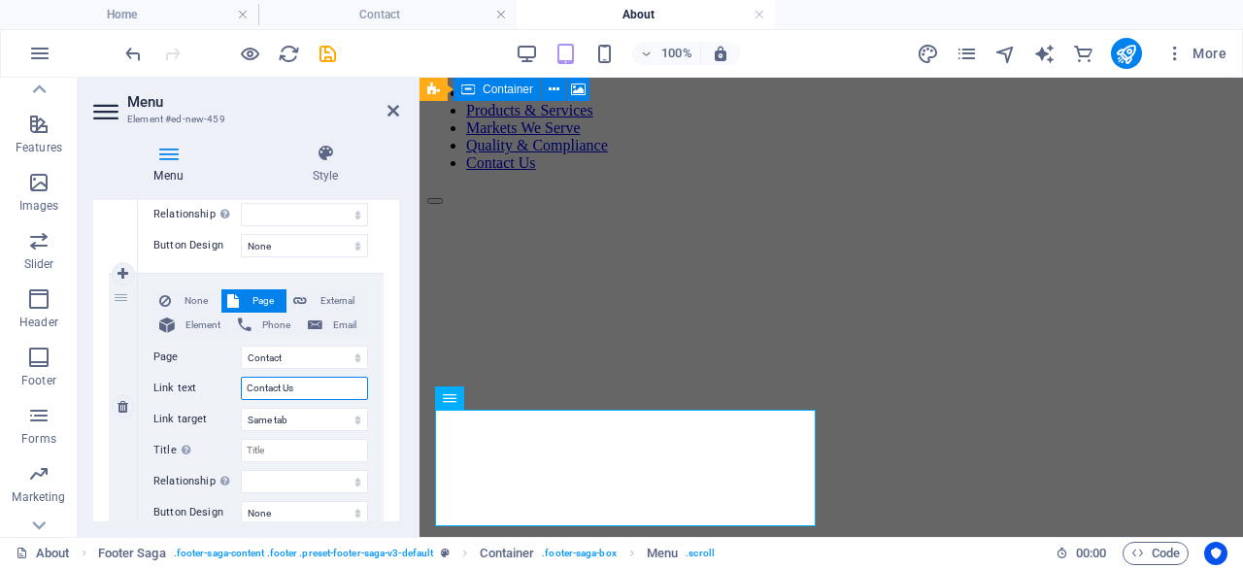
select select
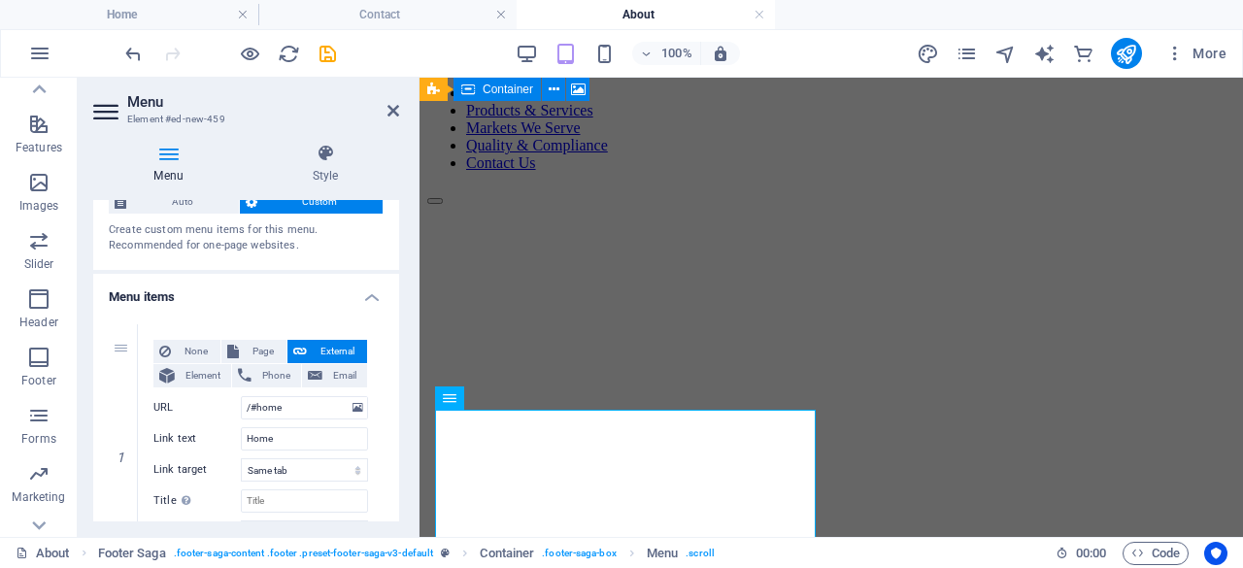
scroll to position [54, 0]
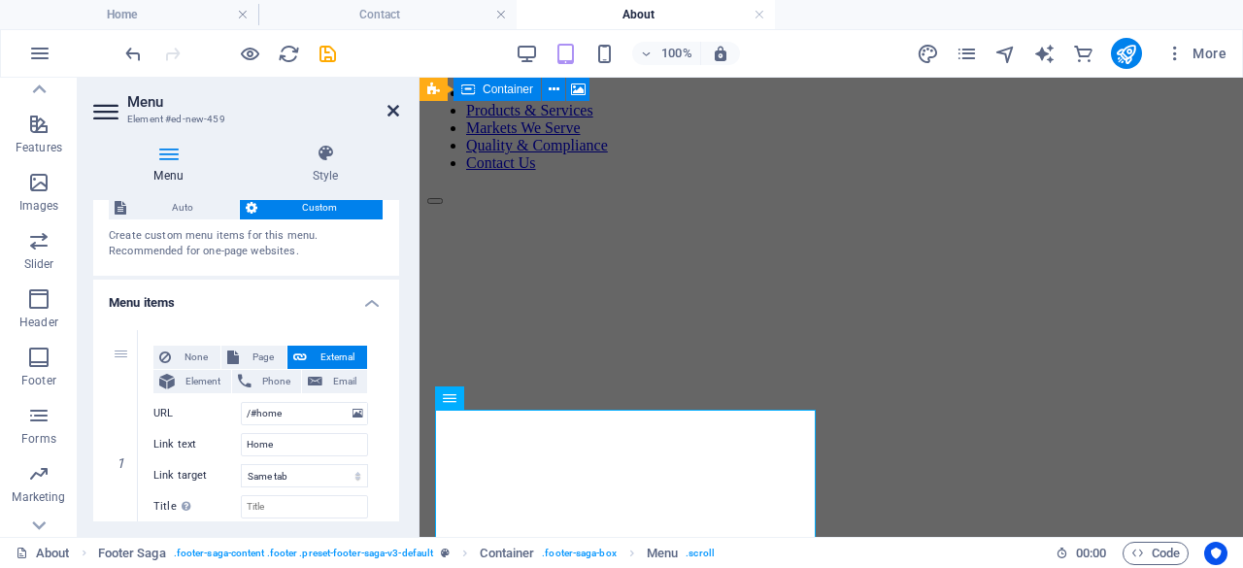
type input "Contact Us"
click at [396, 113] on icon at bounding box center [393, 111] width 12 height 16
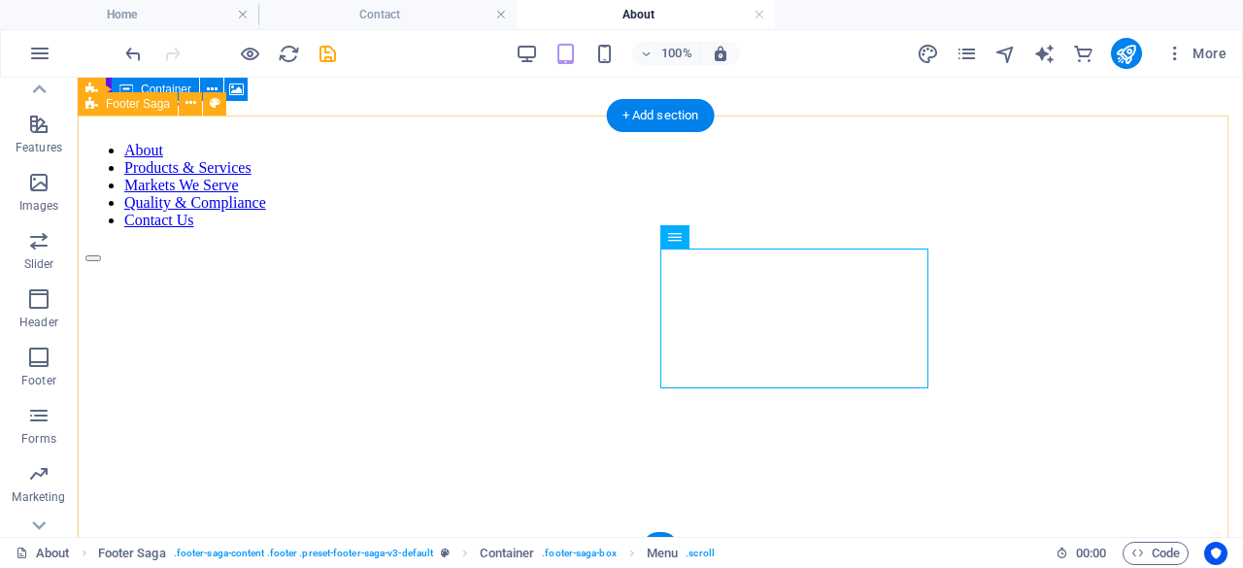
scroll to position [636, 0]
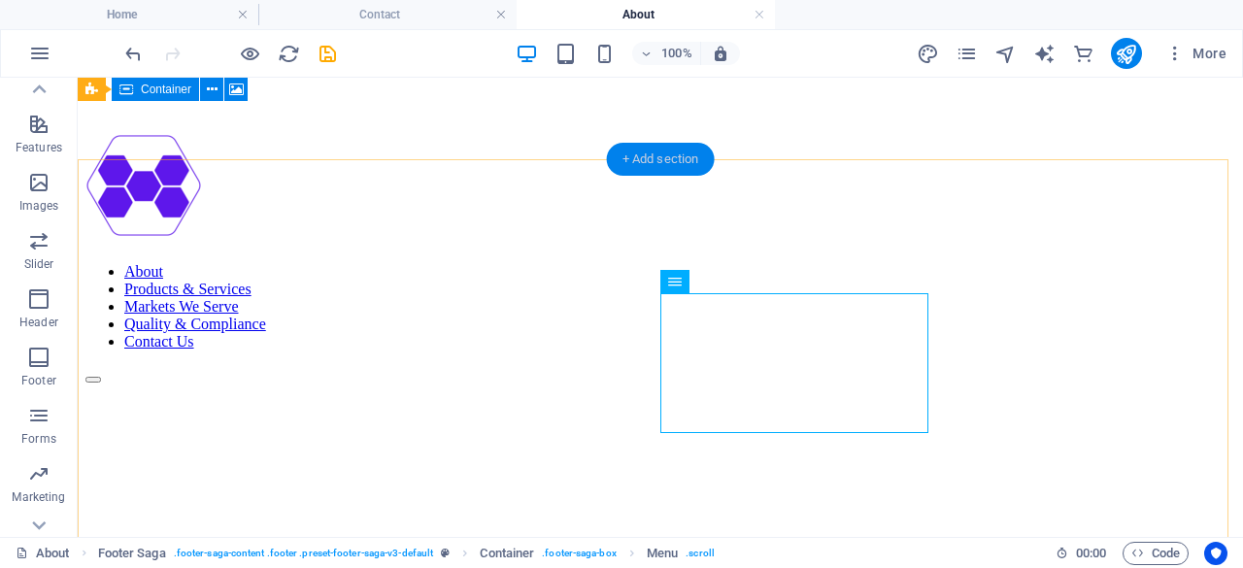
click at [631, 143] on div "+ Add section" at bounding box center [661, 159] width 108 height 33
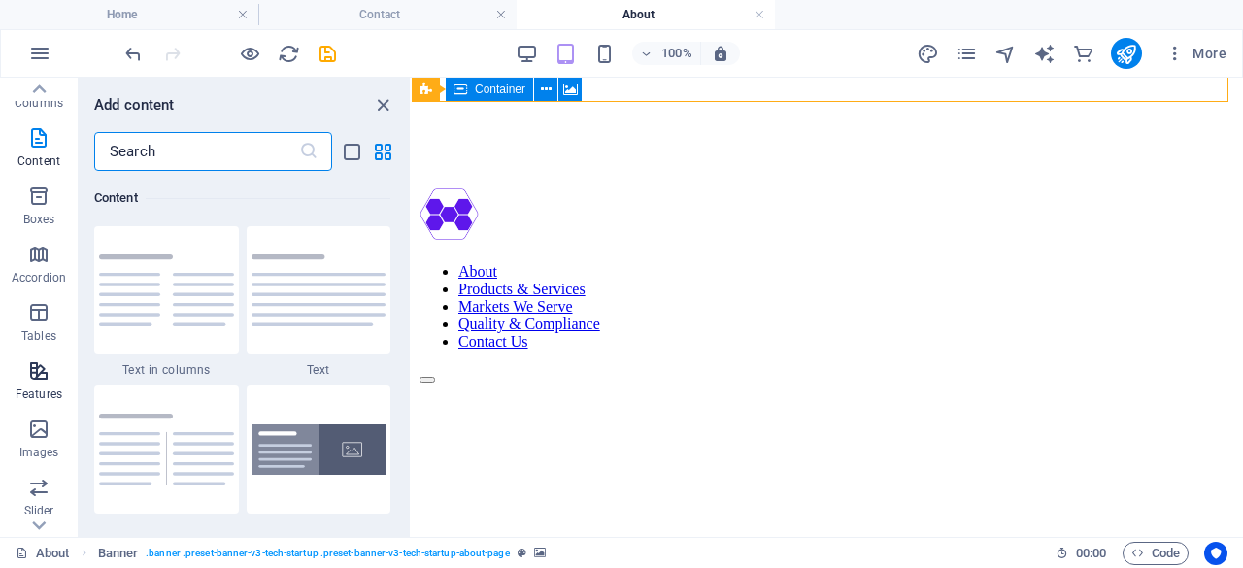
scroll to position [0, 0]
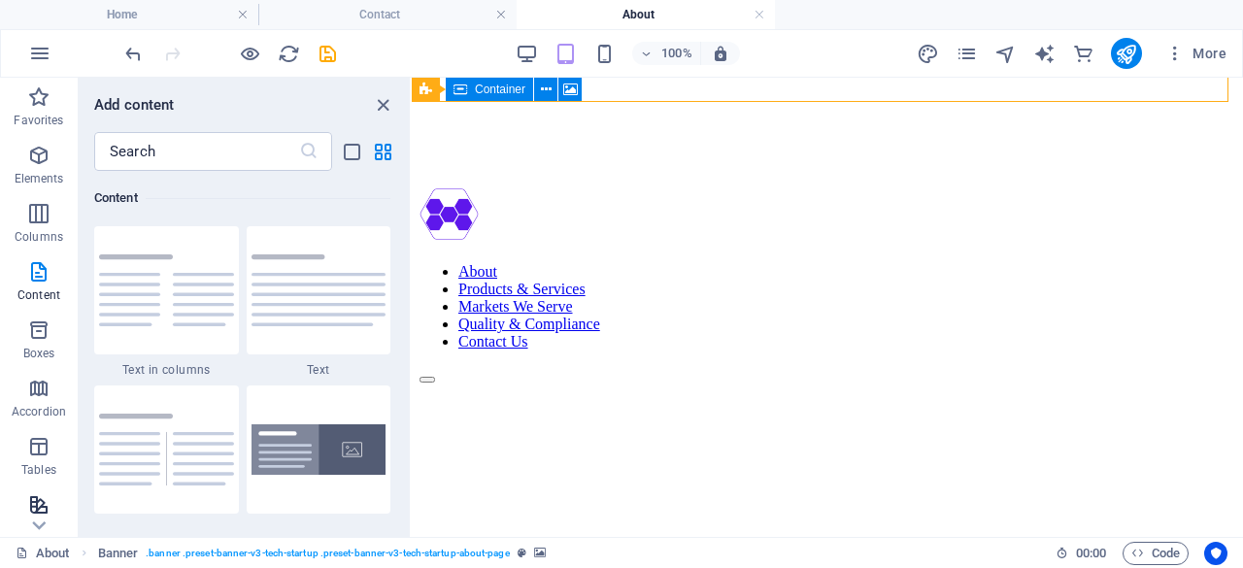
click at [40, 158] on icon "button" at bounding box center [38, 155] width 23 height 23
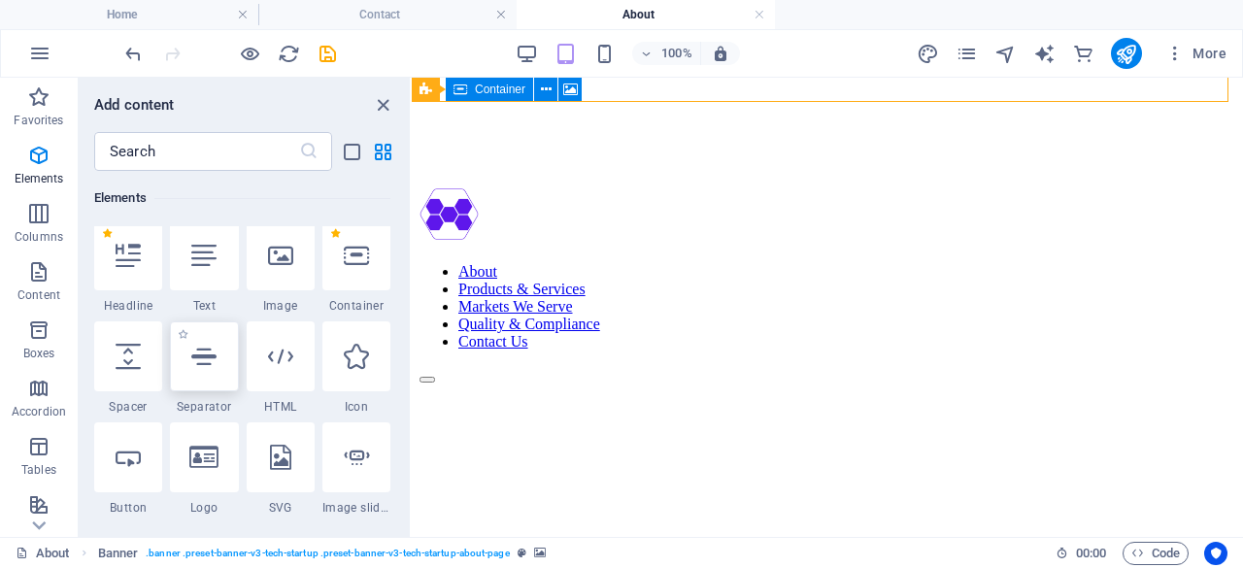
scroll to position [212, 0]
click at [144, 360] on div at bounding box center [128, 357] width 68 height 70
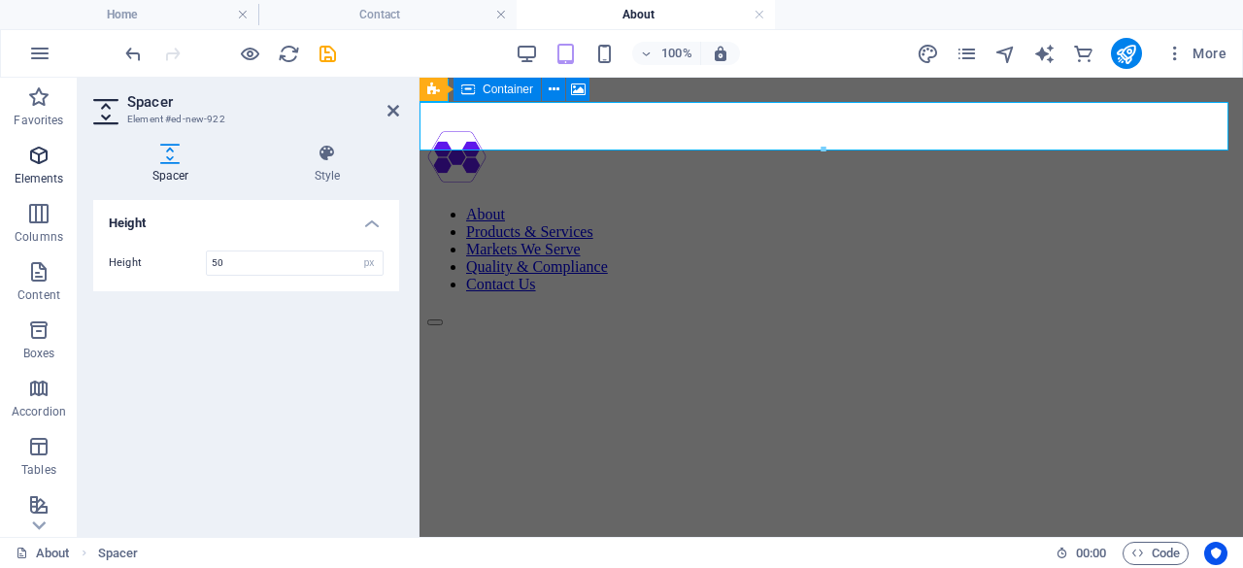
click at [35, 163] on icon "button" at bounding box center [38, 155] width 23 height 23
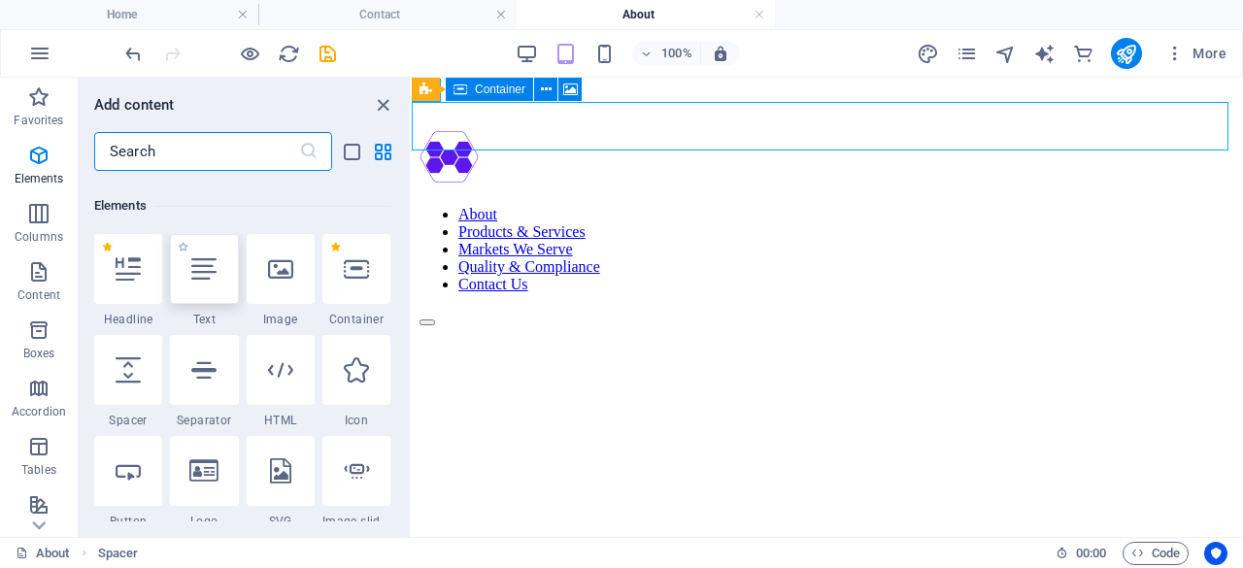
scroll to position [207, 0]
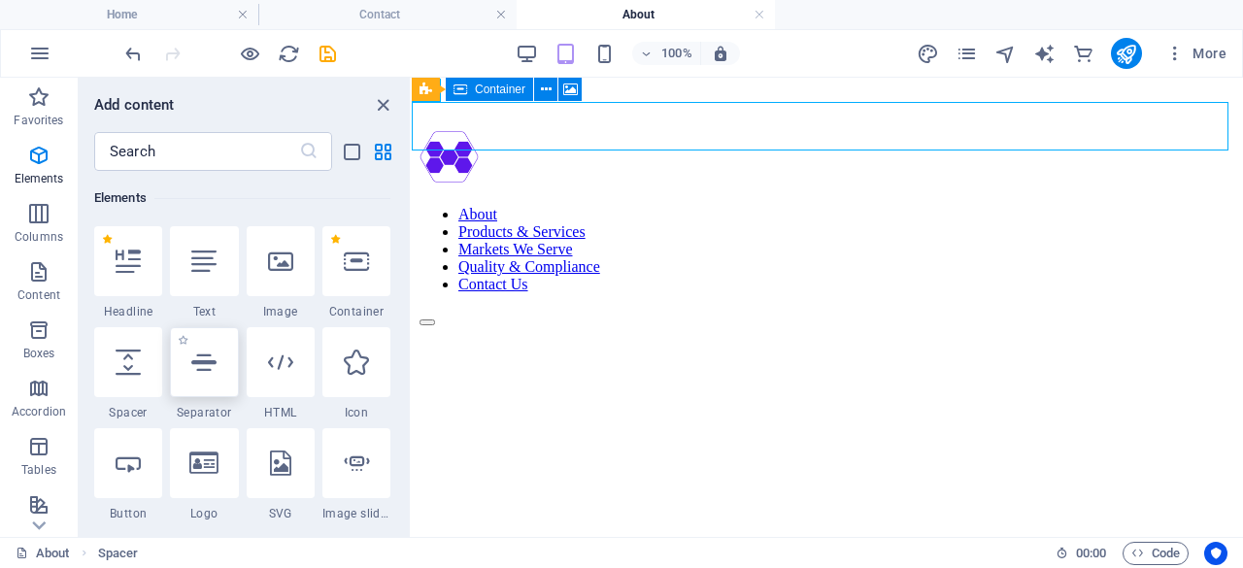
click at [208, 360] on icon at bounding box center [203, 362] width 25 height 25
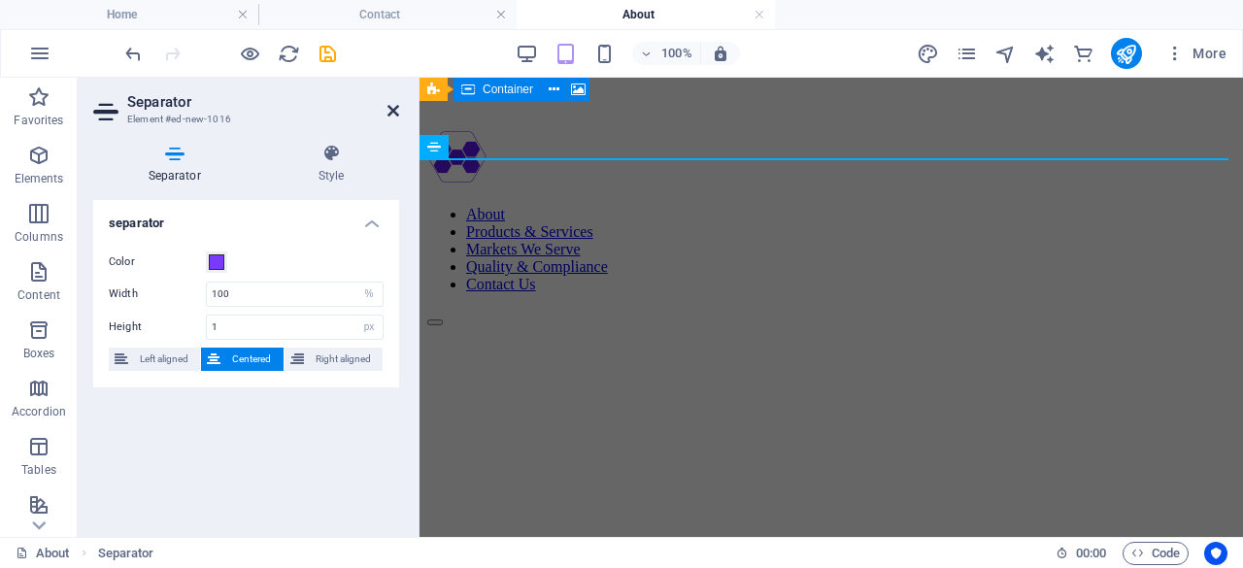
click at [392, 107] on icon at bounding box center [393, 111] width 12 height 16
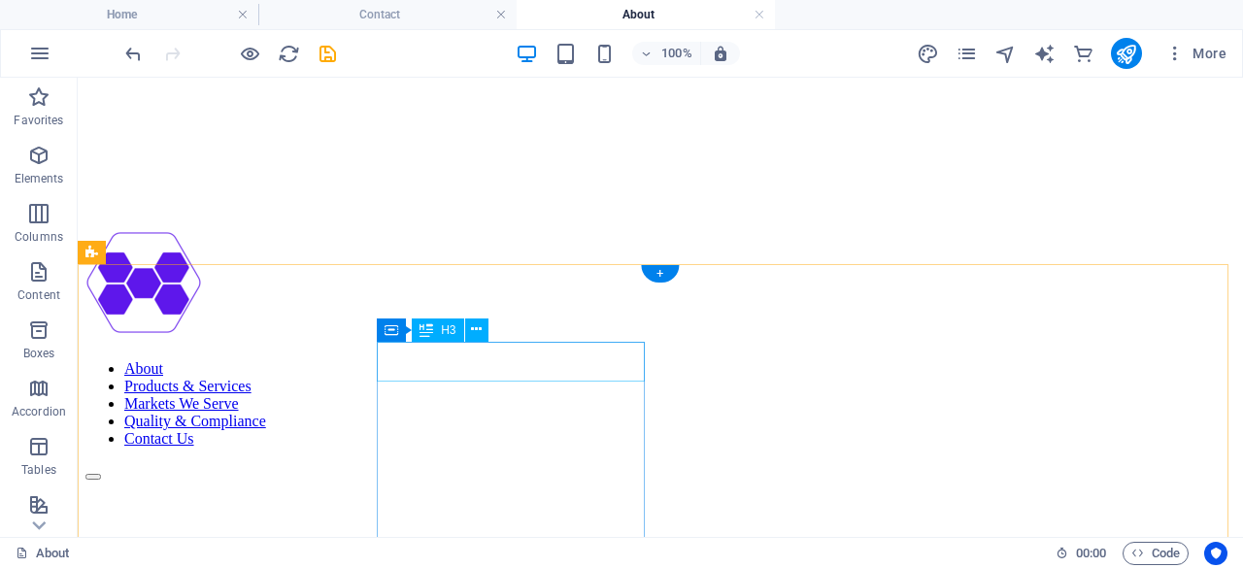
scroll to position [758, 0]
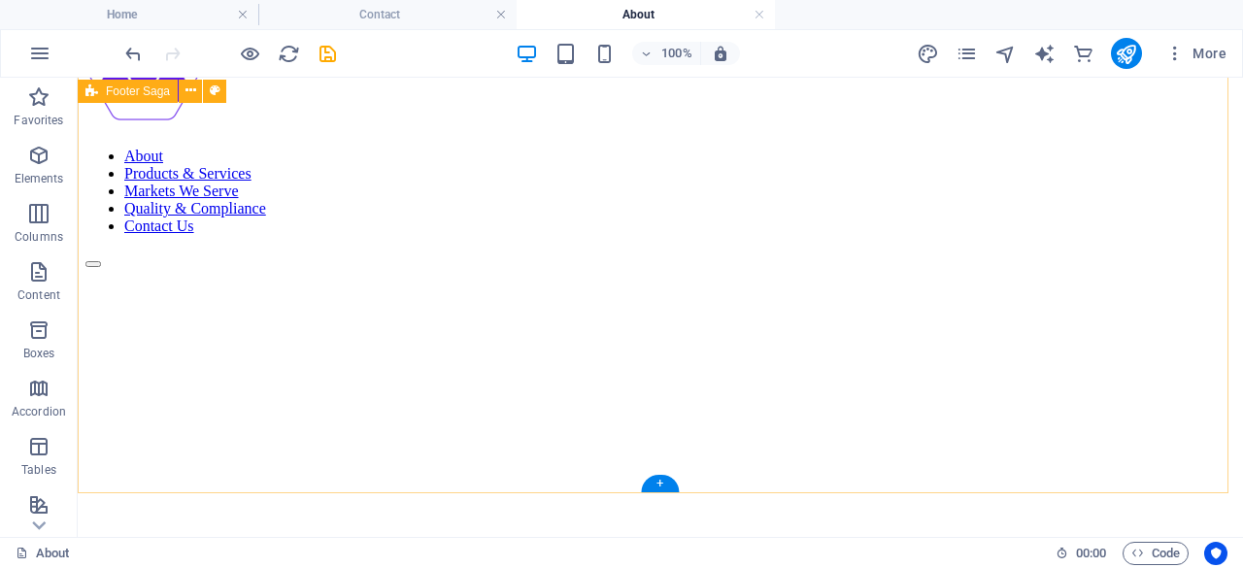
scroll to position [757, 0]
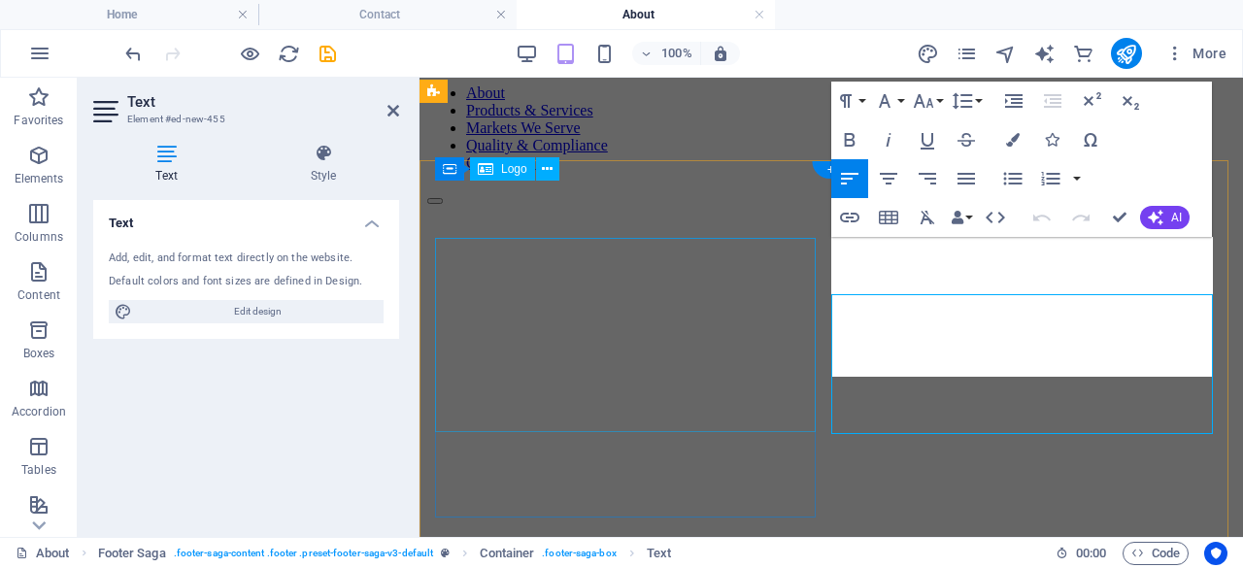
scroll to position [700, 0]
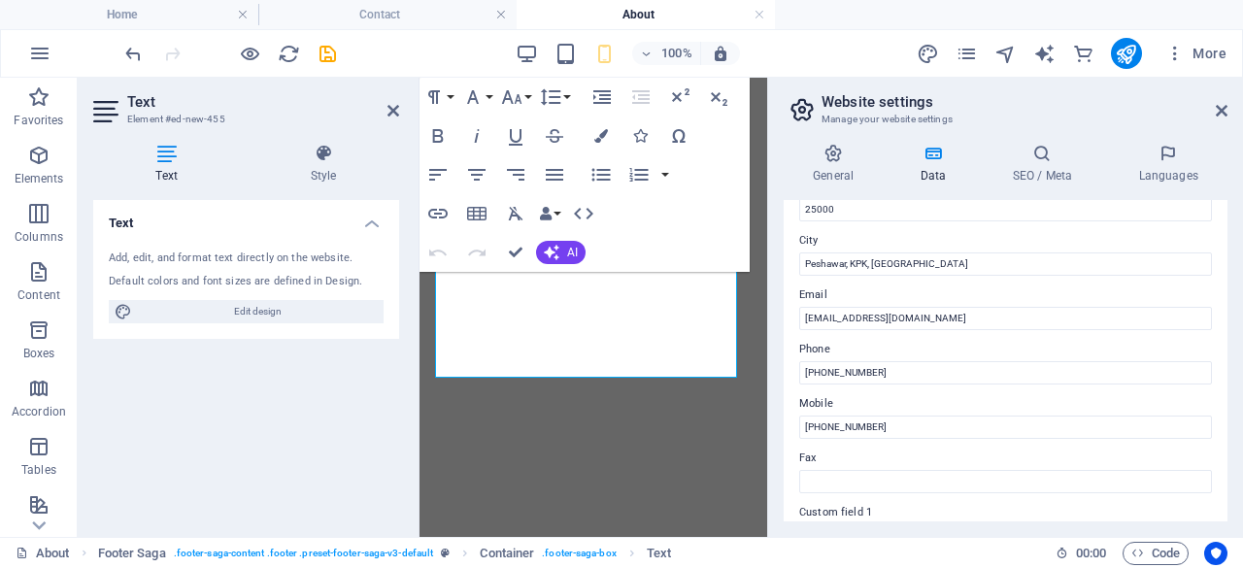
scroll to position [302, 0]
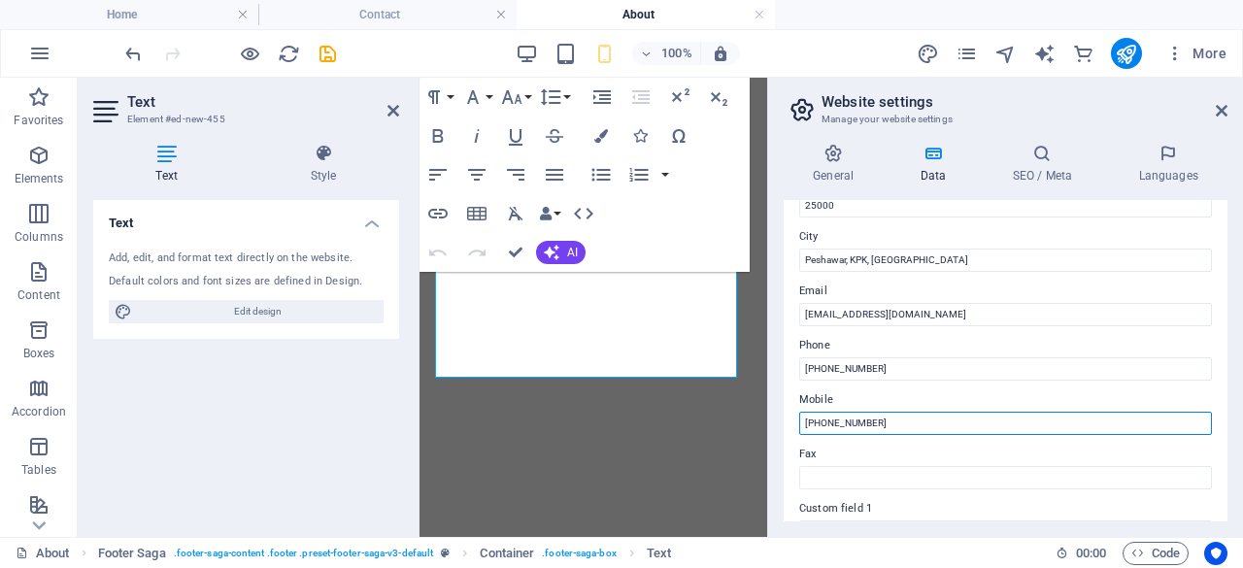
click at [903, 427] on input "[PHONE_NUMBER]" at bounding box center [1005, 423] width 413 height 23
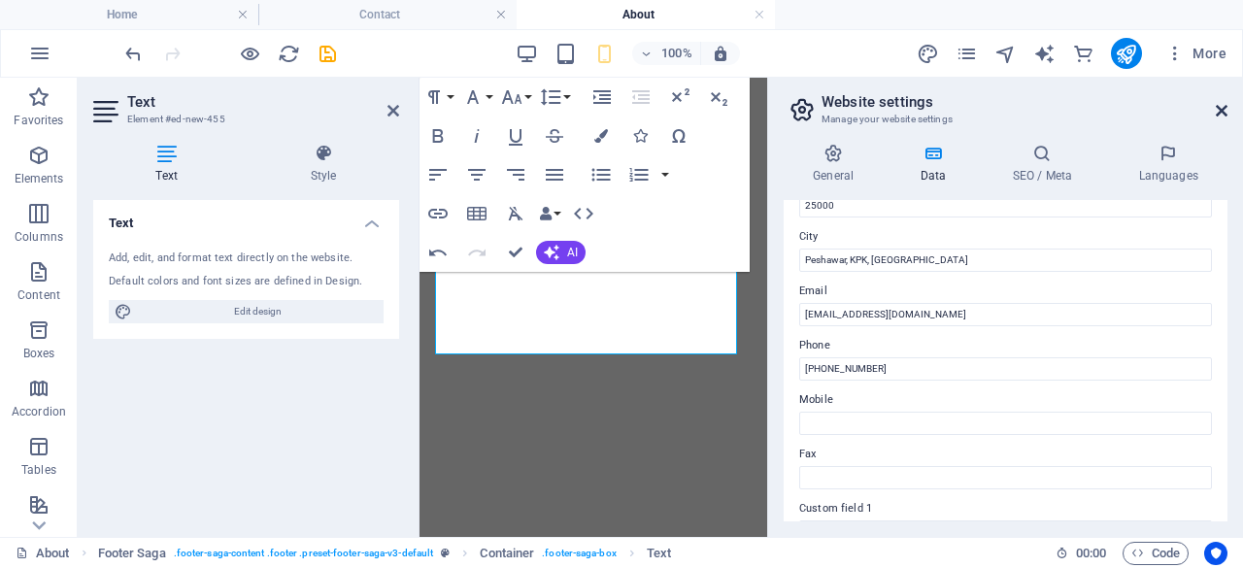
click at [1225, 108] on icon at bounding box center [1222, 111] width 12 height 16
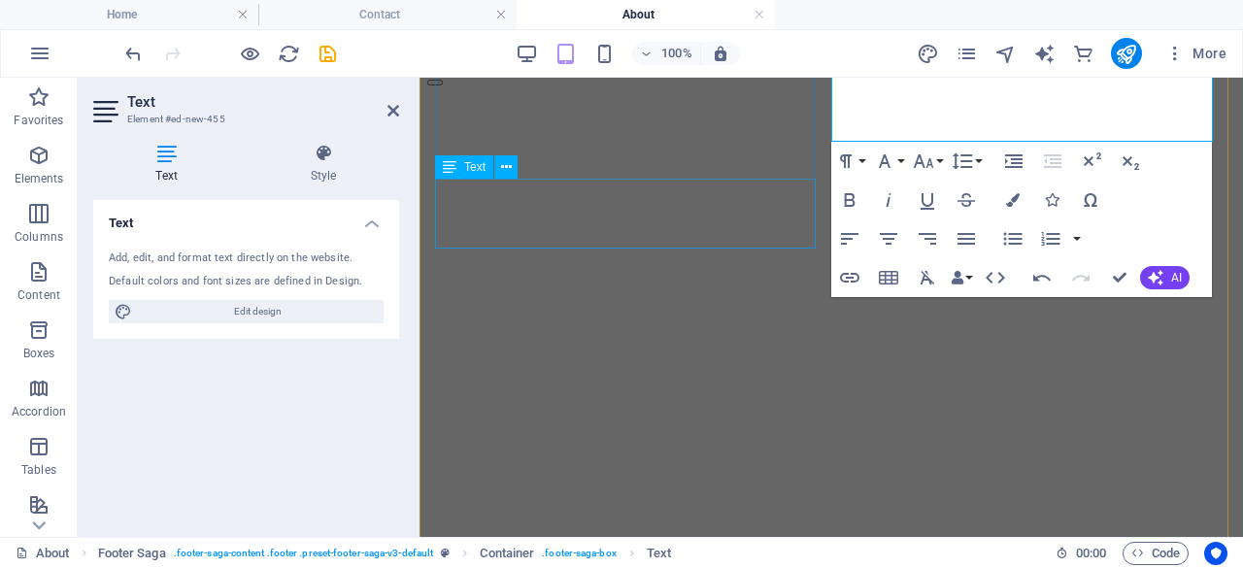
scroll to position [912, 0]
click at [390, 111] on icon at bounding box center [393, 111] width 12 height 16
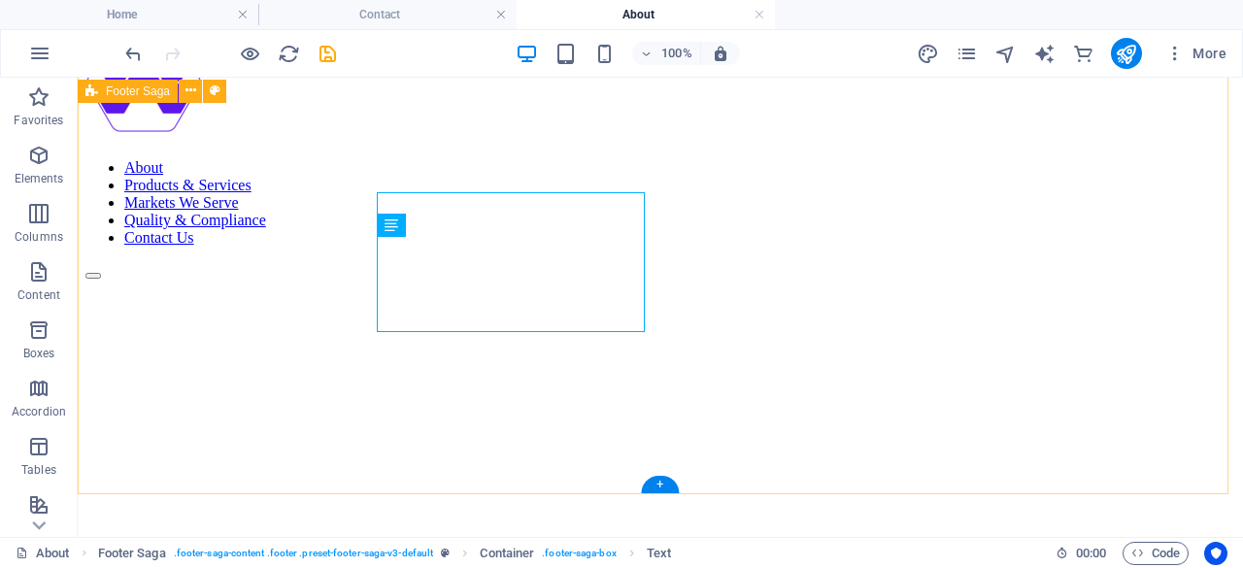
scroll to position [757, 0]
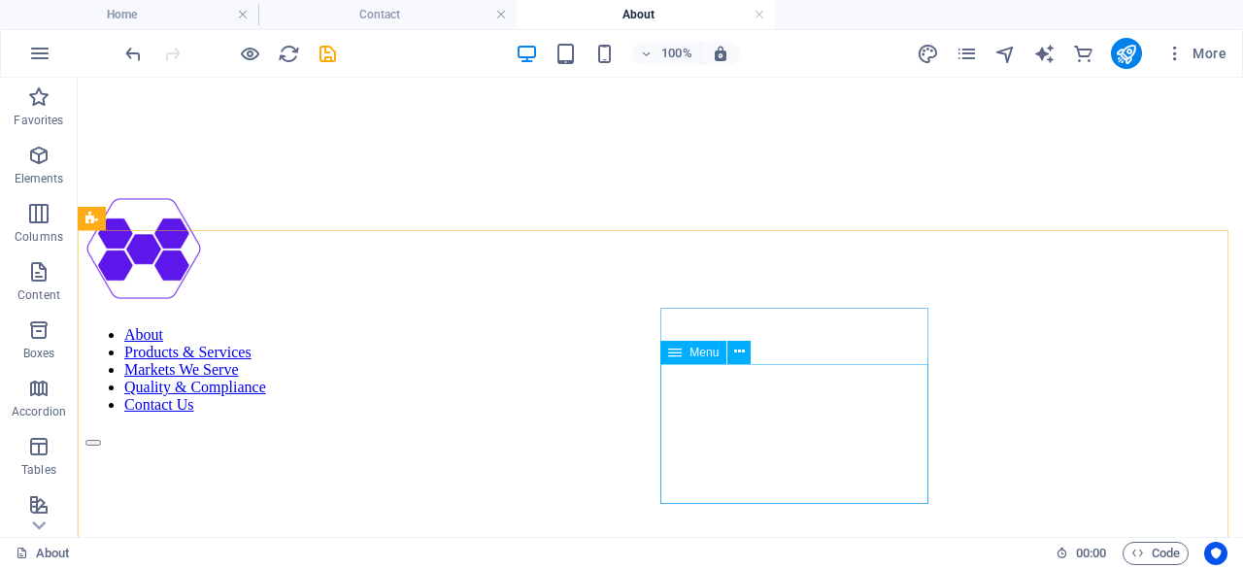
scroll to position [689, 0]
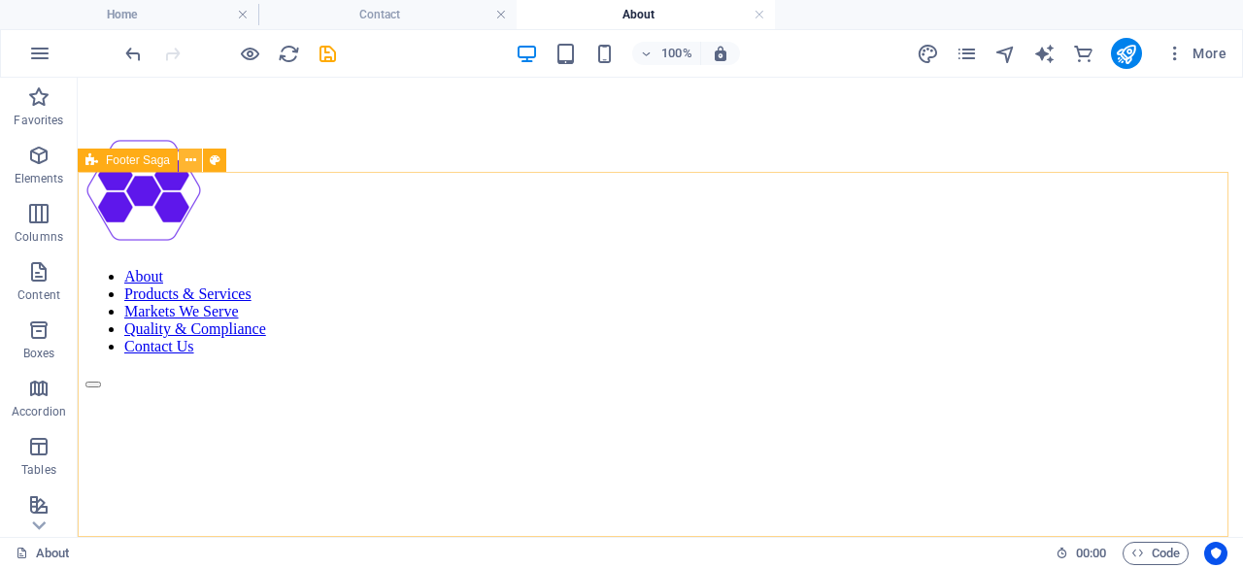
click at [191, 167] on icon at bounding box center [190, 161] width 11 height 20
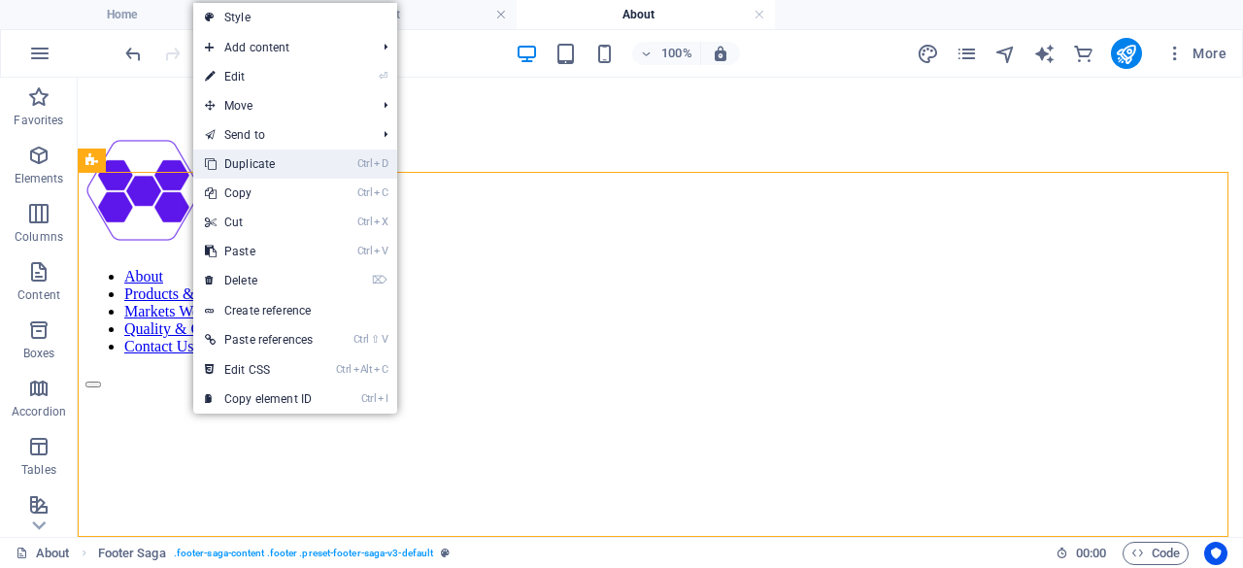
click at [323, 170] on link "Ctrl D Duplicate" at bounding box center [258, 164] width 131 height 29
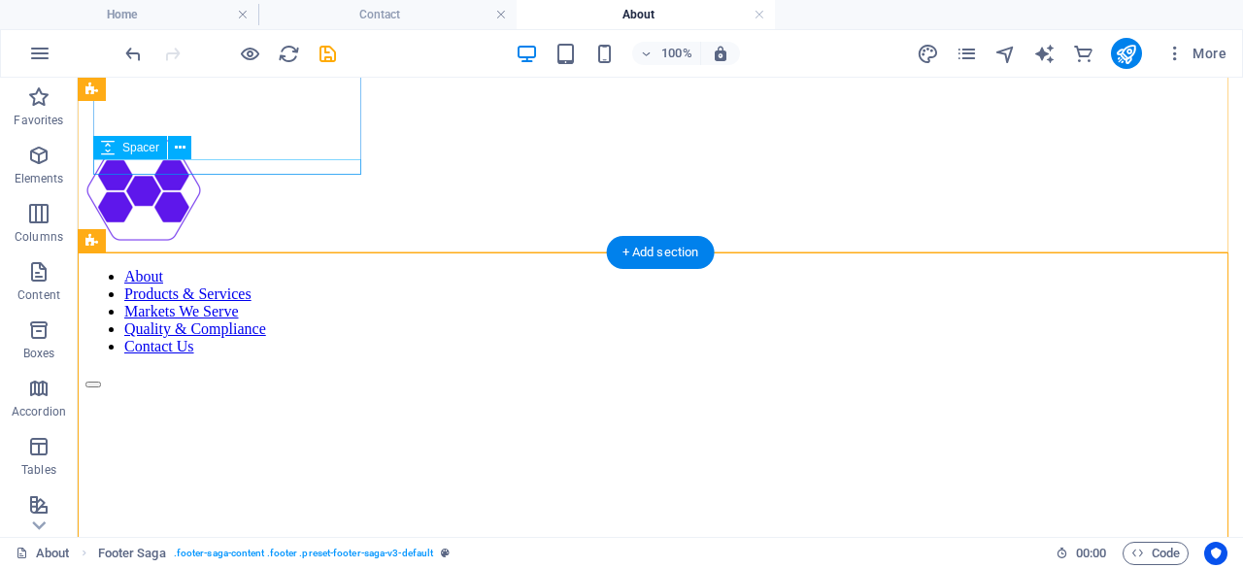
scroll to position [1054, 0]
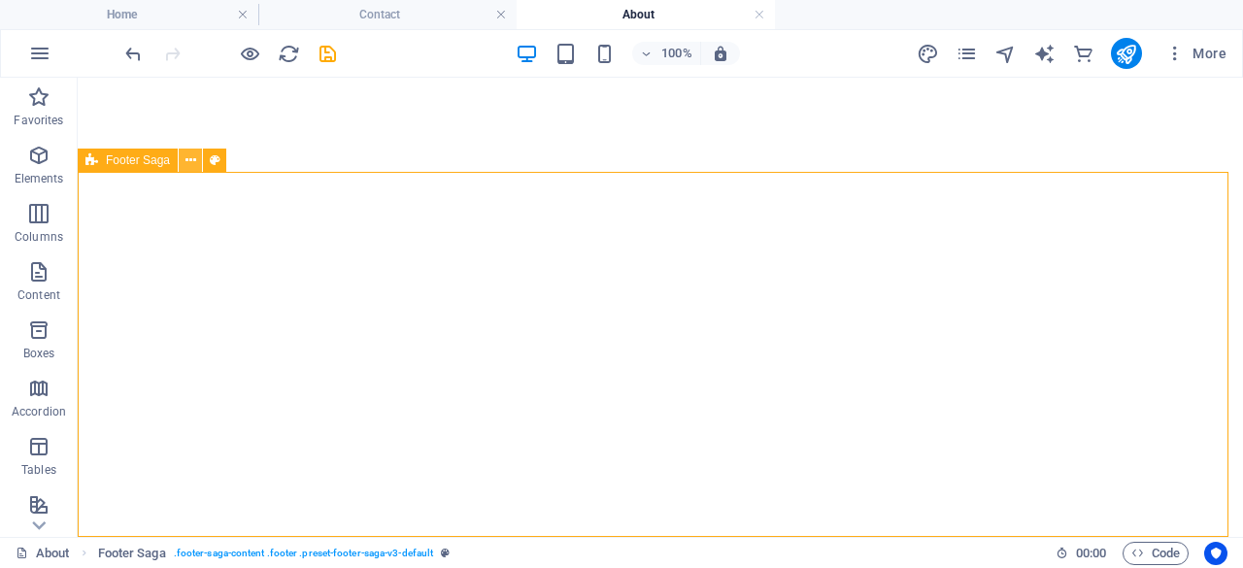
click at [189, 163] on icon at bounding box center [190, 161] width 11 height 20
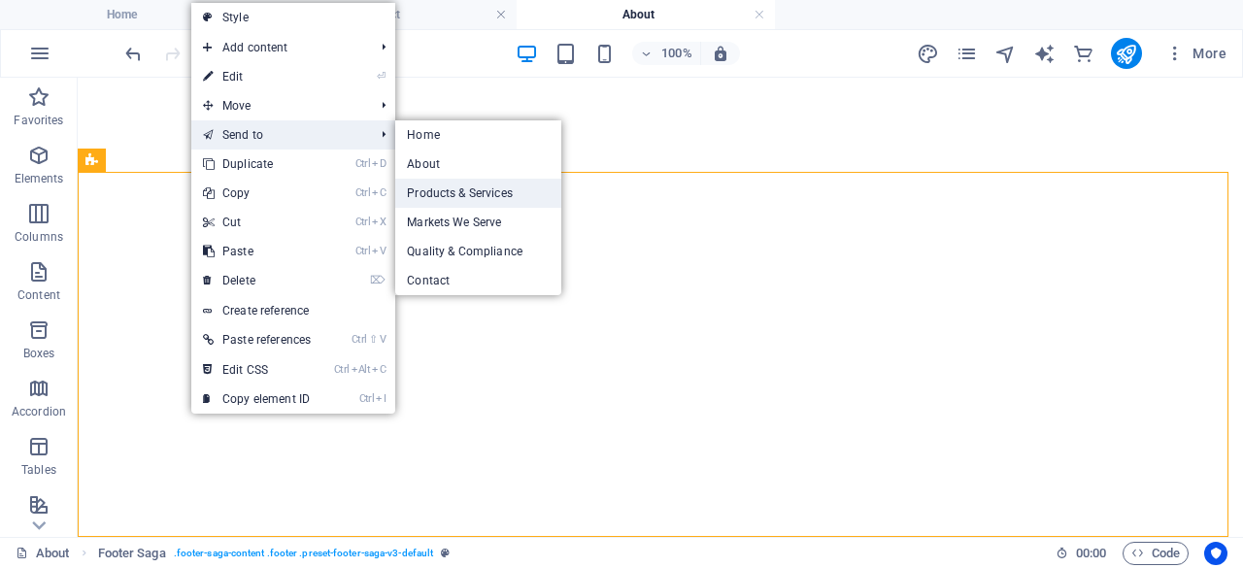
click at [451, 181] on link "Products & Services" at bounding box center [478, 193] width 166 height 29
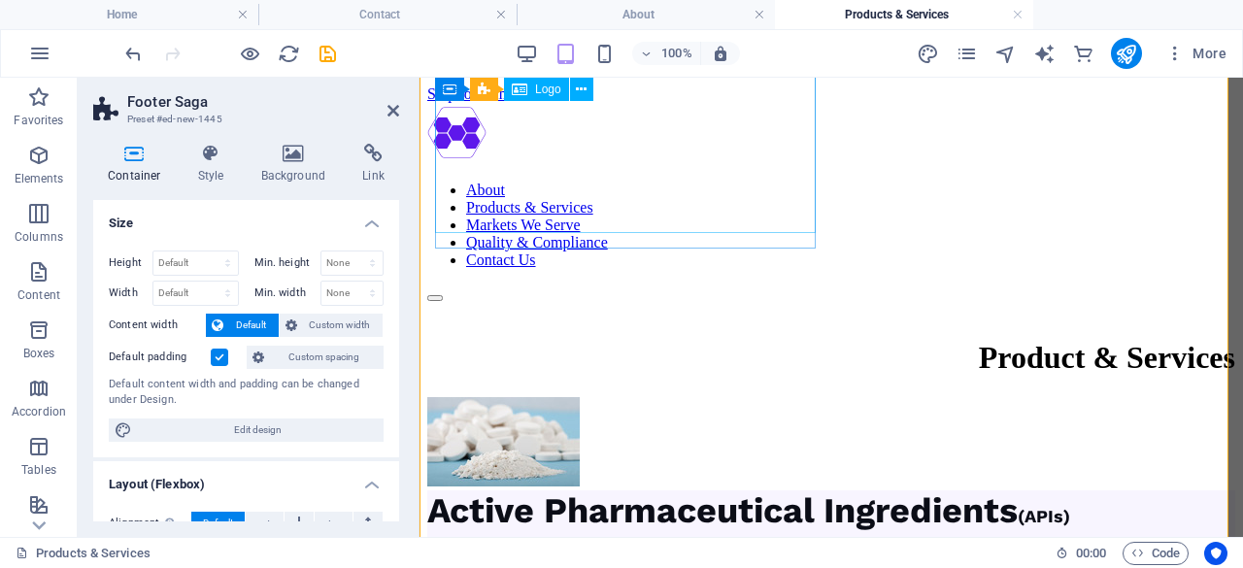
scroll to position [1987, 0]
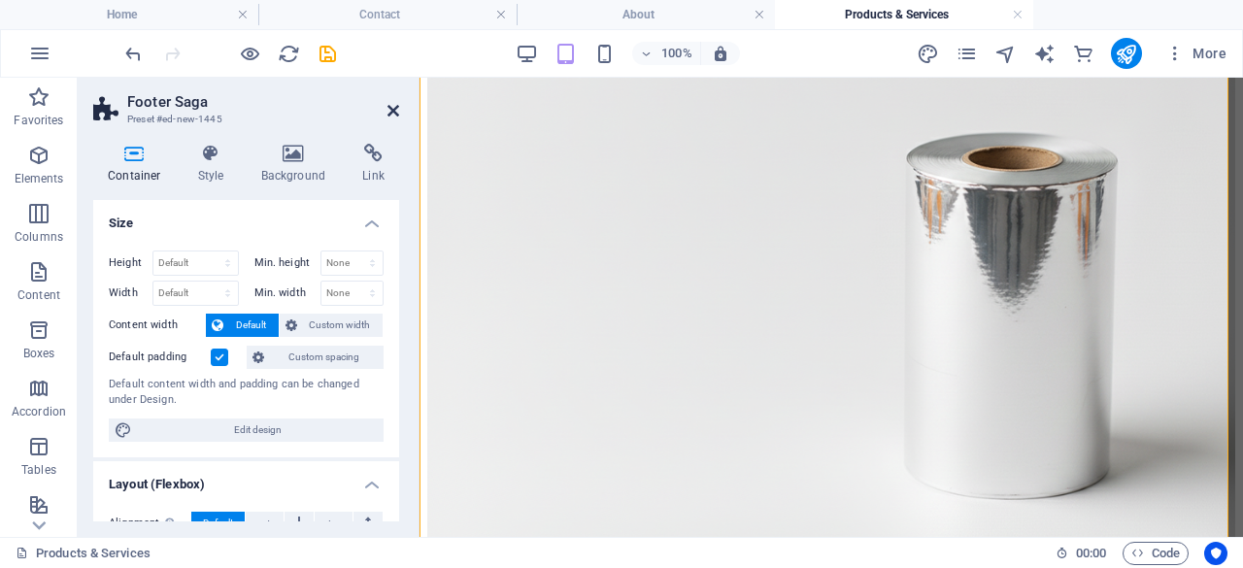
click at [387, 110] on h2 "Footer Saga" at bounding box center [263, 101] width 272 height 17
click at [389, 110] on icon at bounding box center [393, 111] width 12 height 16
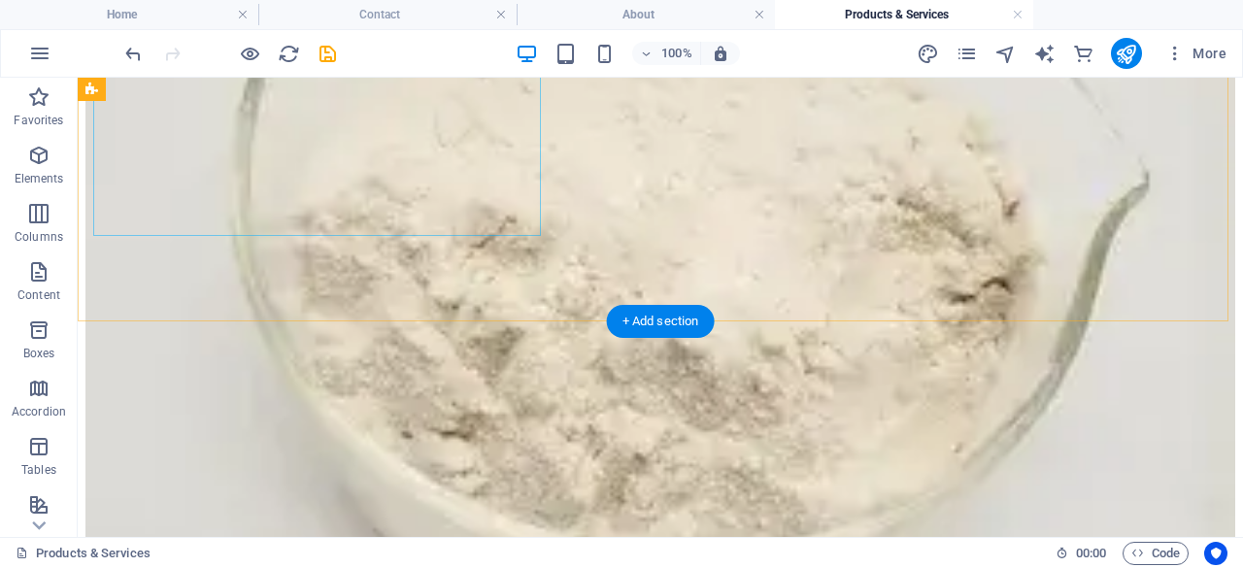
scroll to position [1875, 0]
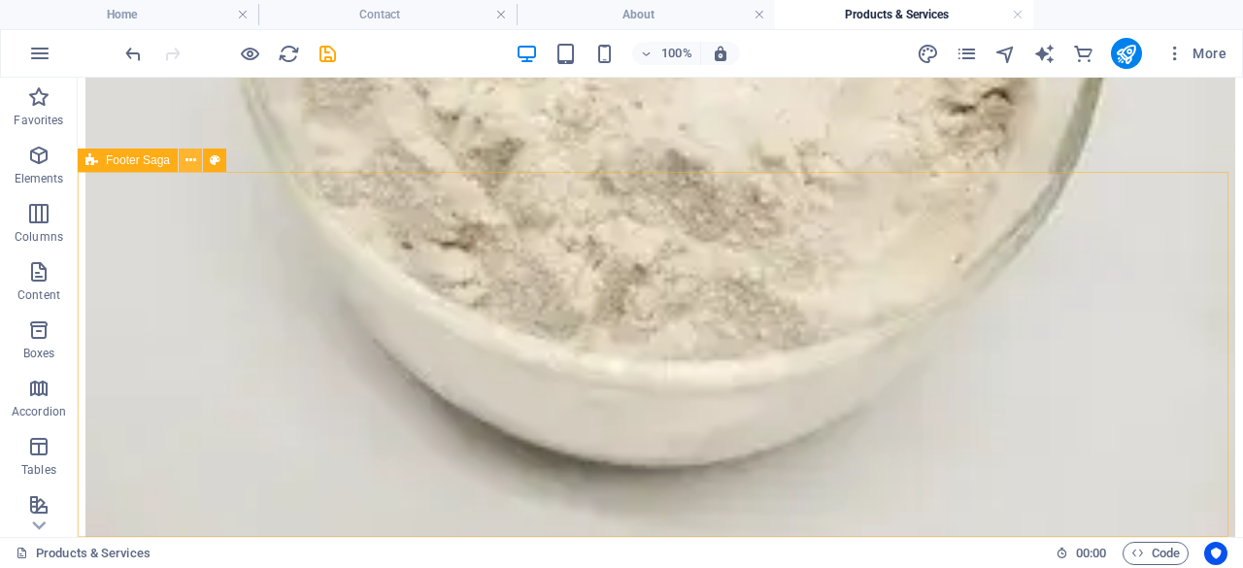
click at [192, 162] on icon at bounding box center [190, 161] width 11 height 20
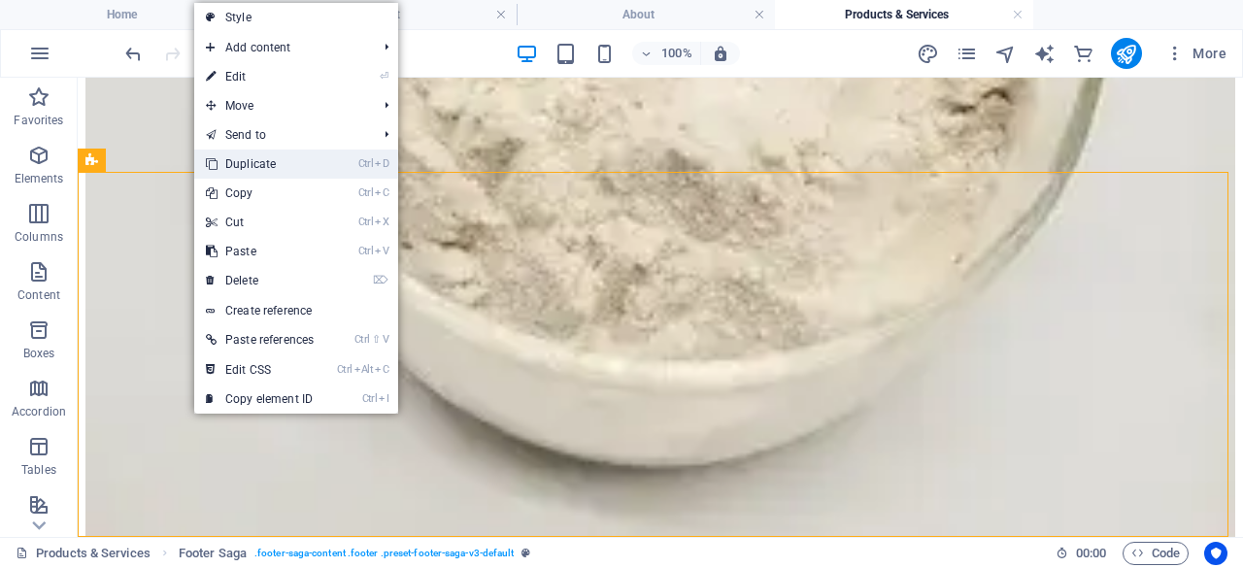
click at [280, 158] on link "Ctrl D Duplicate" at bounding box center [259, 164] width 131 height 29
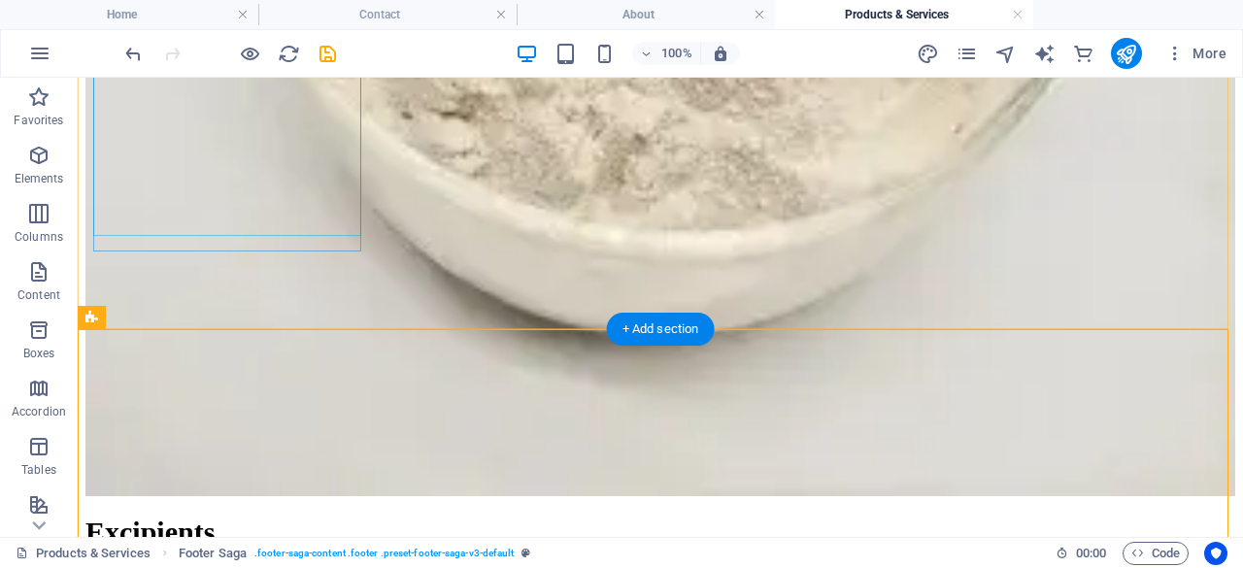
scroll to position [2240, 0]
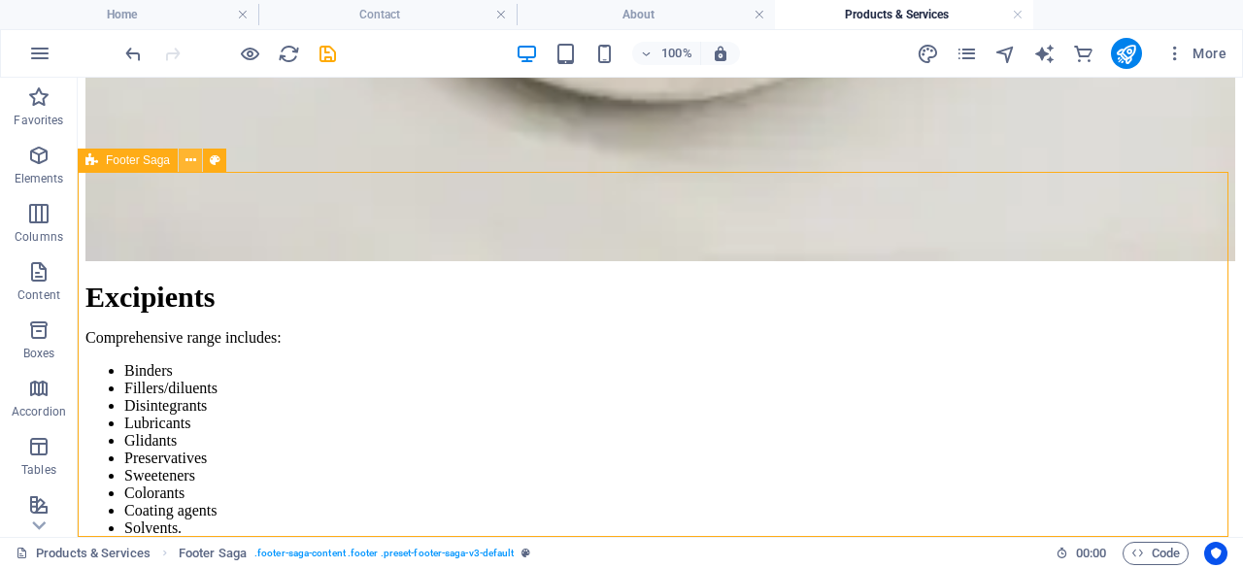
click at [193, 163] on icon at bounding box center [190, 161] width 11 height 20
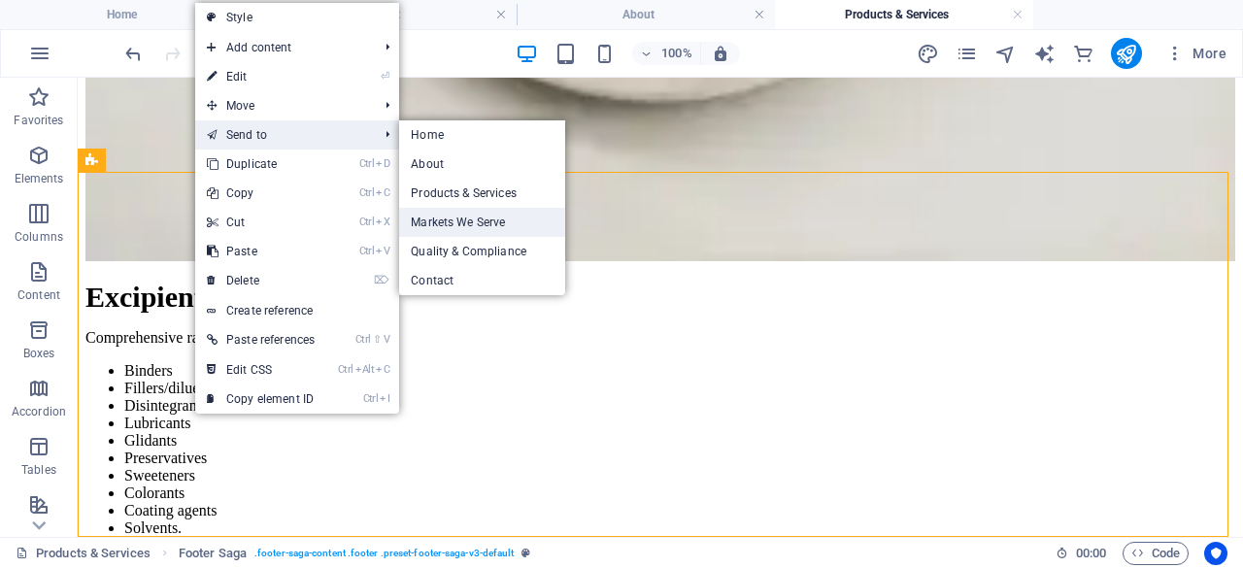
click at [470, 215] on link "Markets We Serve" at bounding box center [482, 222] width 166 height 29
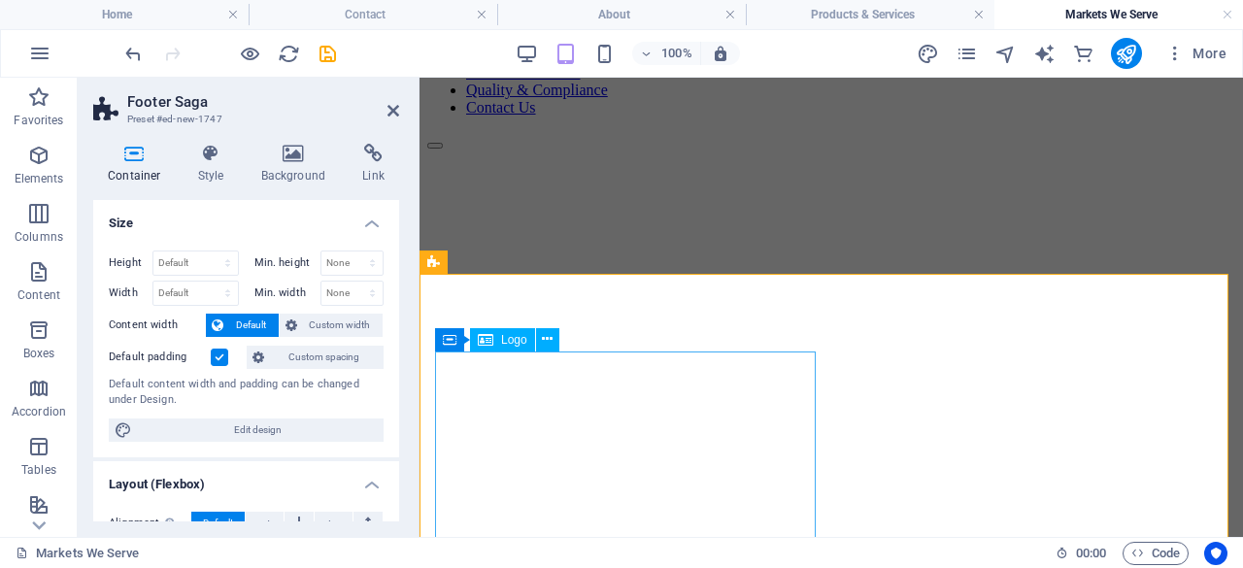
scroll to position [151, 0]
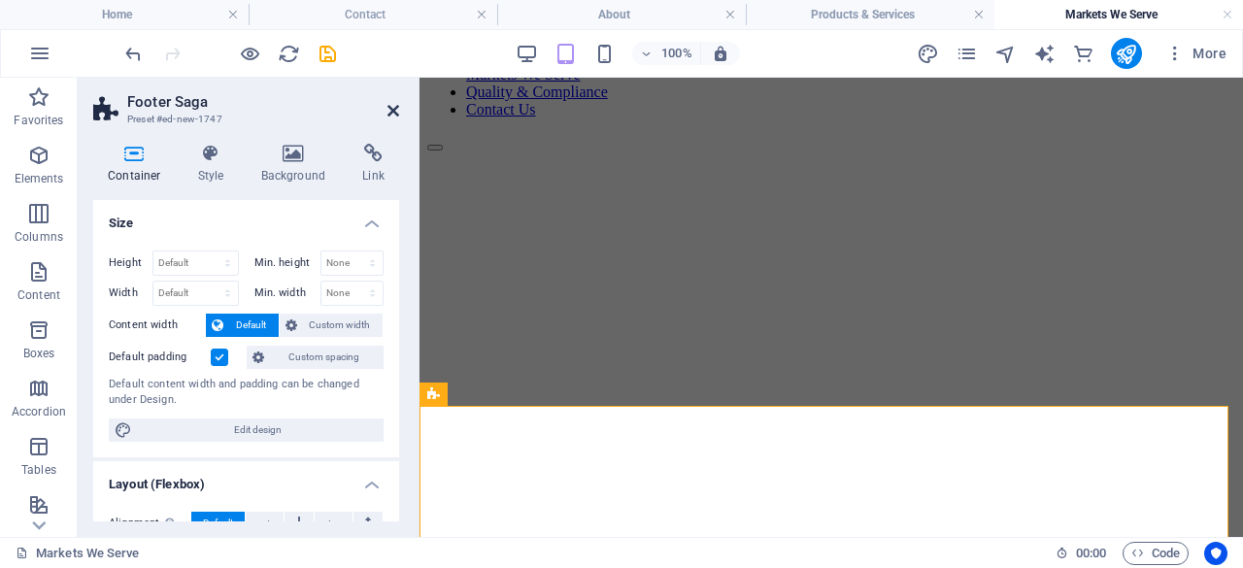
click at [393, 107] on icon at bounding box center [393, 111] width 12 height 16
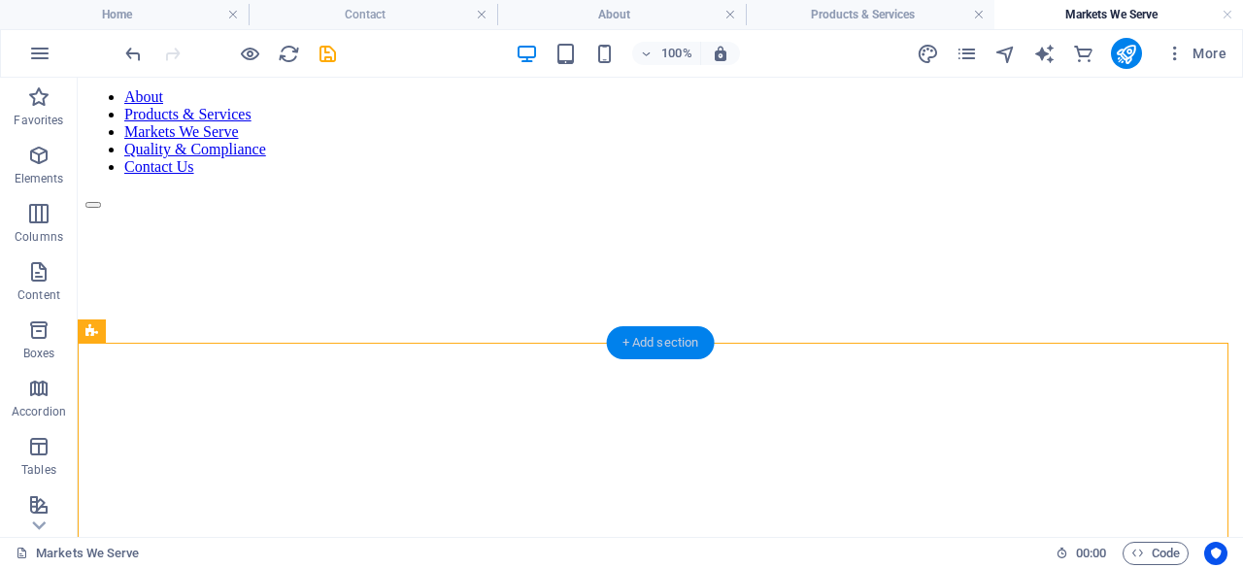
click at [682, 343] on div "+ Add section" at bounding box center [661, 342] width 108 height 33
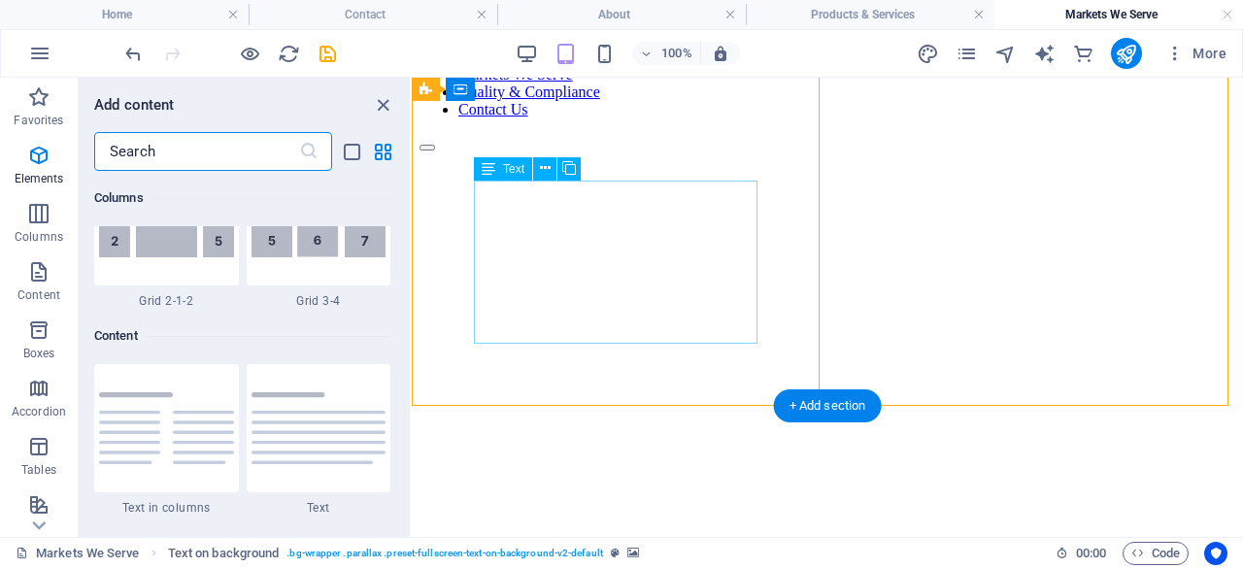
scroll to position [3398, 0]
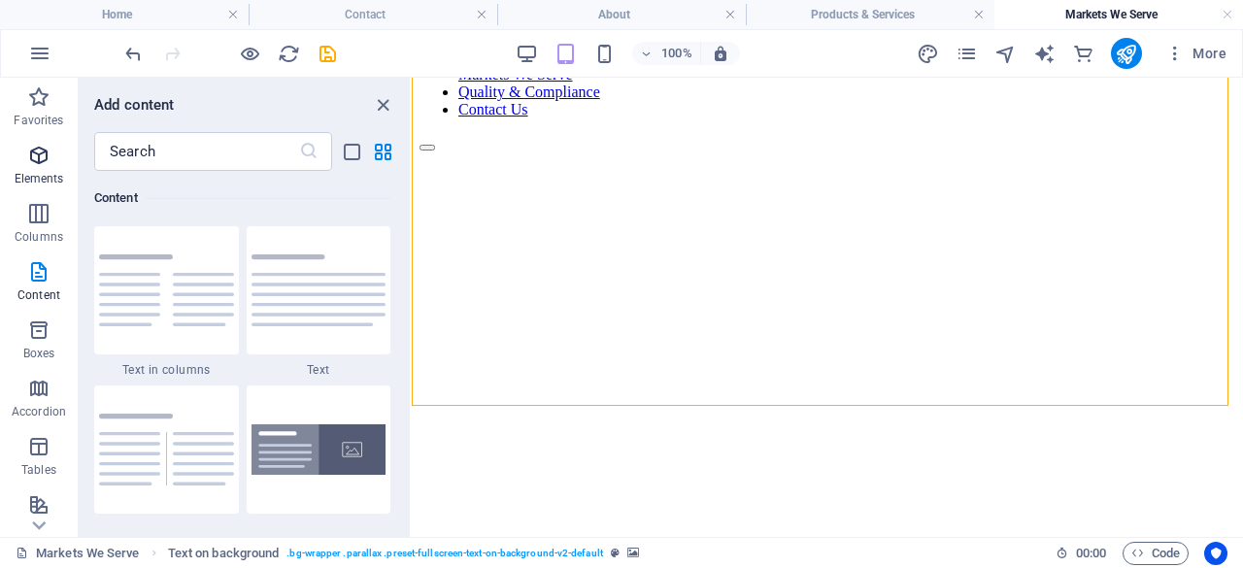
click at [46, 155] on icon "button" at bounding box center [38, 155] width 23 height 23
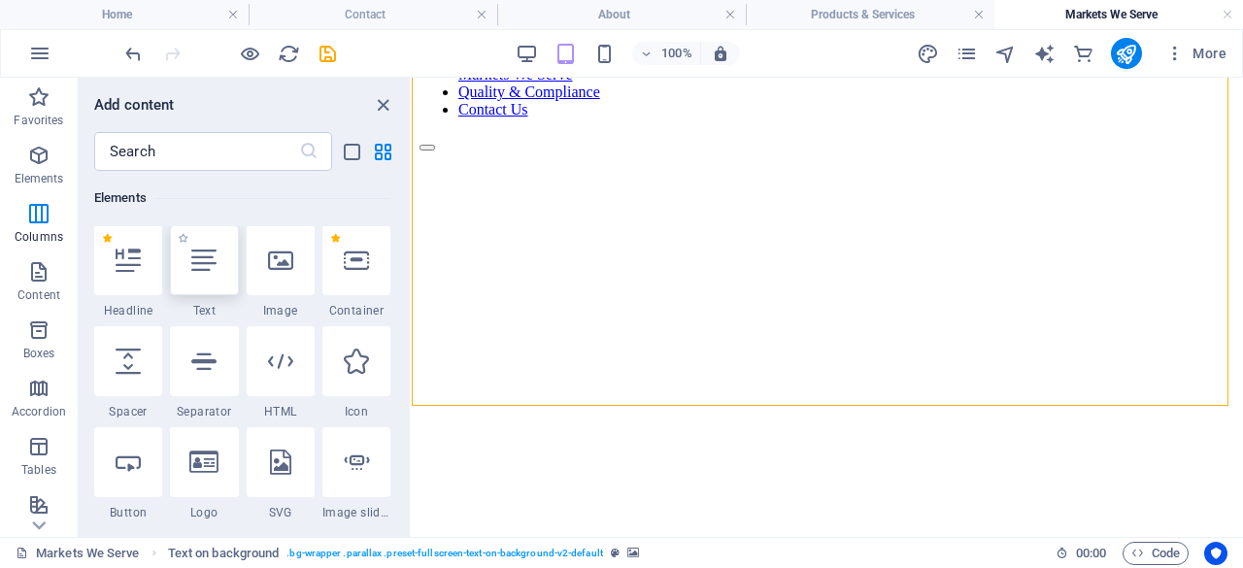
scroll to position [207, 0]
click at [210, 351] on icon at bounding box center [203, 362] width 25 height 25
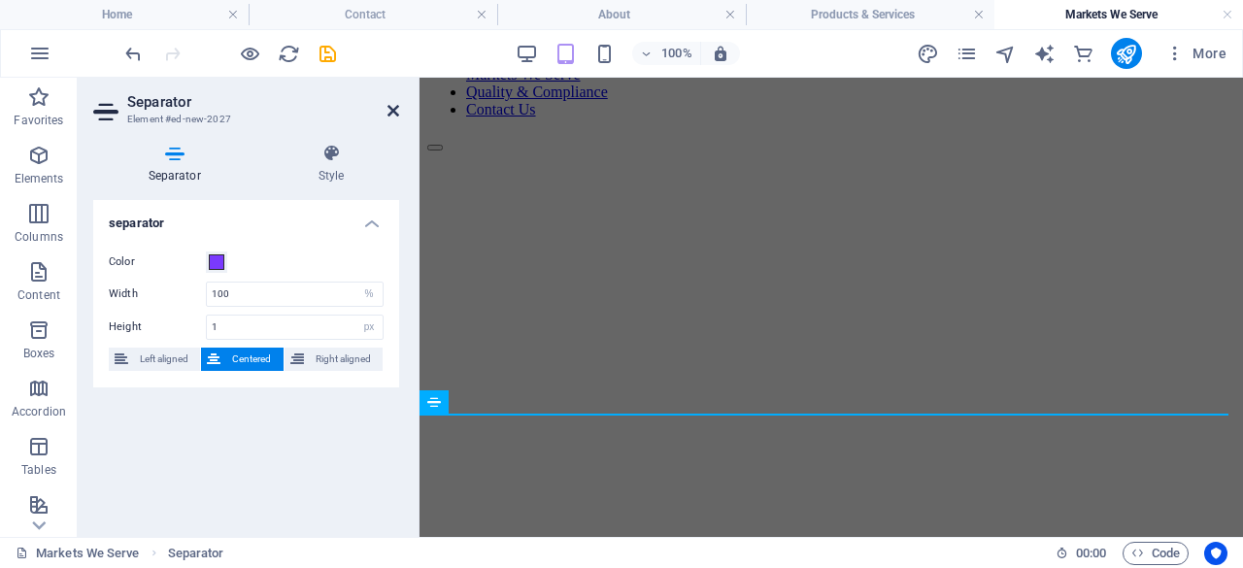
click at [387, 107] on icon at bounding box center [393, 111] width 12 height 16
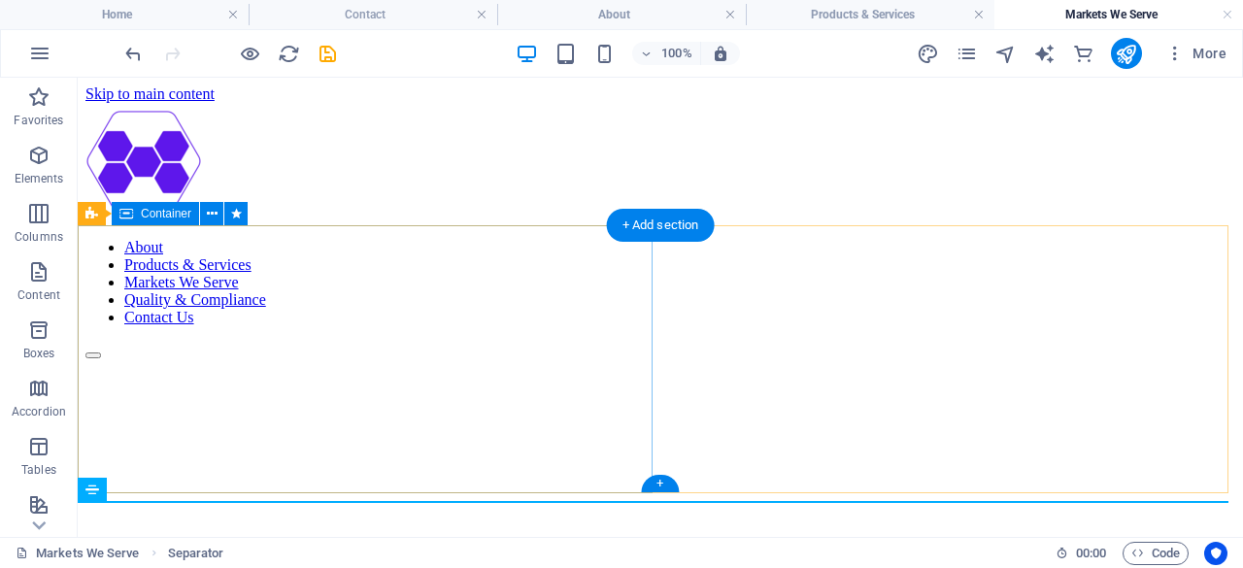
scroll to position [338, 0]
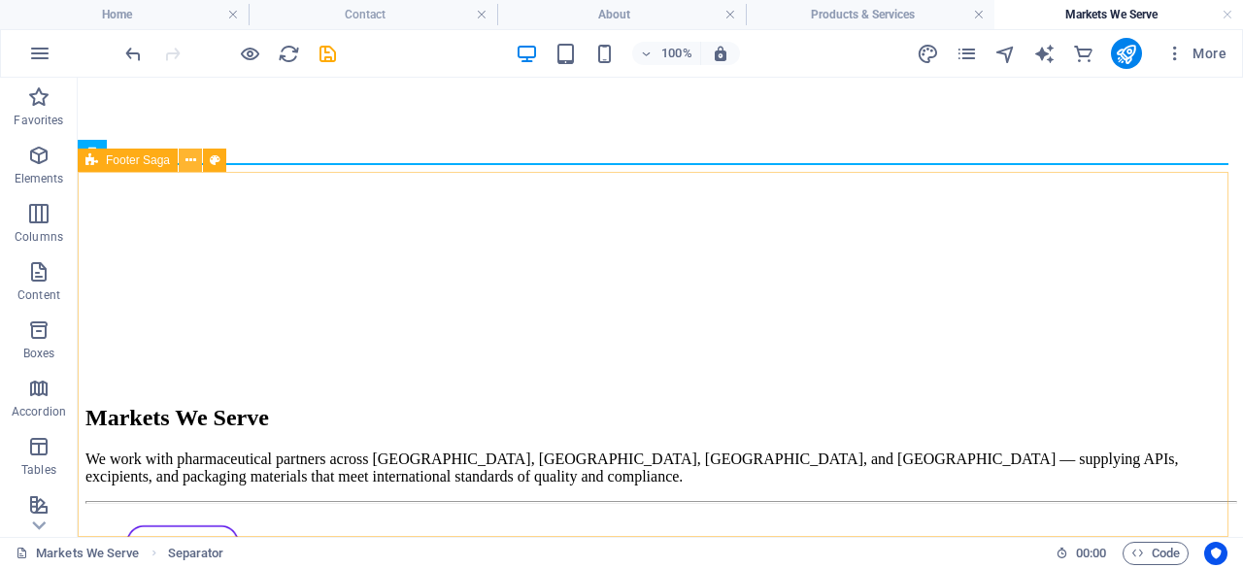
click at [193, 158] on icon at bounding box center [190, 161] width 11 height 20
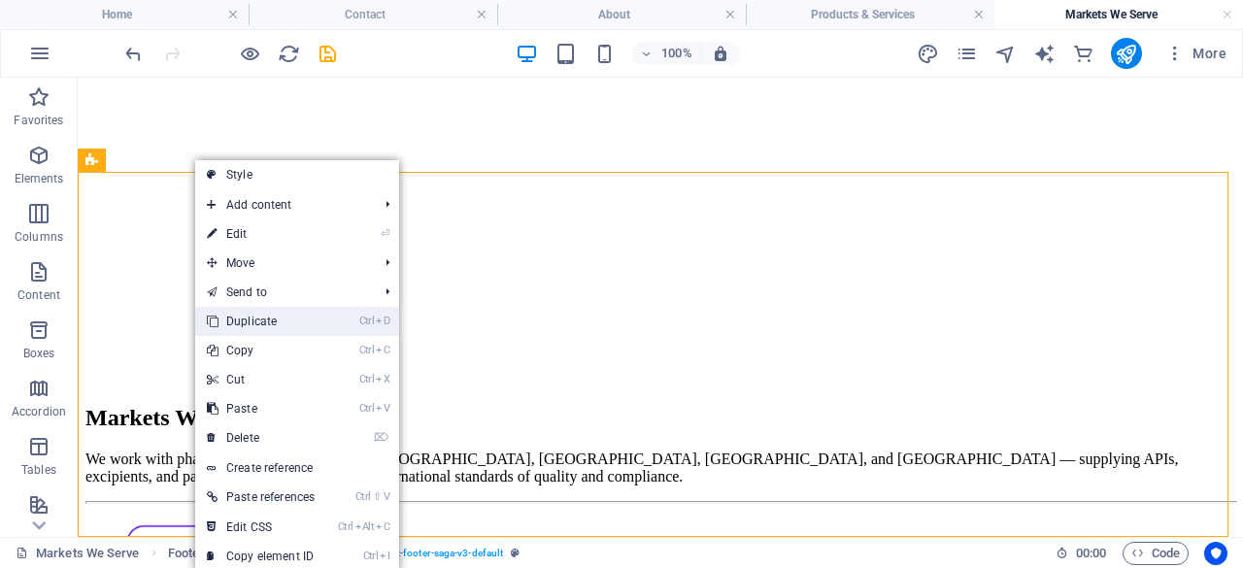
click at [288, 324] on link "Ctrl D Duplicate" at bounding box center [260, 321] width 131 height 29
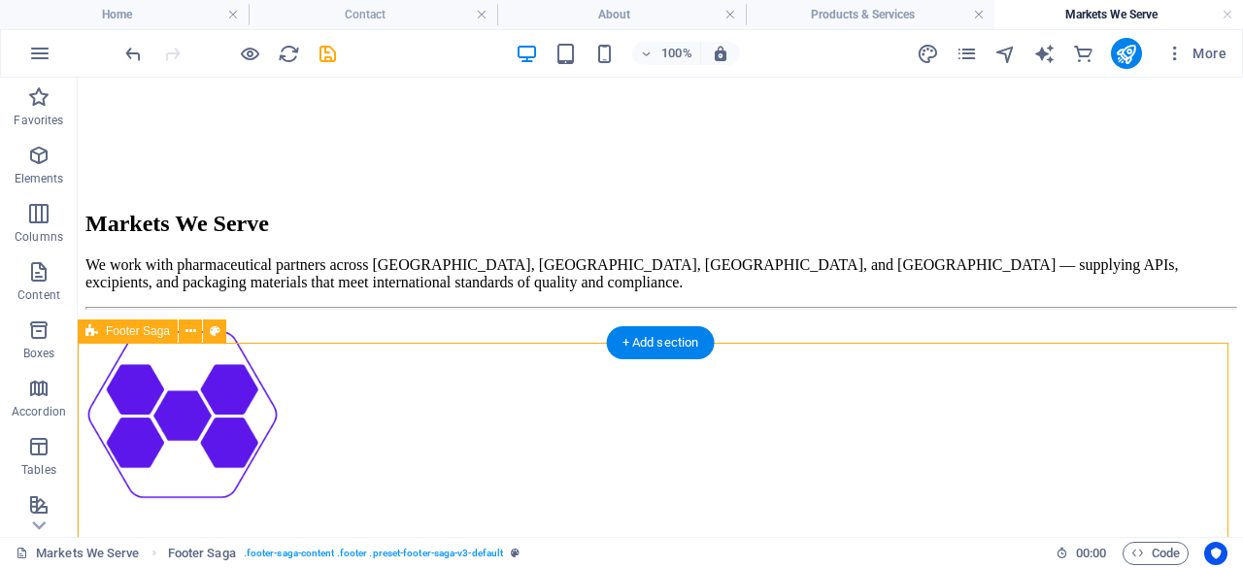
scroll to position [542, 0]
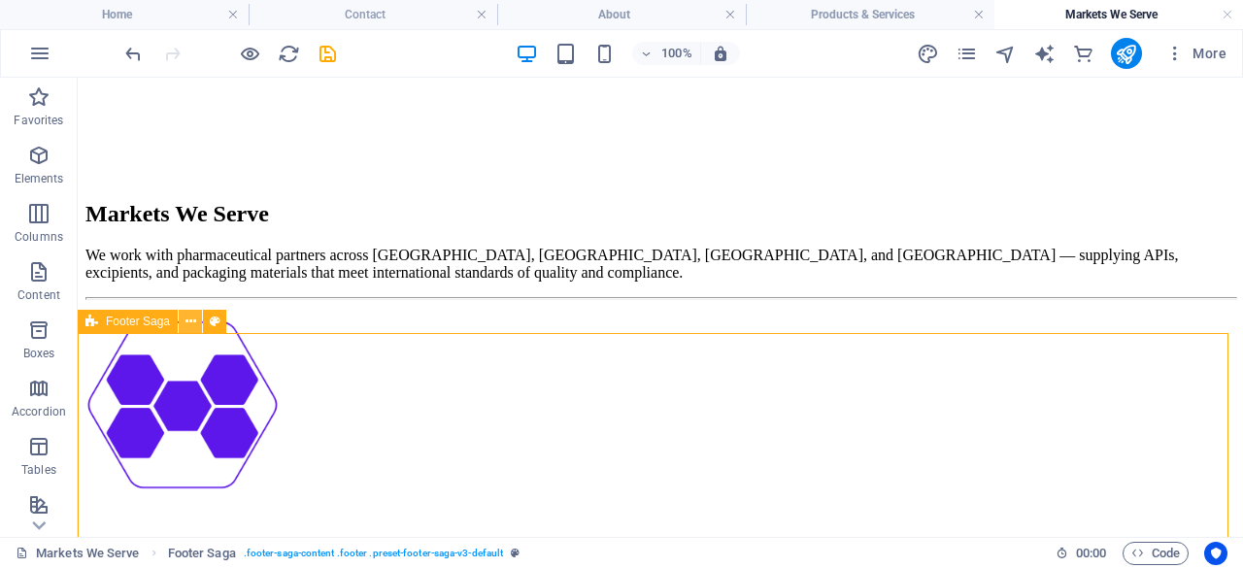
click at [197, 319] on button at bounding box center [190, 321] width 23 height 23
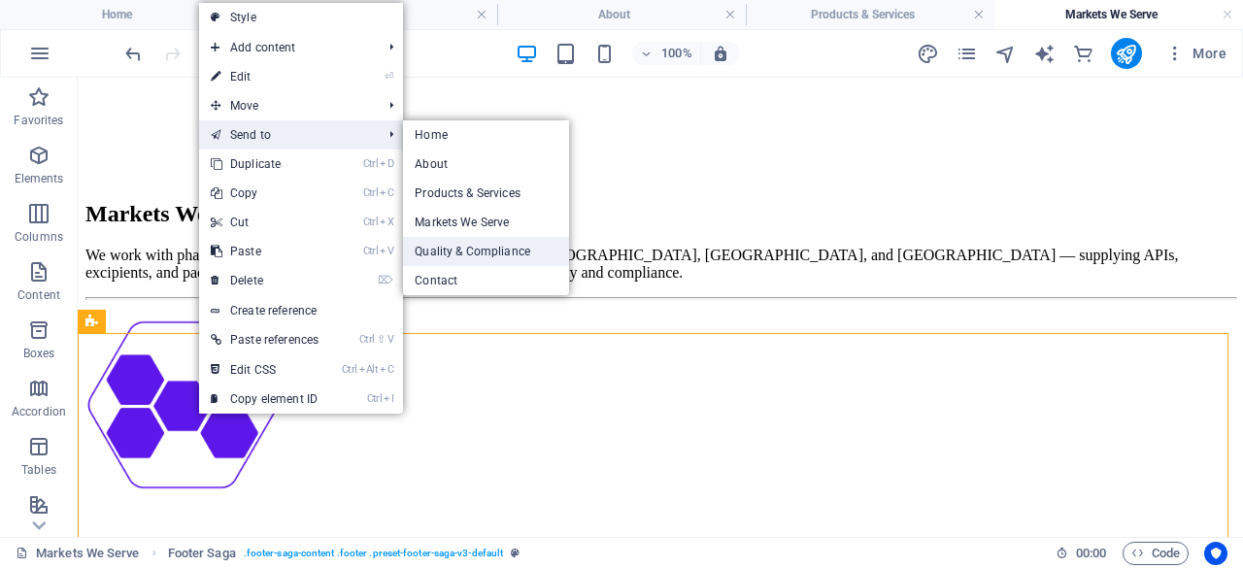
click at [485, 252] on link "Quality & Compliance" at bounding box center [486, 251] width 166 height 29
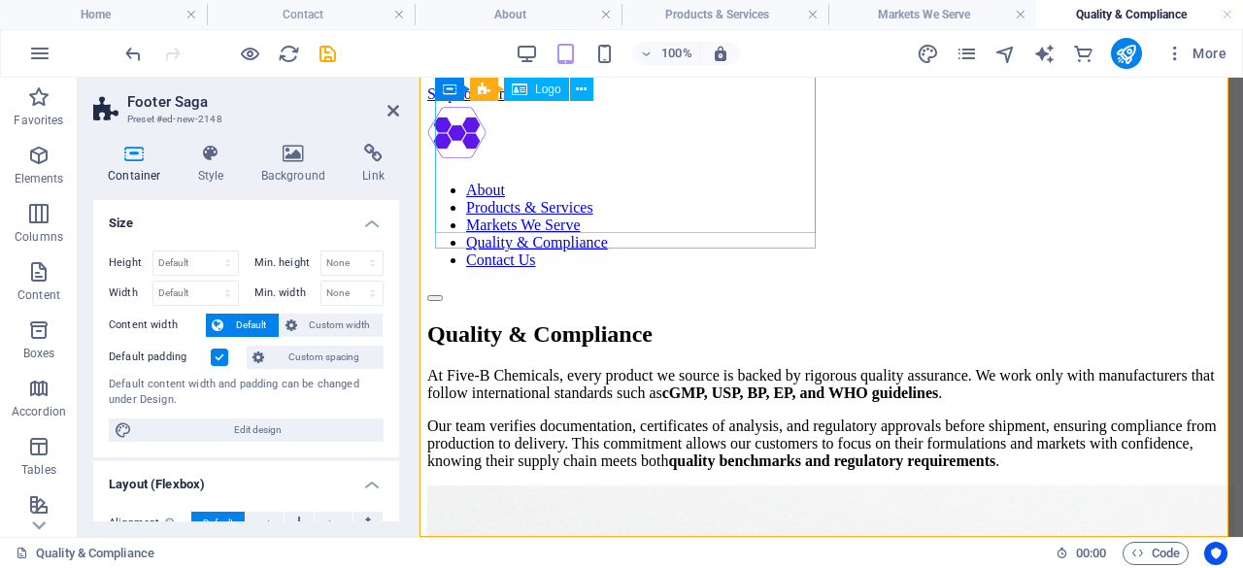
scroll to position [797, 0]
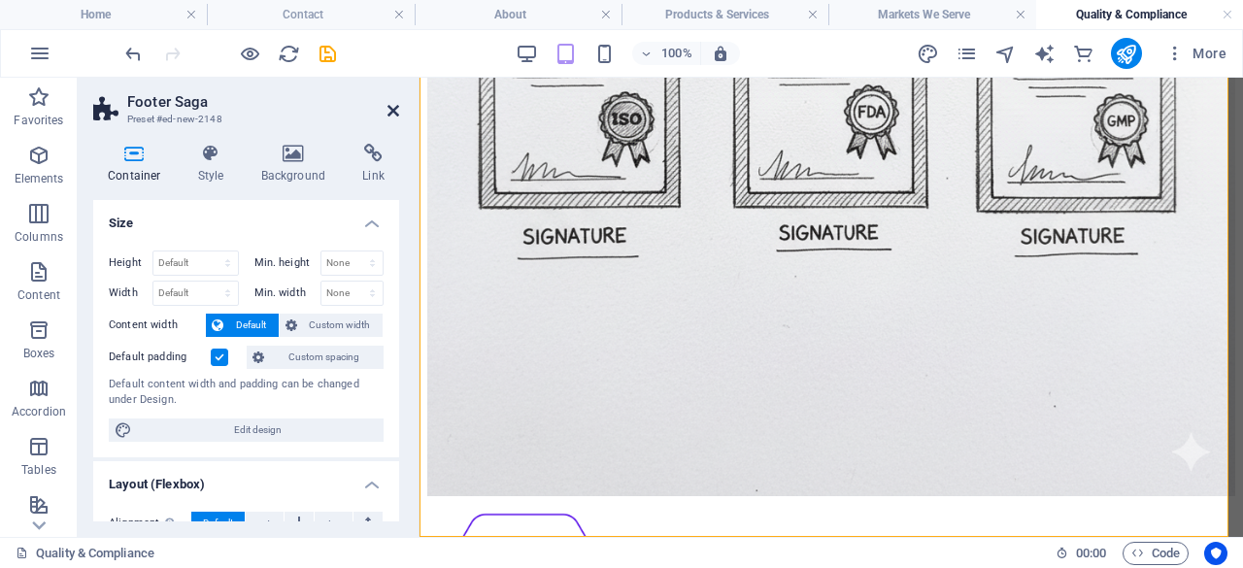
click at [396, 110] on icon at bounding box center [393, 111] width 12 height 16
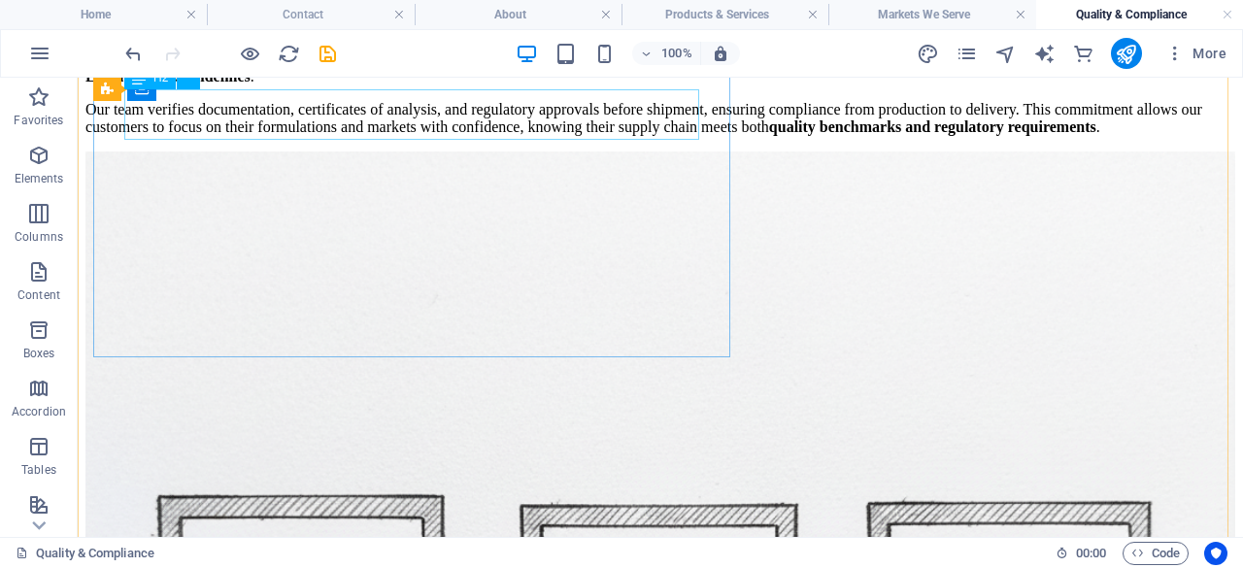
scroll to position [375, 0]
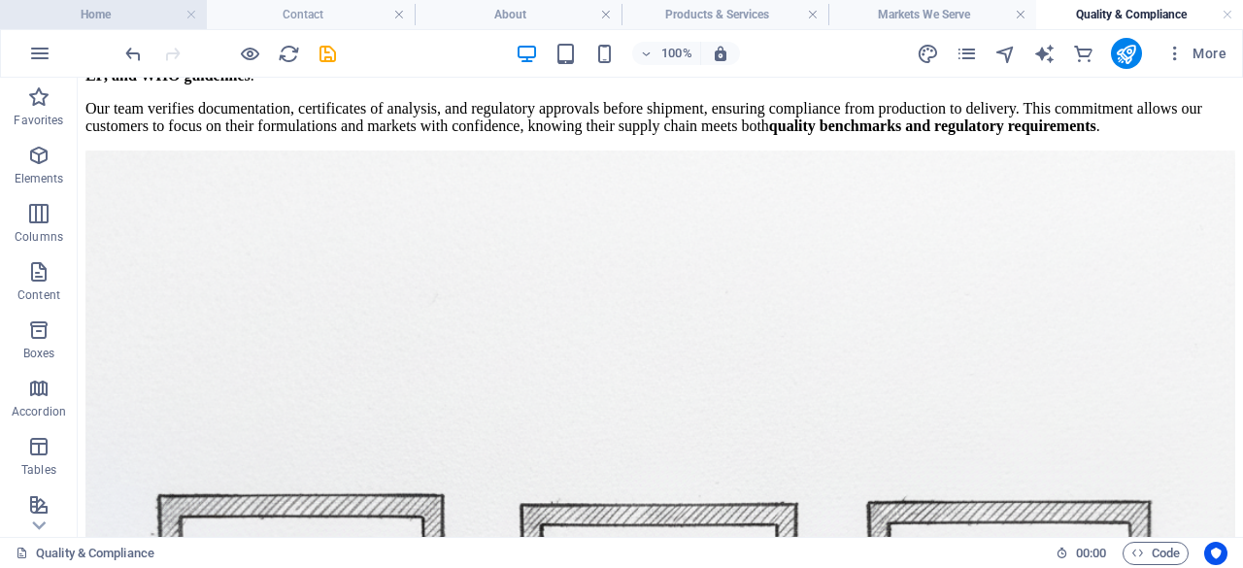
click at [126, 17] on h4 "Home" at bounding box center [103, 14] width 207 height 21
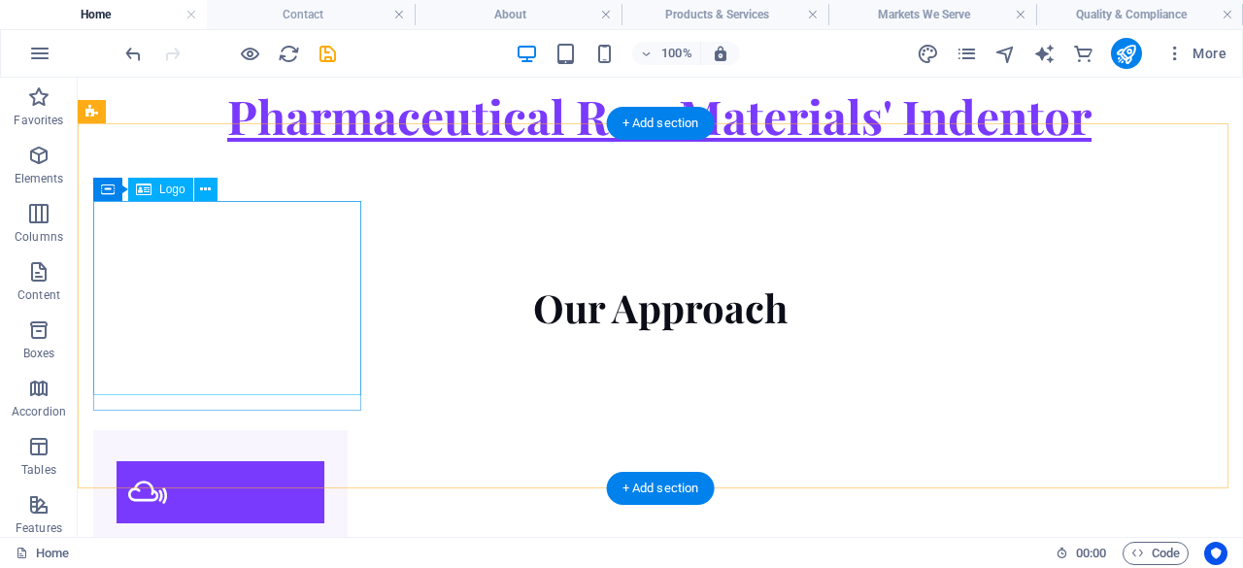
scroll to position [1902, 0]
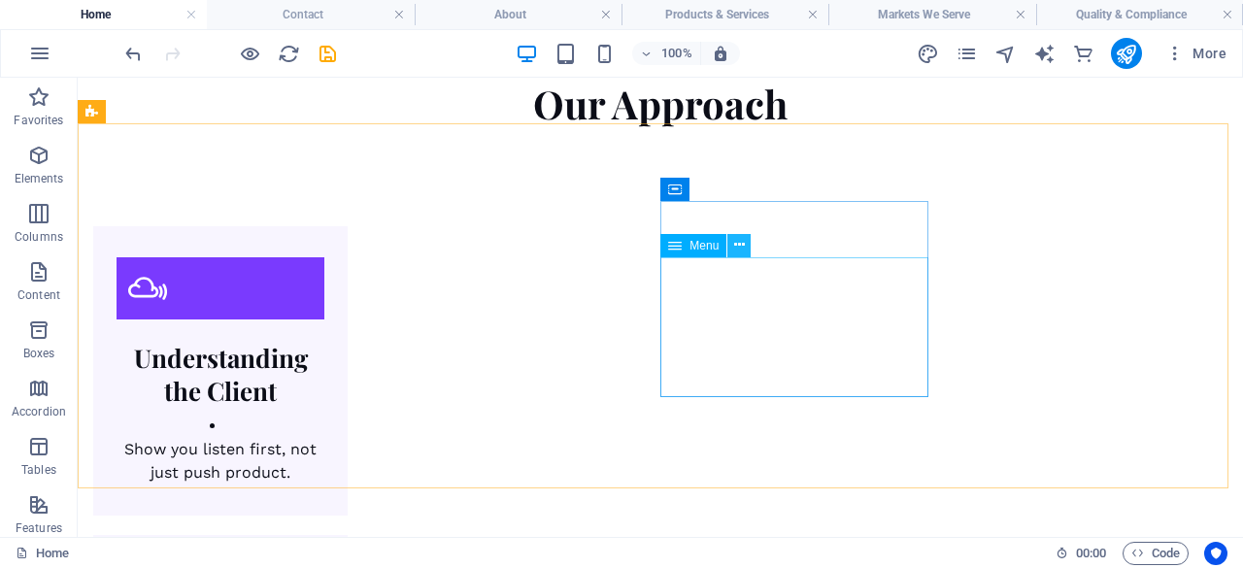
click at [734, 238] on icon at bounding box center [739, 245] width 11 height 20
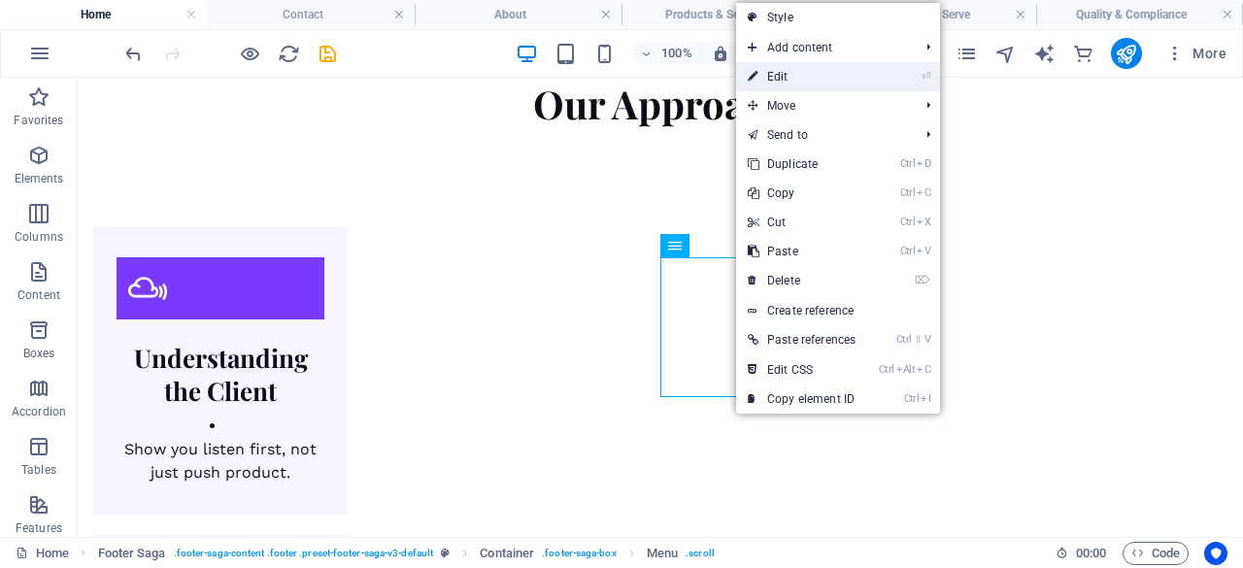
click at [829, 86] on link "⏎ Edit" at bounding box center [801, 76] width 131 height 29
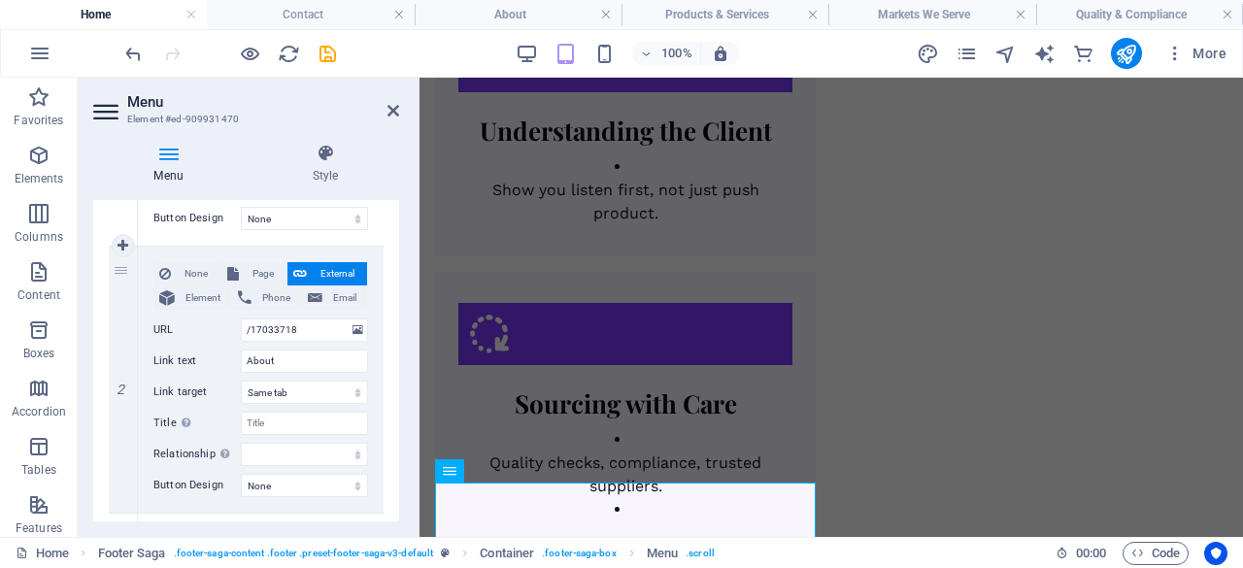
scroll to position [406, 0]
click at [318, 328] on input "/17033718" at bounding box center [304, 329] width 127 height 23
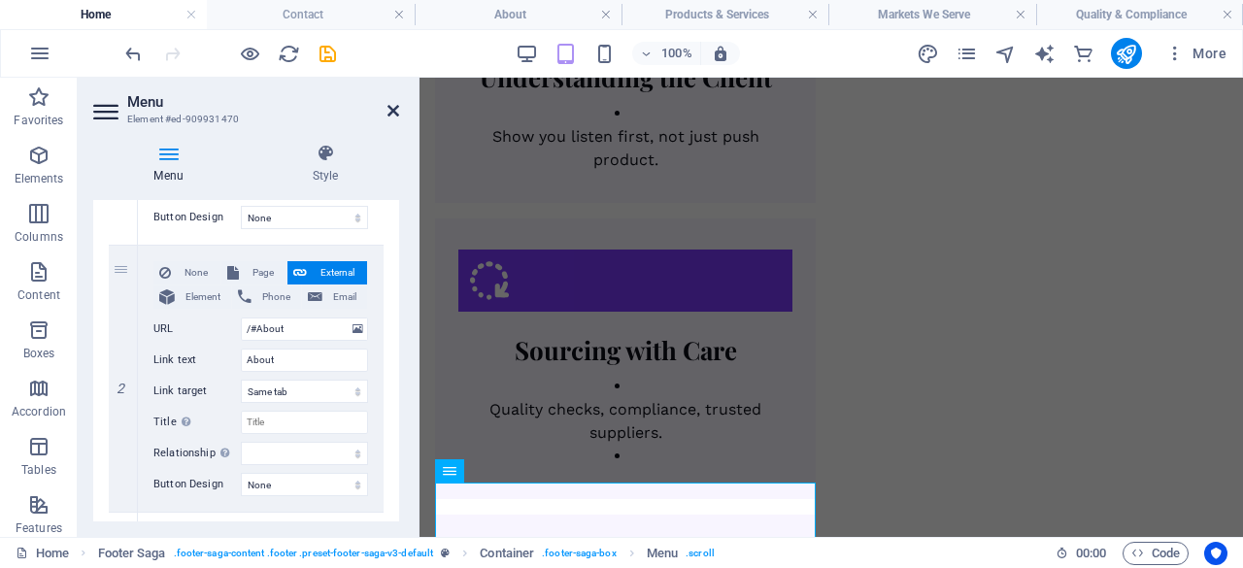
click at [394, 110] on icon at bounding box center [393, 111] width 12 height 16
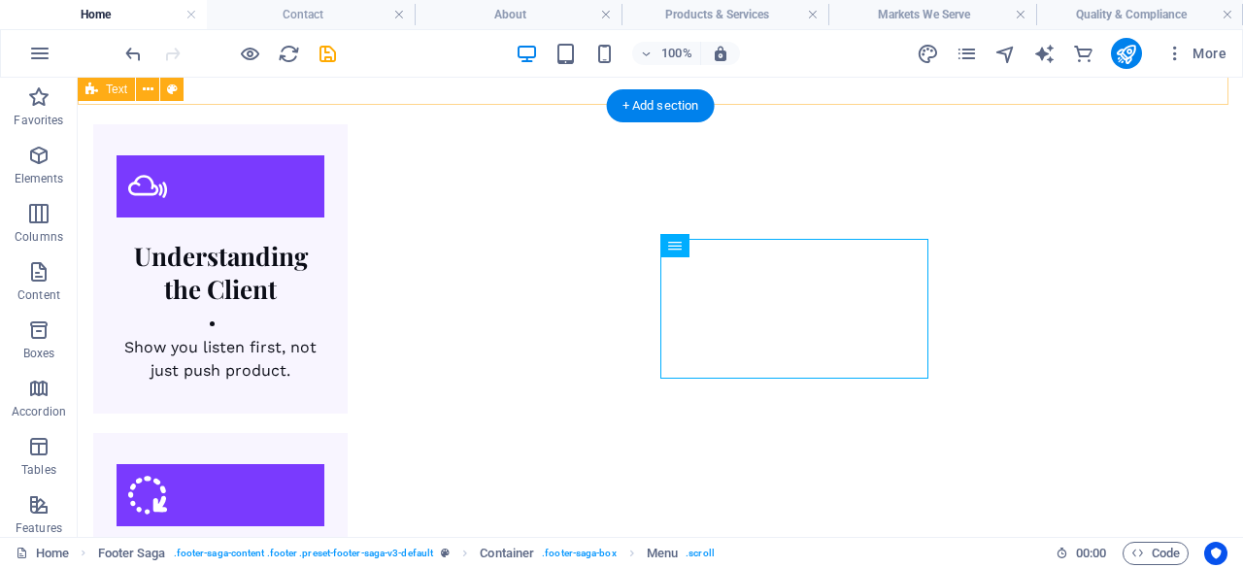
scroll to position [1902, 0]
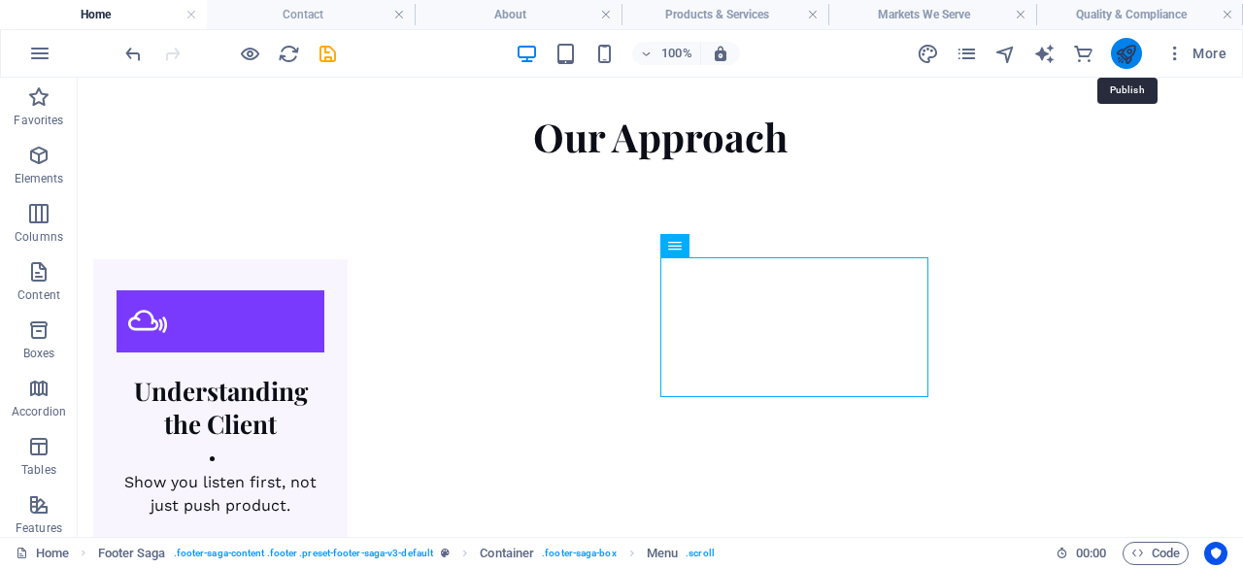
click at [1130, 52] on icon "publish" at bounding box center [1126, 54] width 22 height 22
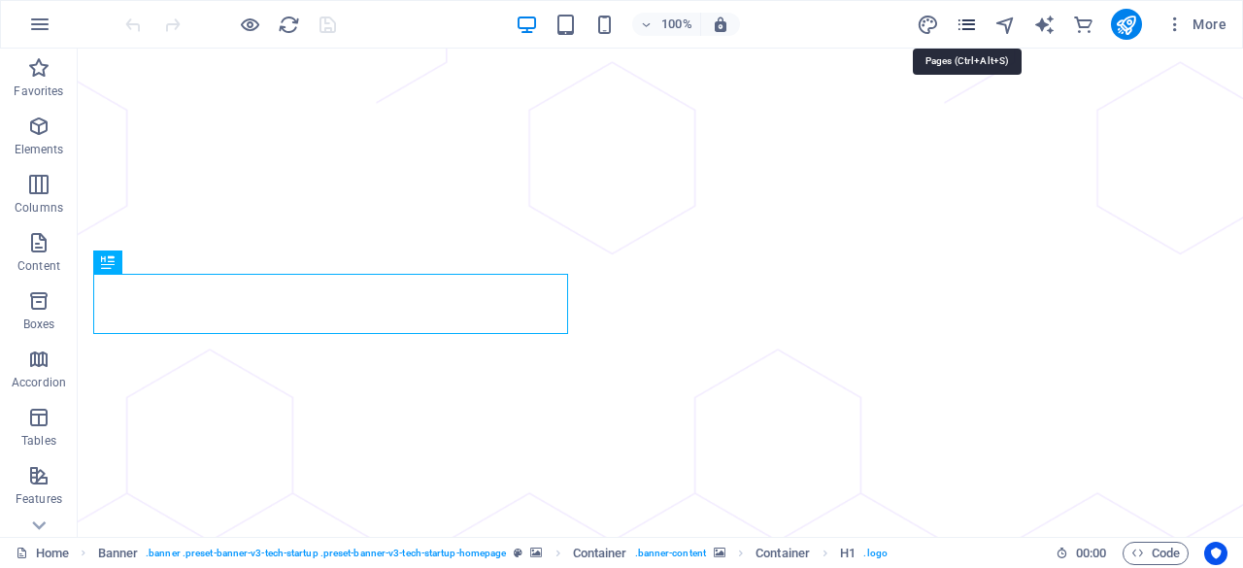
click at [969, 24] on icon "pages" at bounding box center [967, 25] width 22 height 22
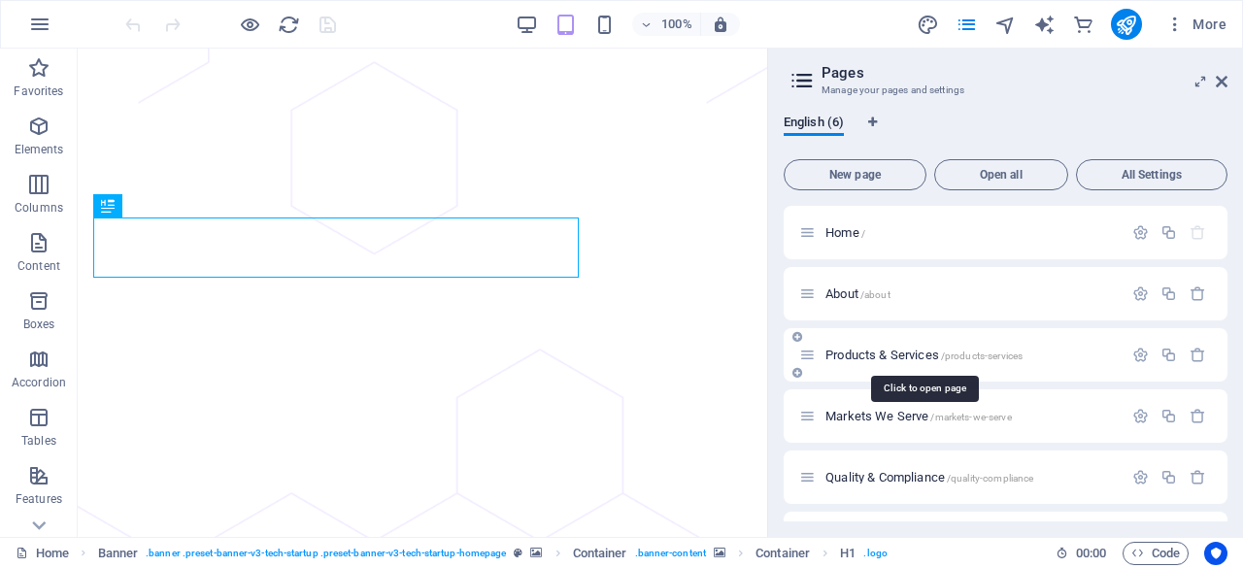
click at [893, 356] on span "Products & Services /products-services" at bounding box center [923, 355] width 197 height 15
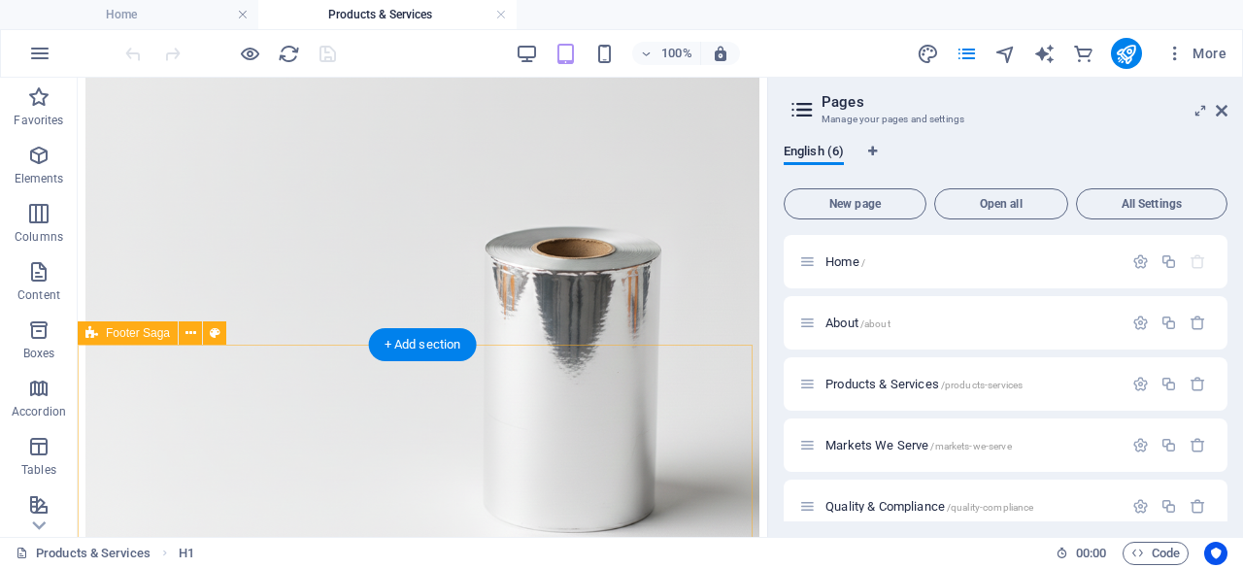
scroll to position [1960, 0]
